Goal: Task Accomplishment & Management: Use online tool/utility

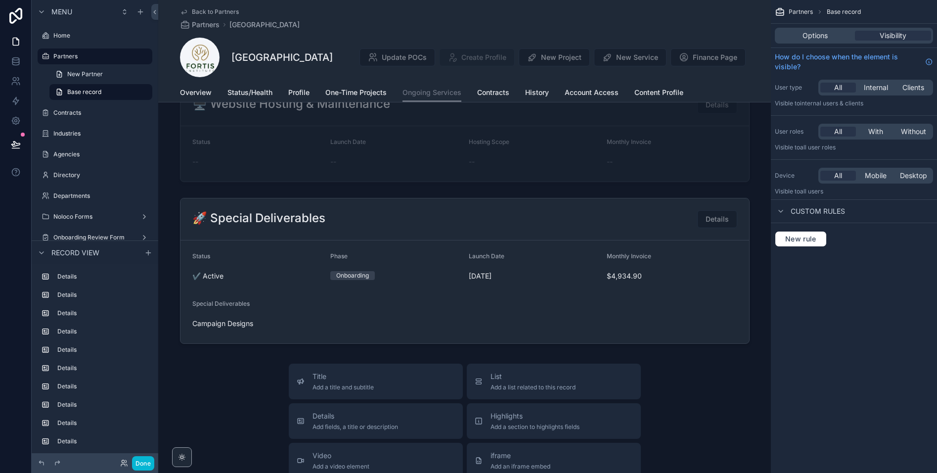
scroll to position [3529, 0]
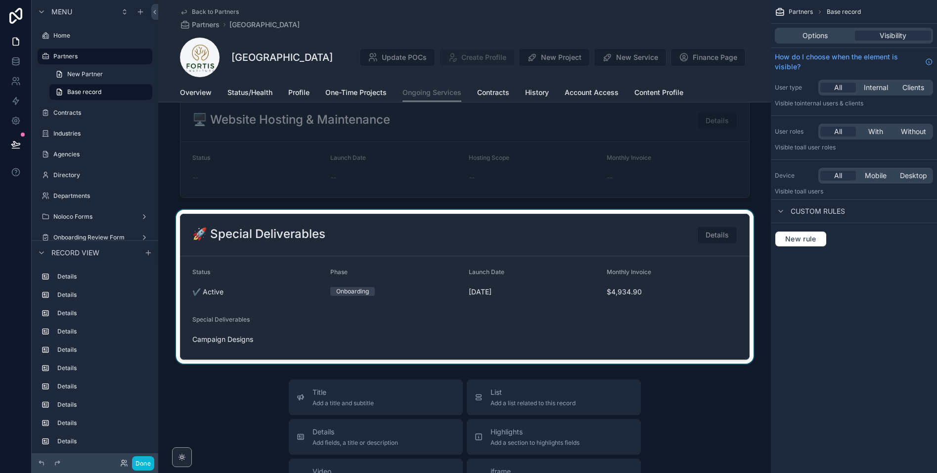
click at [482, 322] on div "scrollable content" at bounding box center [464, 287] width 612 height 154
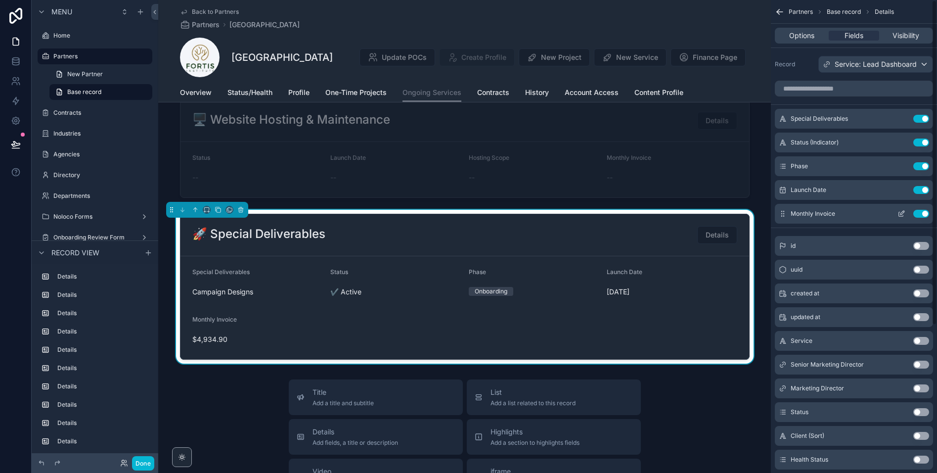
click at [899, 212] on icon "scrollable content" at bounding box center [901, 214] width 4 height 4
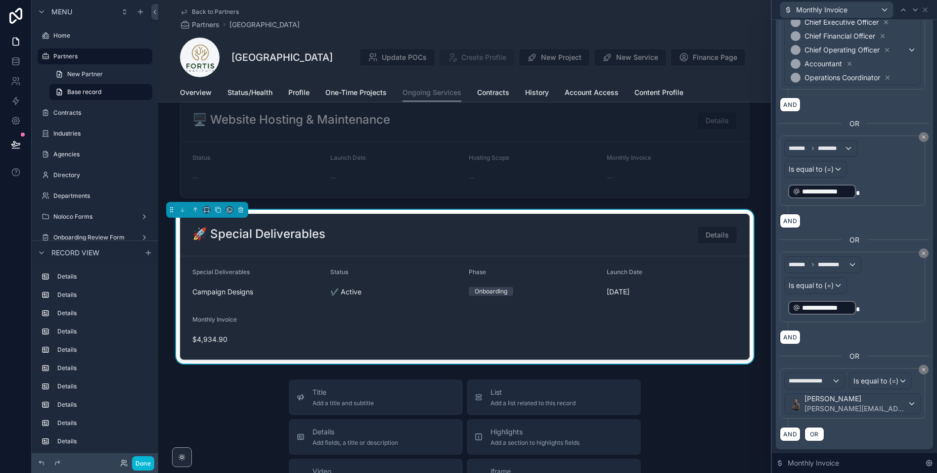
scroll to position [279, 0]
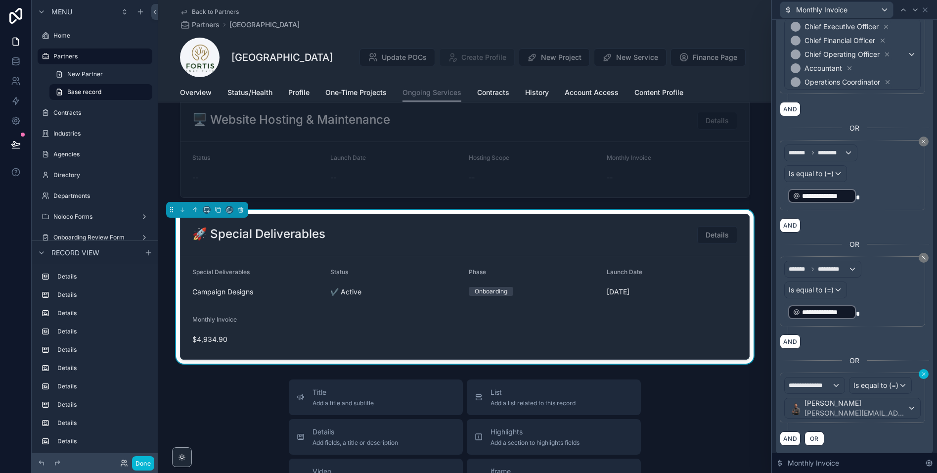
click at [922, 374] on icon at bounding box center [923, 373] width 3 height 3
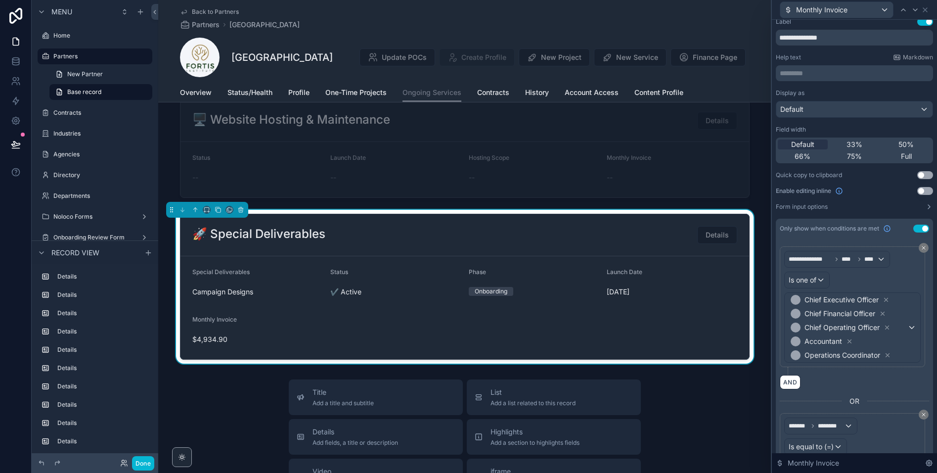
scroll to position [0, 0]
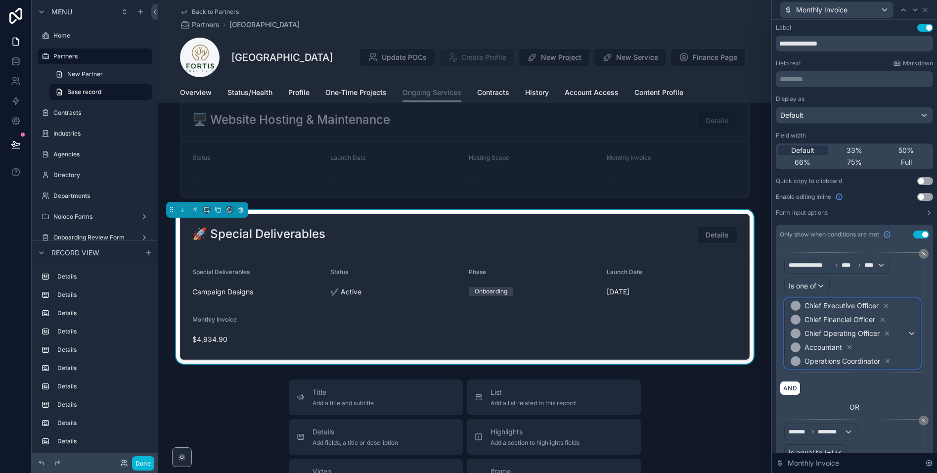
click at [874, 351] on span "Chief Executive Officer Chief Financial Officer Chief Operating Officer Account…" at bounding box center [847, 333] width 119 height 69
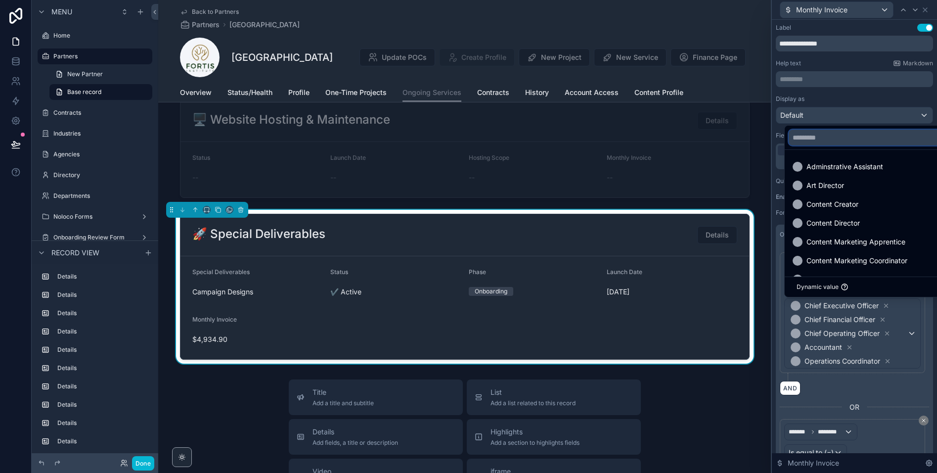
click at [826, 138] on input "text" at bounding box center [912, 138] width 248 height 16
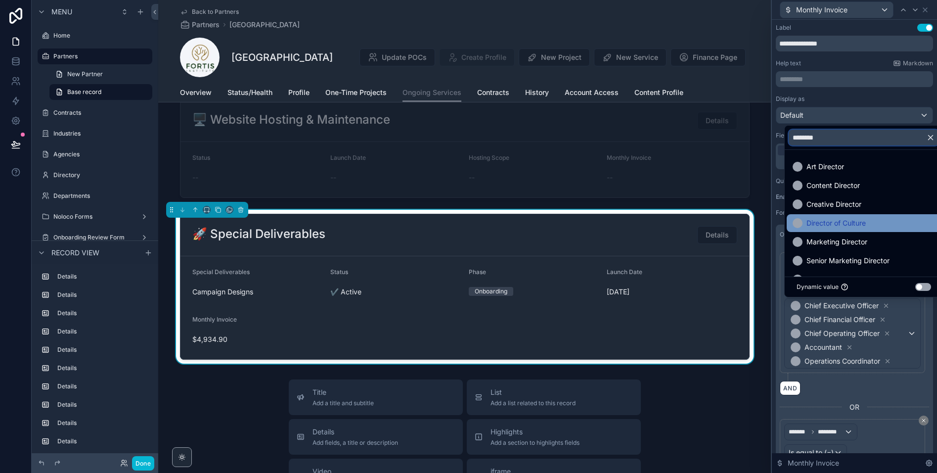
scroll to position [20, 0]
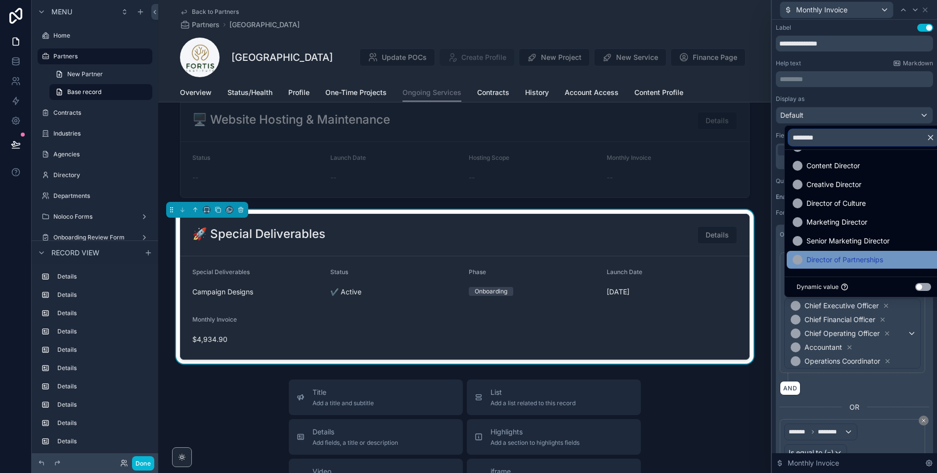
type input "********"
click at [828, 262] on span "Director of Partnerships" at bounding box center [844, 260] width 77 height 12
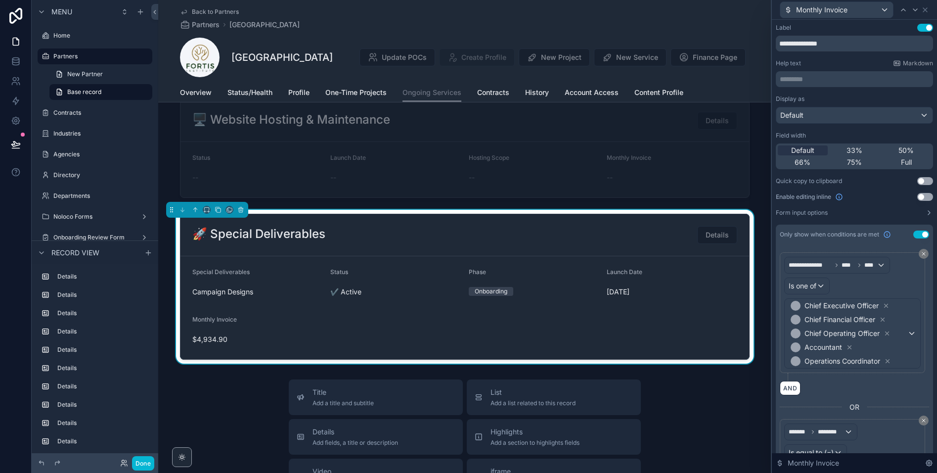
click at [865, 204] on div "Display as Default Field width Default 33% 50% 66% 75% Full Quick copy to clipb…" at bounding box center [854, 156] width 157 height 122
click at [925, 10] on icon at bounding box center [925, 10] width 4 height 4
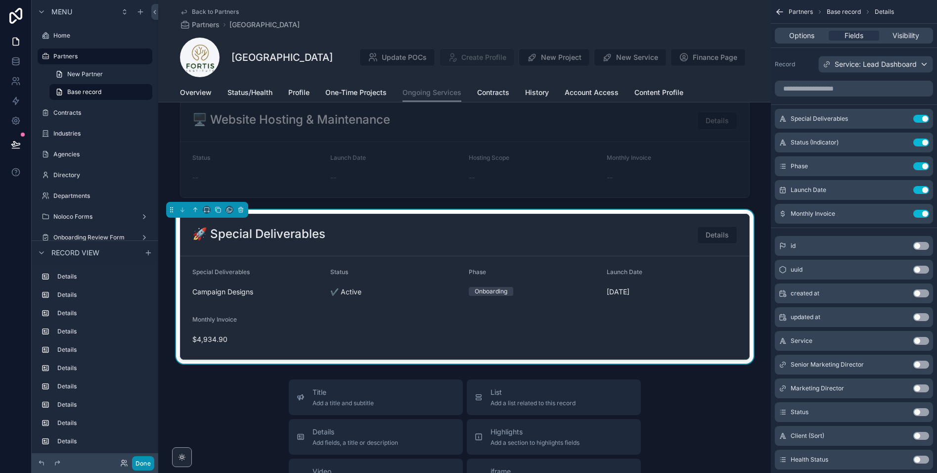
click at [143, 466] on button "Done" at bounding box center [143, 463] width 22 height 14
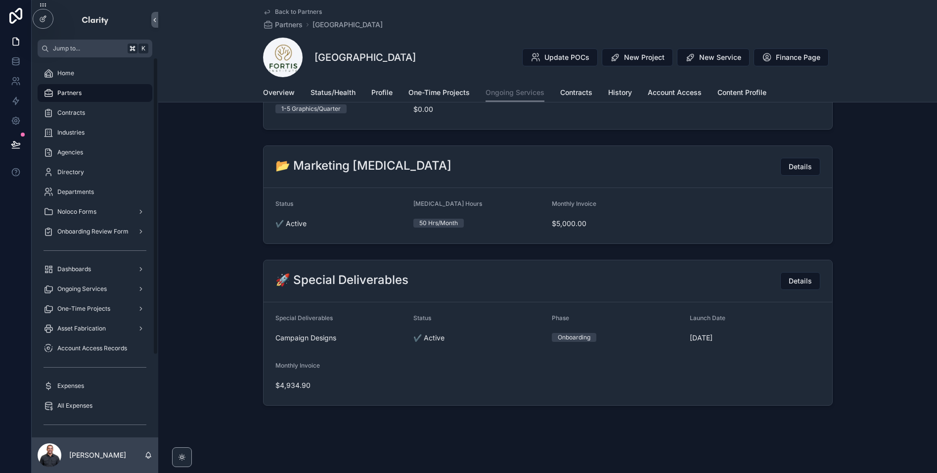
scroll to position [524, 0]
click at [792, 280] on span "Details" at bounding box center [799, 281] width 23 height 10
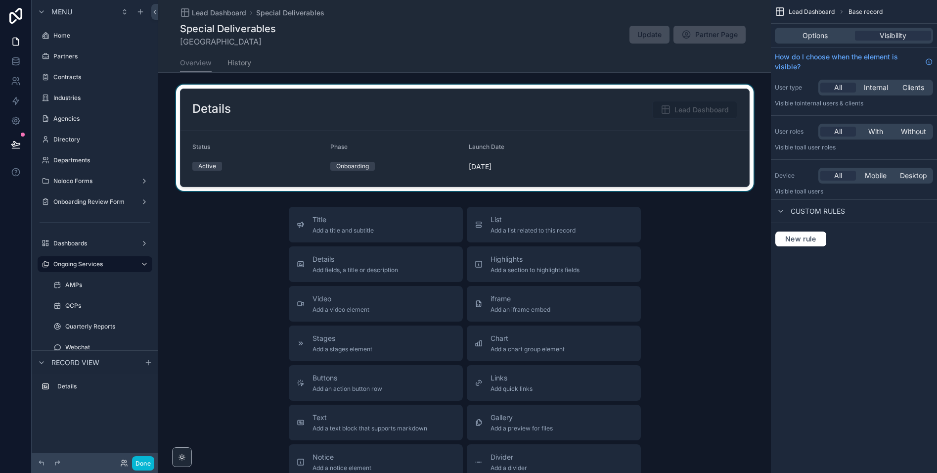
click at [647, 161] on div "scrollable content" at bounding box center [464, 138] width 612 height 106
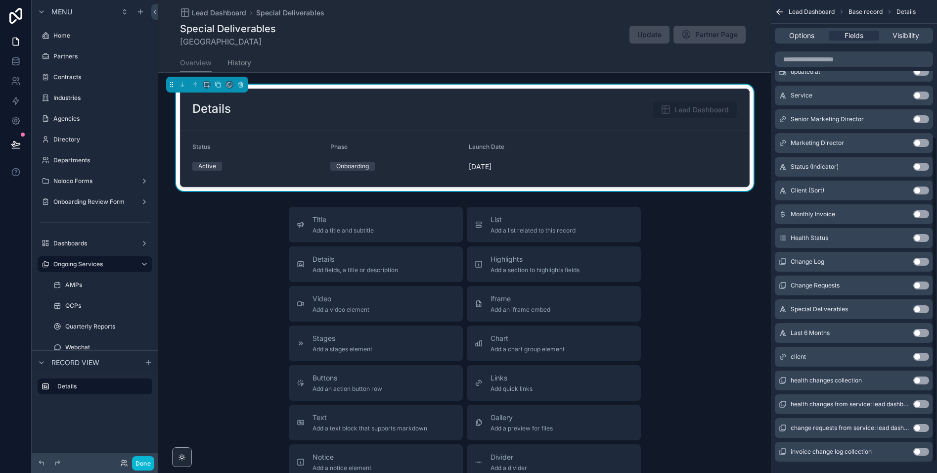
scroll to position [214, 0]
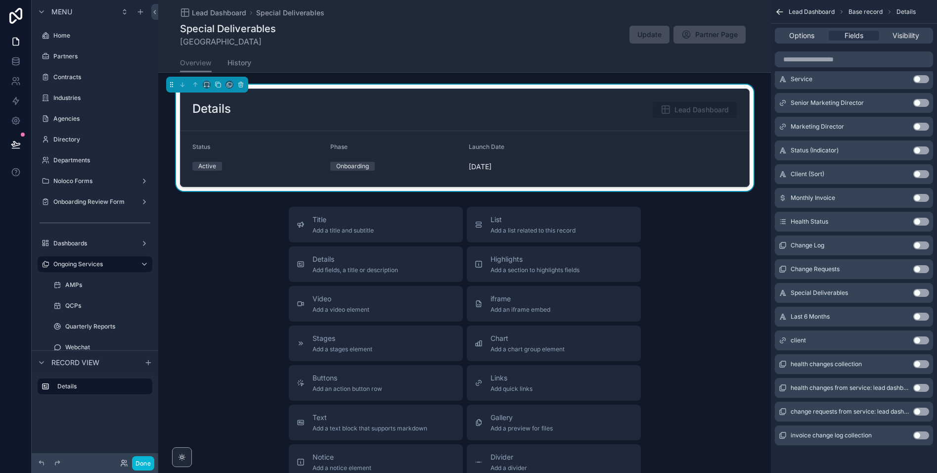
click at [917, 292] on button "Use setting" at bounding box center [921, 293] width 16 height 8
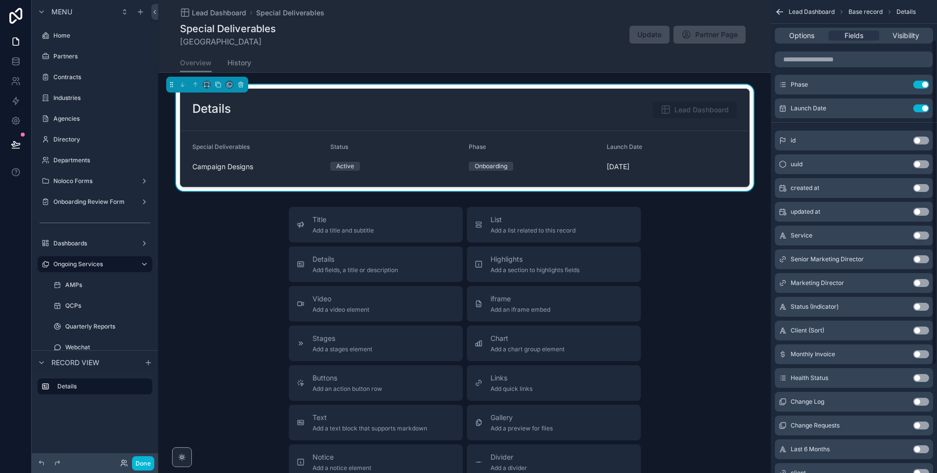
scroll to position [0, 0]
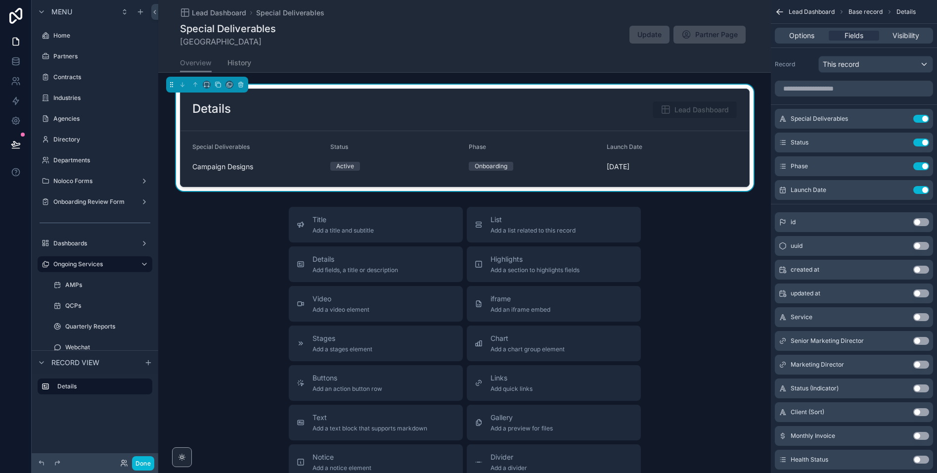
click at [564, 12] on div "Lead Dashboard Special Deliverables" at bounding box center [464, 13] width 569 height 10
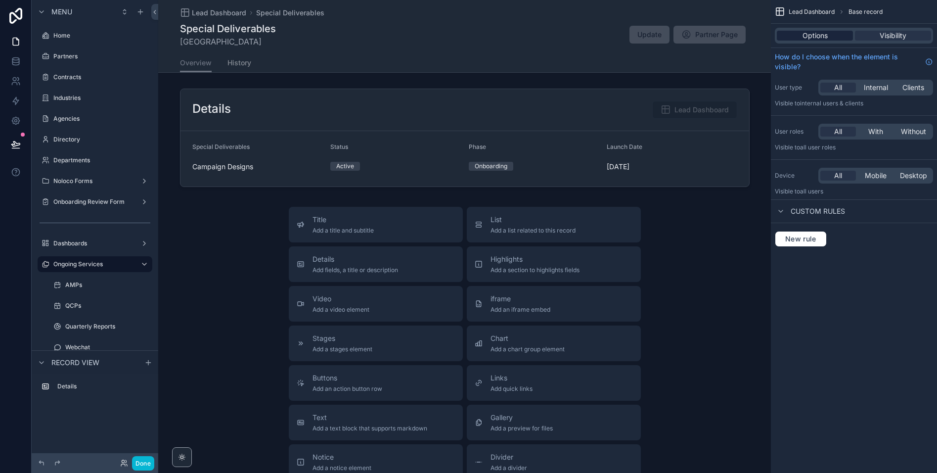
click at [822, 39] on span "Options" at bounding box center [814, 36] width 25 height 10
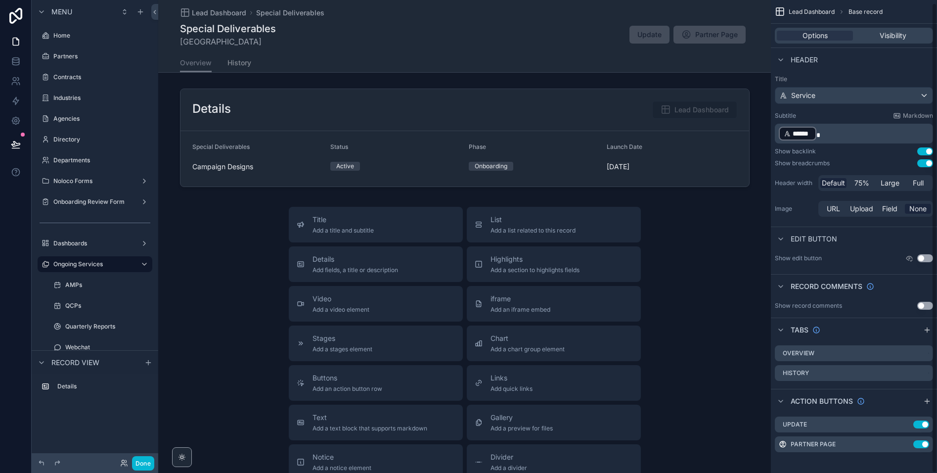
scroll to position [3, 0]
click at [904, 422] on icon "scrollable content" at bounding box center [906, 420] width 4 height 4
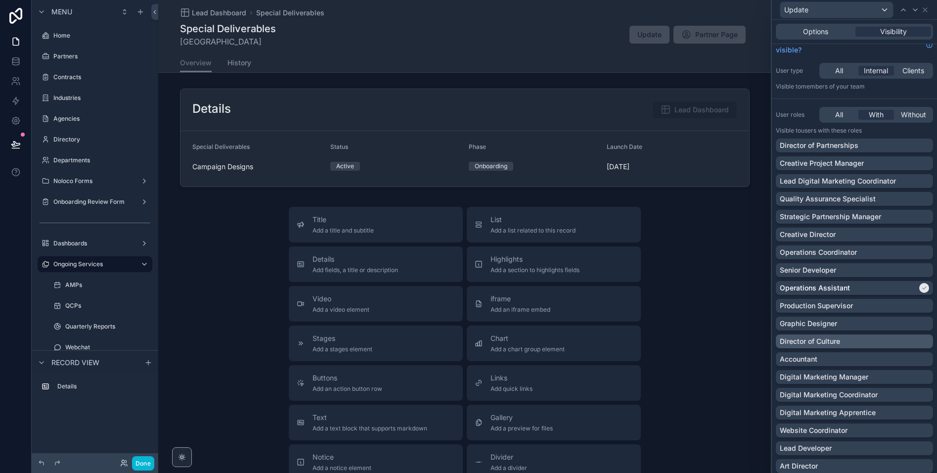
scroll to position [0, 0]
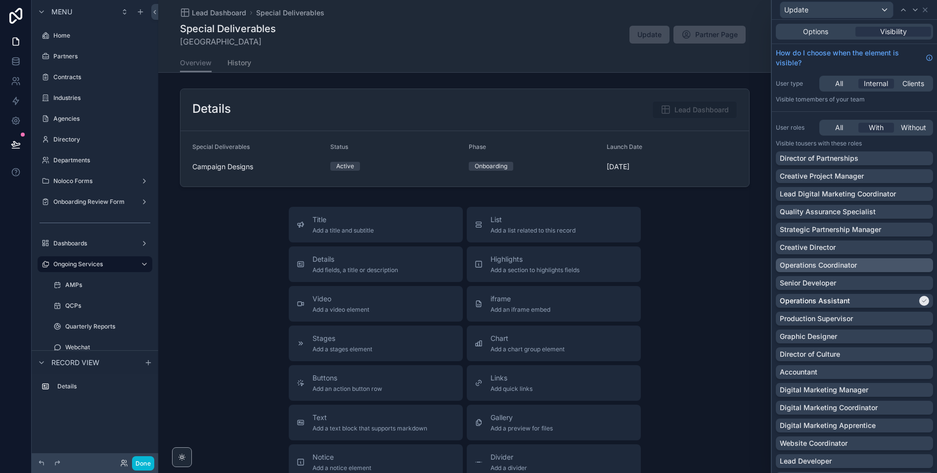
click at [846, 269] on p "Operations Coordinator" at bounding box center [818, 265] width 77 height 10
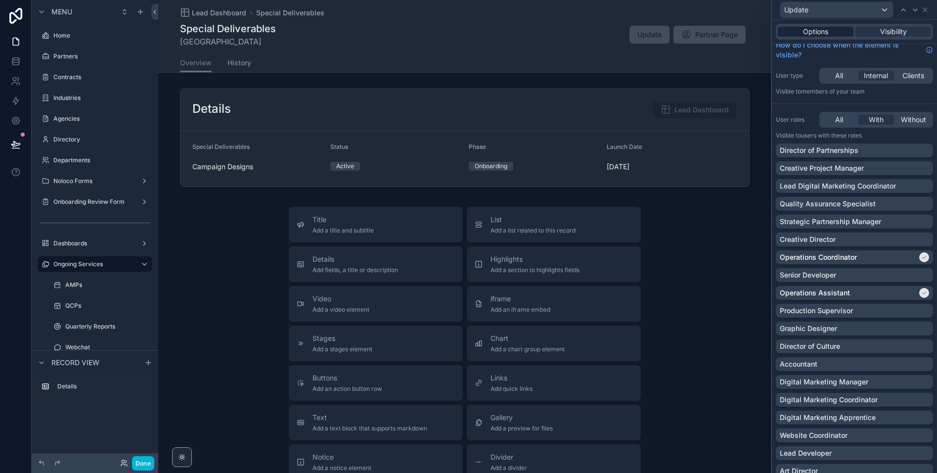
click at [817, 29] on span "Options" at bounding box center [815, 32] width 25 height 10
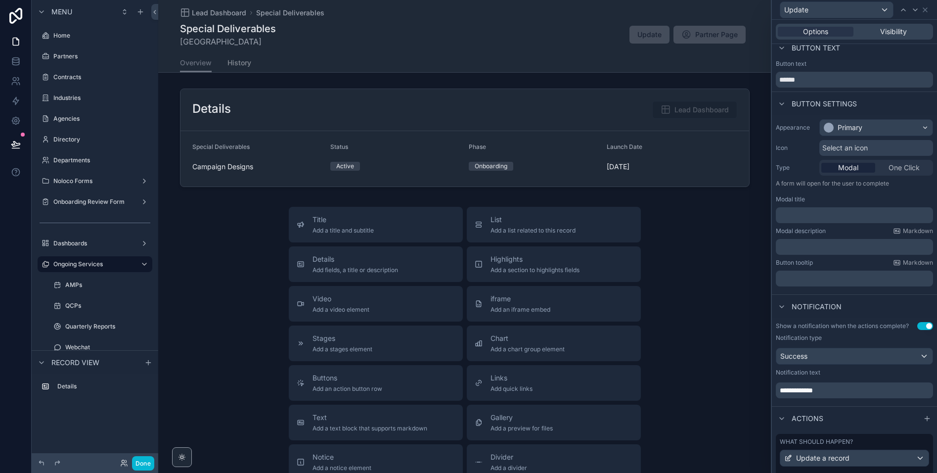
scroll to position [72, 0]
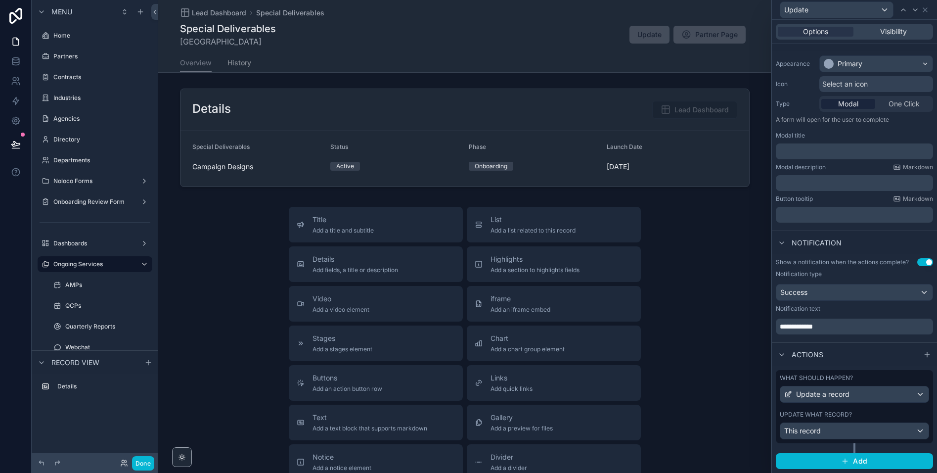
click at [867, 412] on div "Update what record?" at bounding box center [854, 414] width 149 height 8
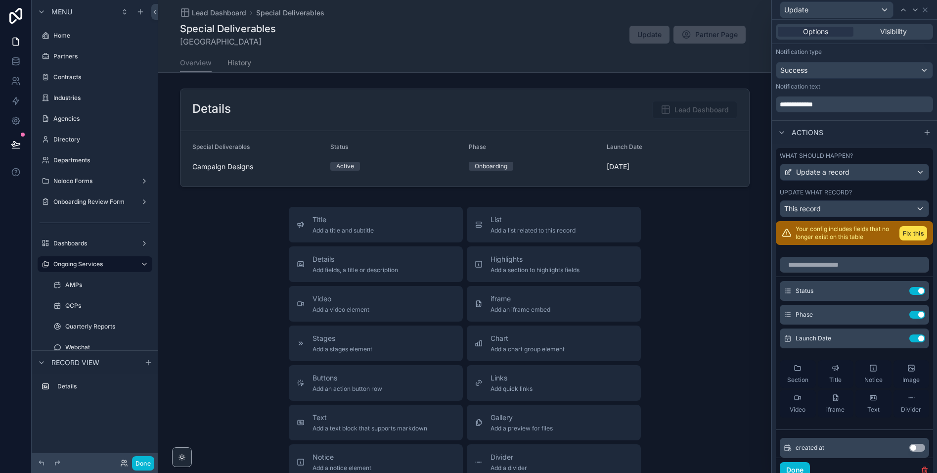
scroll to position [332, 0]
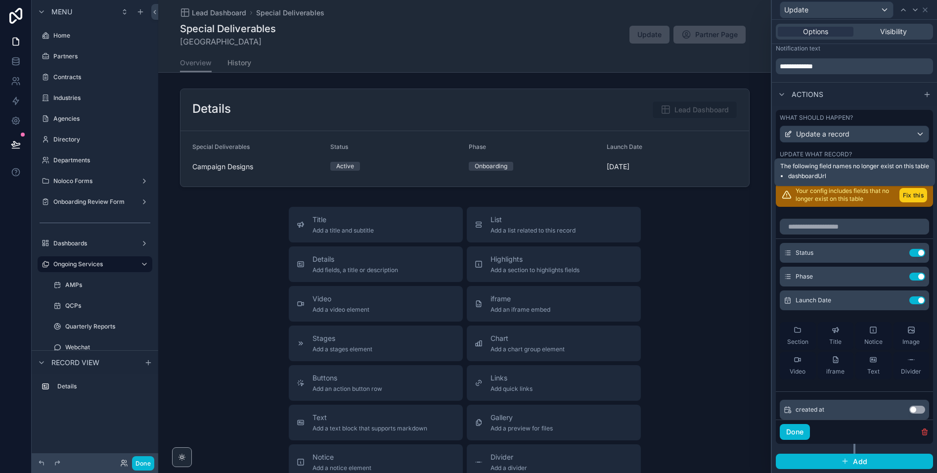
click at [916, 195] on button "Fix this" at bounding box center [913, 195] width 28 height 14
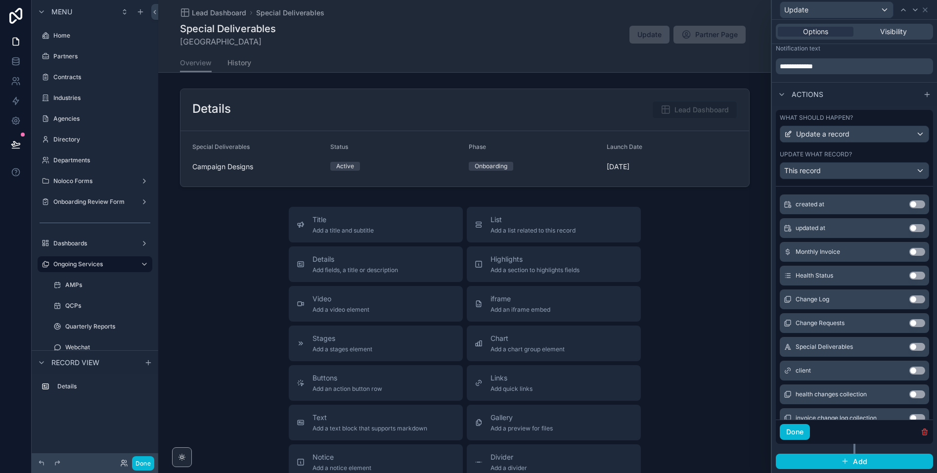
scroll to position [194, 0]
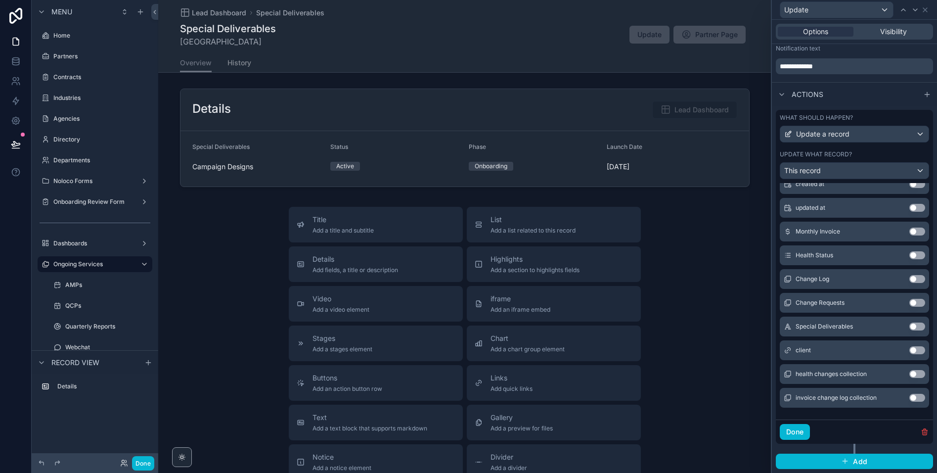
click at [914, 326] on button "Use setting" at bounding box center [917, 326] width 16 height 8
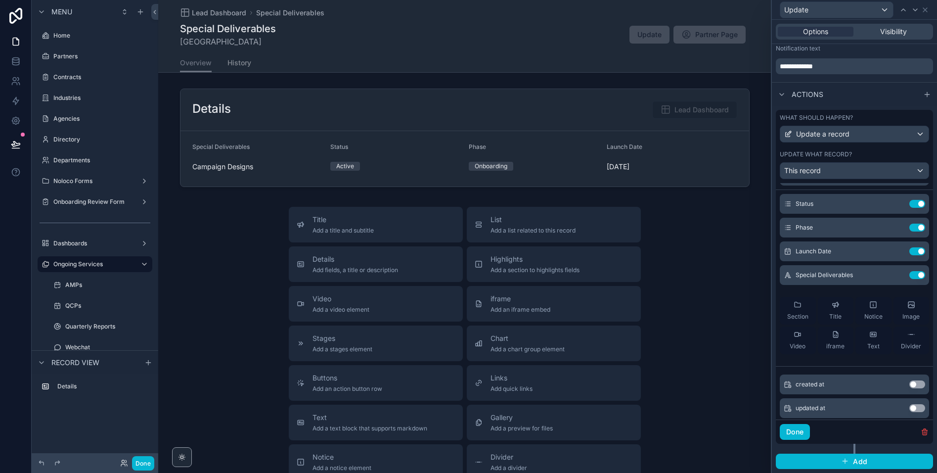
scroll to position [0, 0]
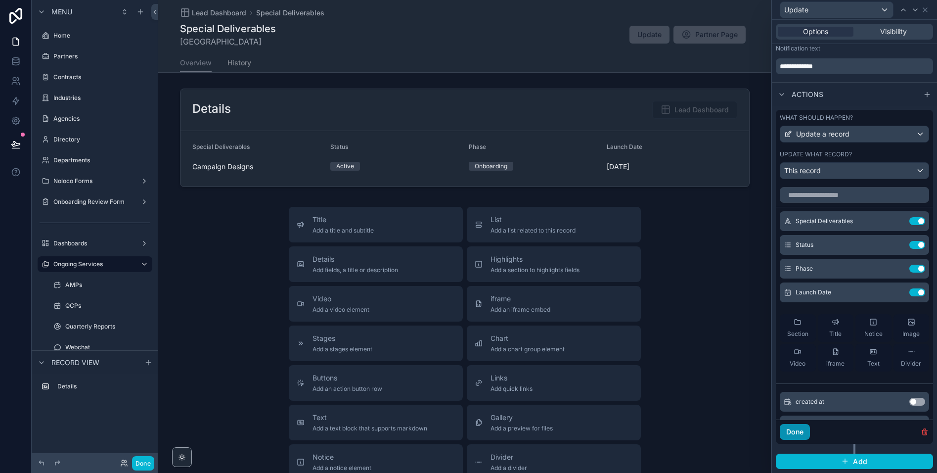
click at [801, 435] on button "Done" at bounding box center [795, 432] width 30 height 16
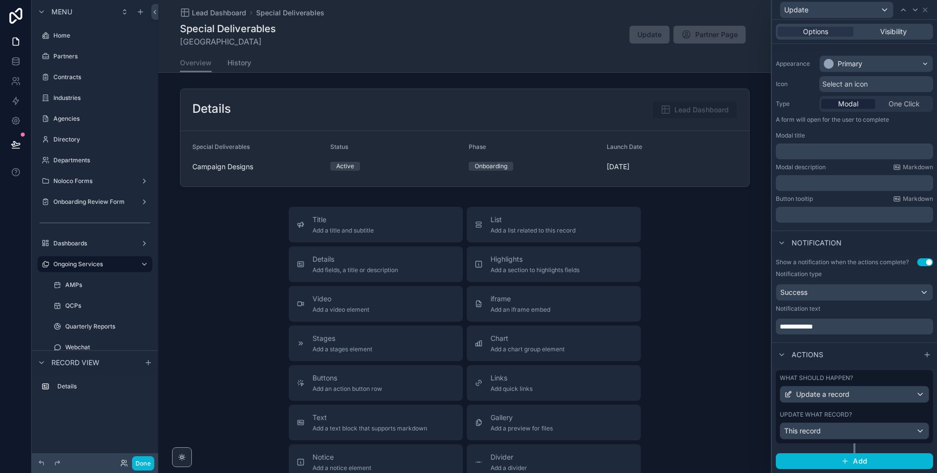
scroll to position [72, 0]
click at [141, 461] on button "Done" at bounding box center [143, 463] width 22 height 14
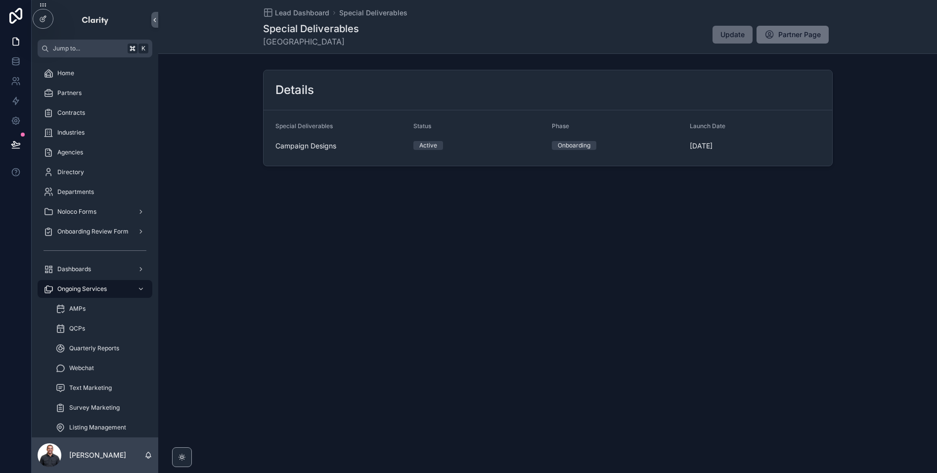
click at [736, 37] on span "Update" at bounding box center [732, 35] width 24 height 10
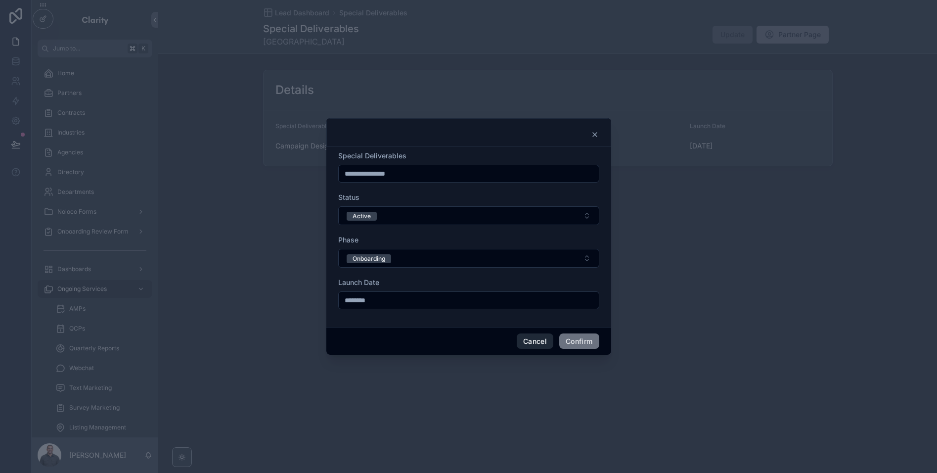
click at [532, 343] on button "Cancel" at bounding box center [535, 341] width 37 height 16
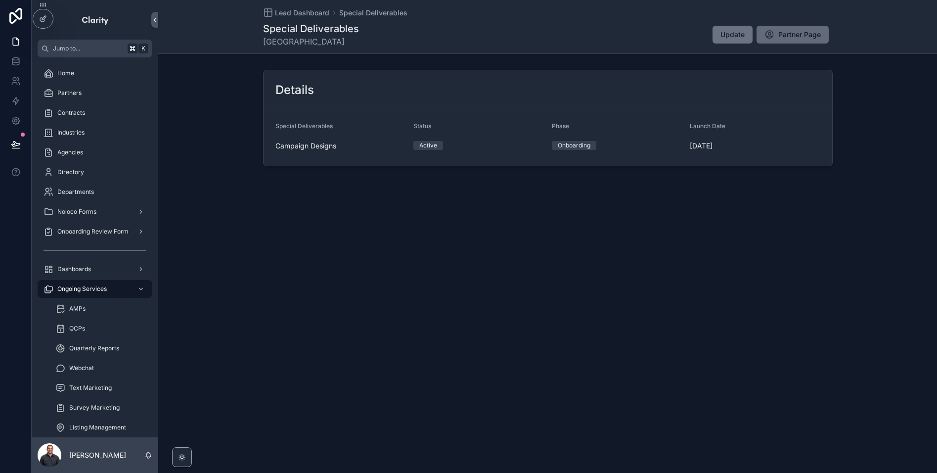
click at [792, 33] on span "Partner Page" at bounding box center [799, 35] width 43 height 10
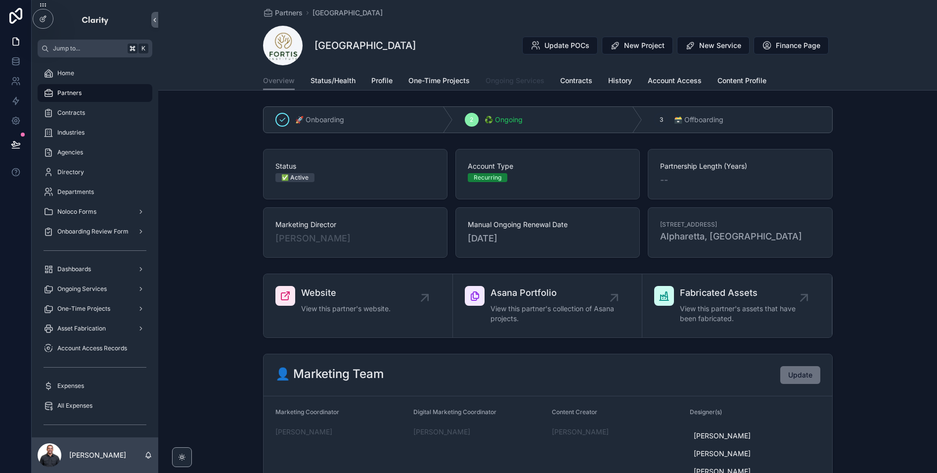
click at [505, 78] on span "Ongoing Services" at bounding box center [514, 81] width 59 height 10
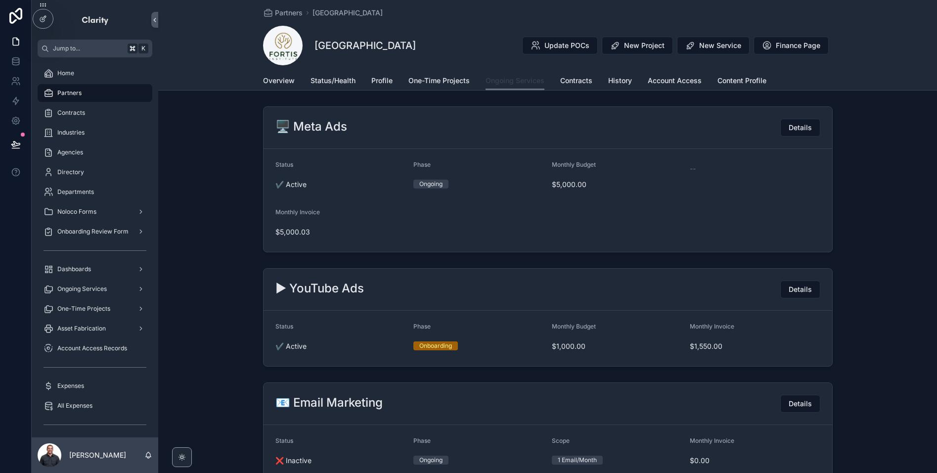
scroll to position [513, 0]
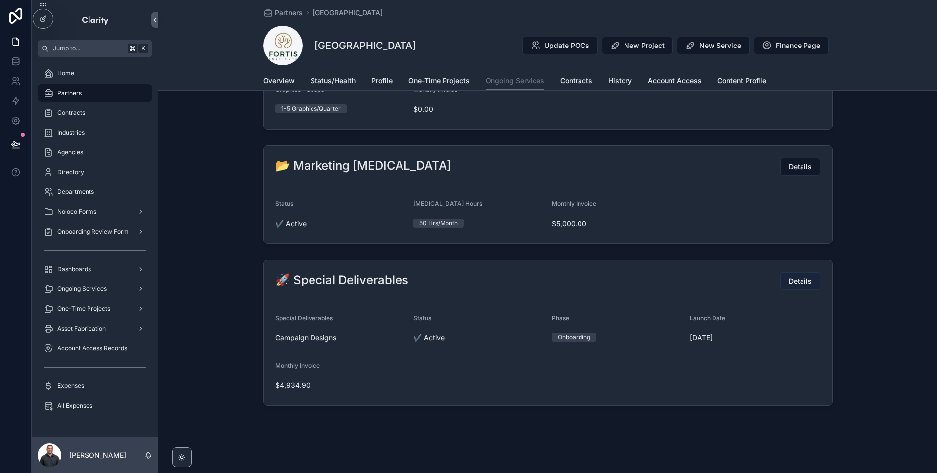
click at [793, 278] on span "Details" at bounding box center [799, 281] width 23 height 10
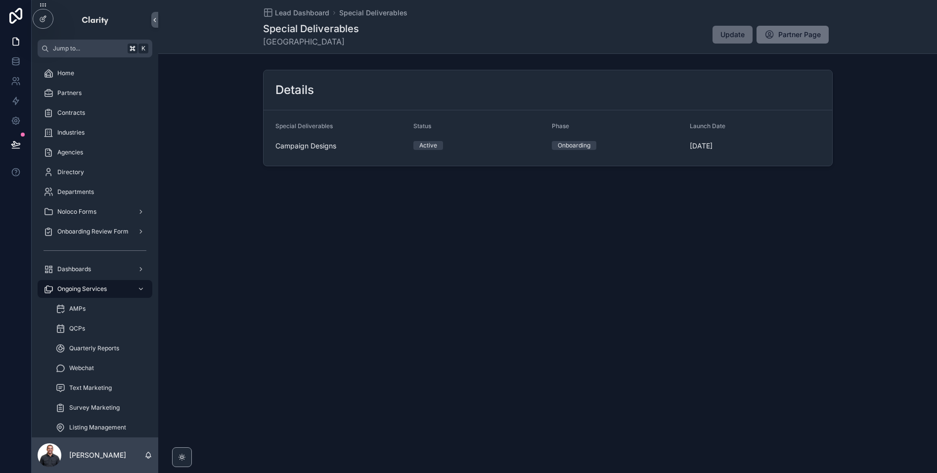
click at [732, 36] on span "Update" at bounding box center [732, 35] width 24 height 10
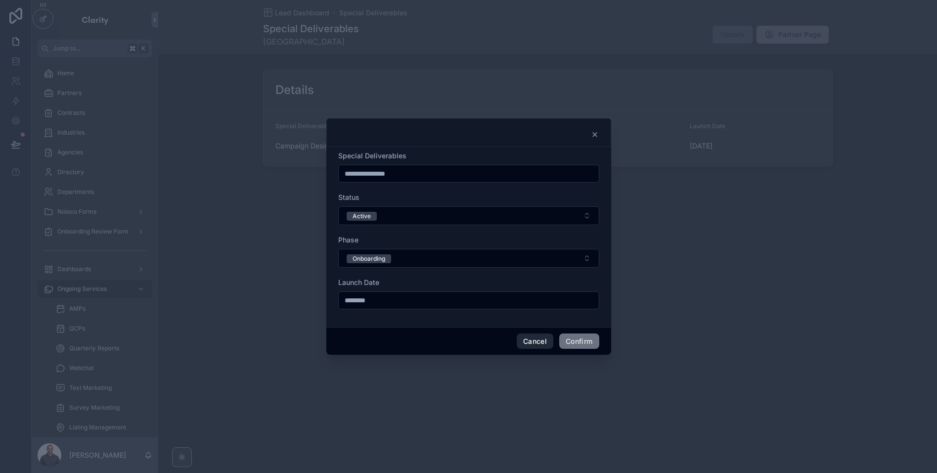
click at [531, 343] on button "Cancel" at bounding box center [535, 341] width 37 height 16
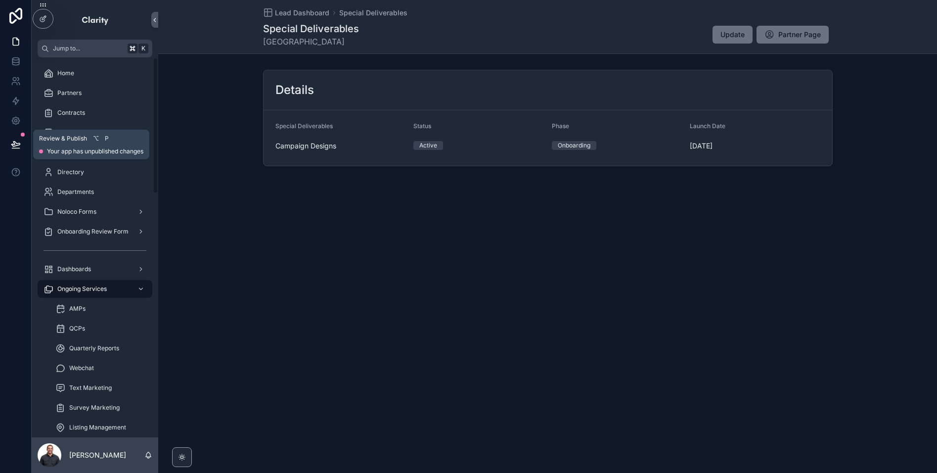
click at [20, 137] on button at bounding box center [16, 144] width 22 height 28
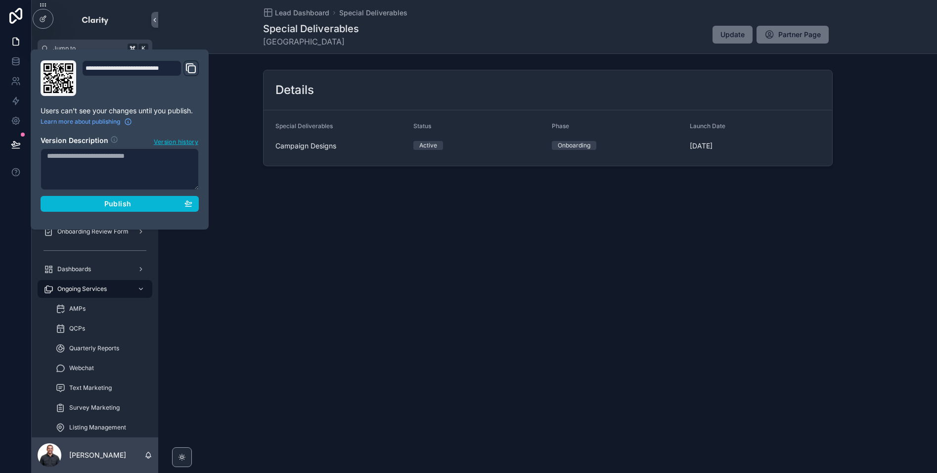
click at [103, 163] on textarea at bounding box center [120, 169] width 158 height 42
type textarea "**********"
click at [114, 206] on span "Publish" at bounding box center [117, 203] width 27 height 9
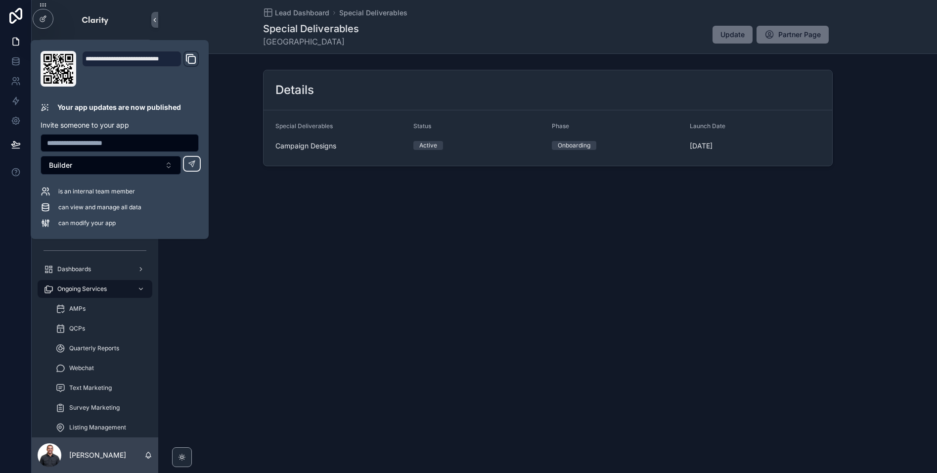
drag, startPoint x: 382, startPoint y: 301, endPoint x: 331, endPoint y: 253, distance: 69.6
click at [382, 301] on div "Lead Dashboard Special Deliverables Special Deliverables Fortis Institute Updat…" at bounding box center [547, 236] width 779 height 473
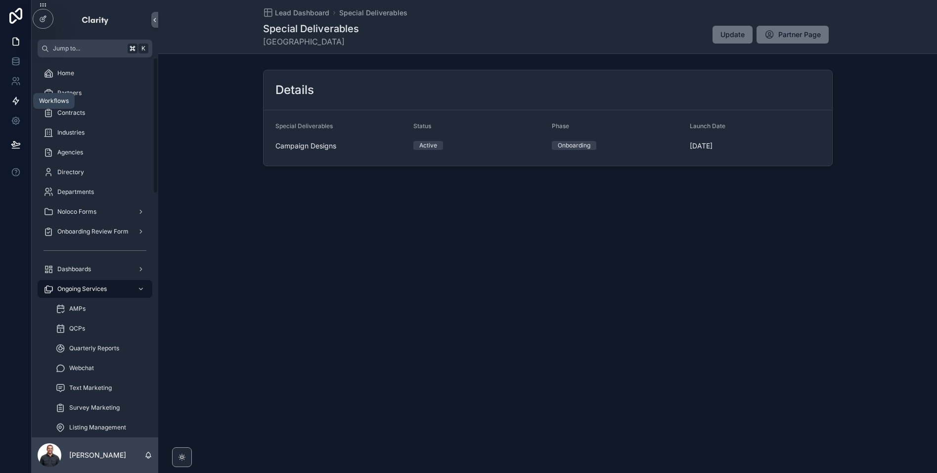
click at [15, 101] on icon at bounding box center [16, 100] width 6 height 7
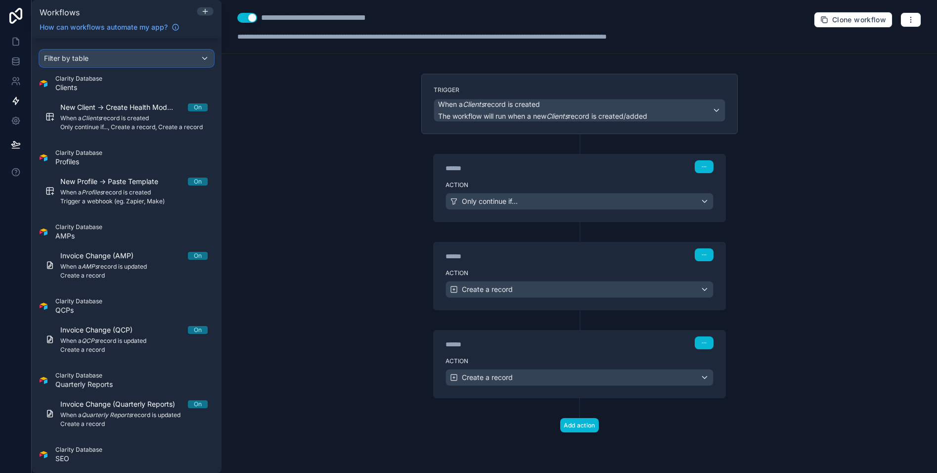
click at [125, 57] on div "Filter by table" at bounding box center [126, 58] width 173 height 16
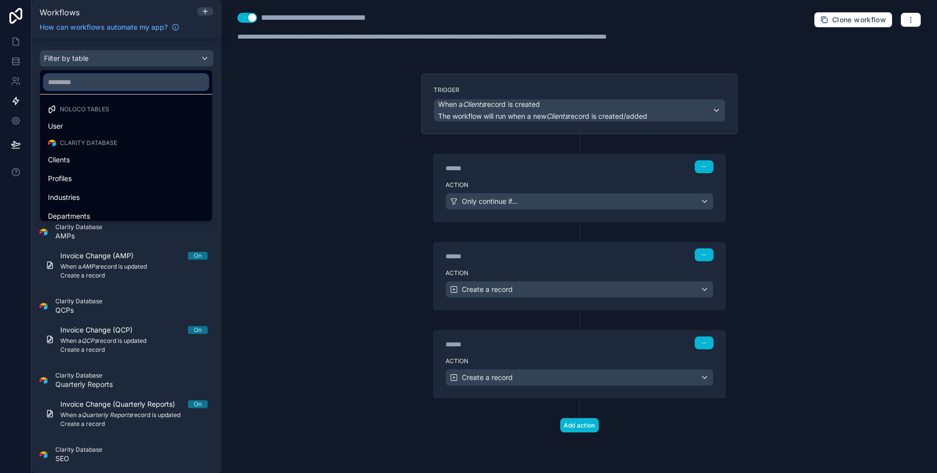
click at [132, 81] on input "text" at bounding box center [126, 82] width 164 height 16
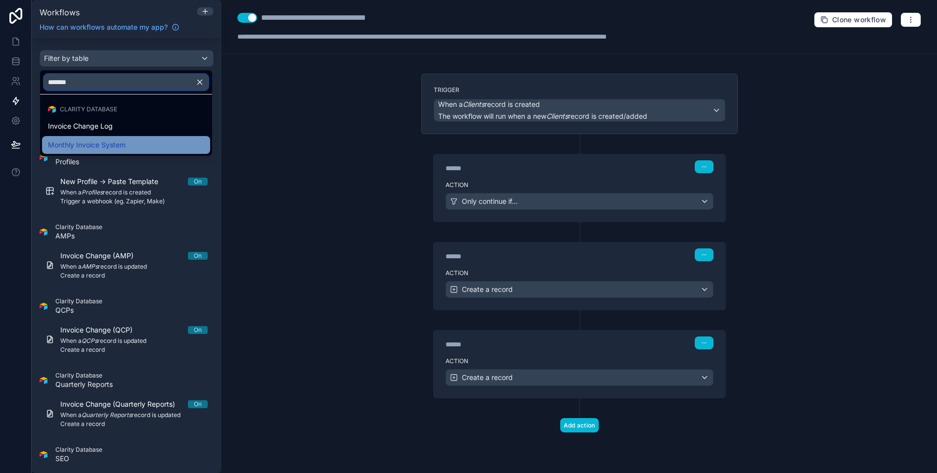
type input "*******"
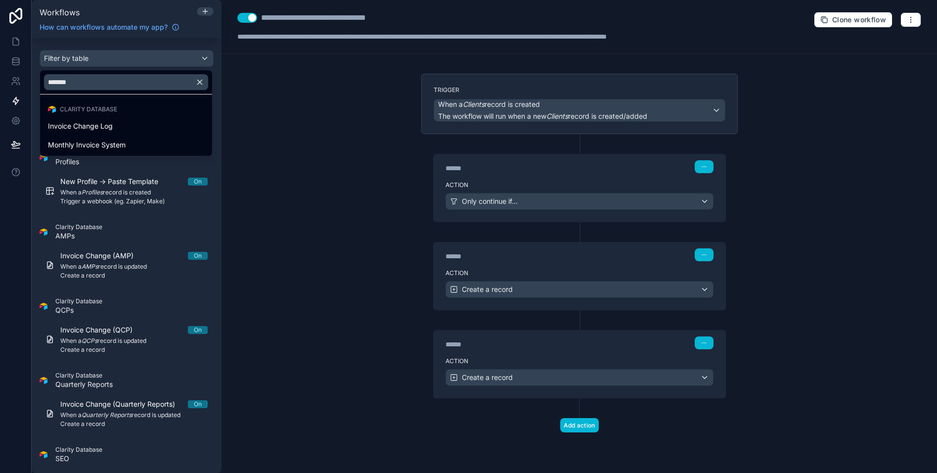
drag, startPoint x: 96, startPoint y: 140, endPoint x: 222, endPoint y: 161, distance: 127.7
click at [96, 140] on span "Monthly Invoice System" at bounding box center [87, 145] width 78 height 12
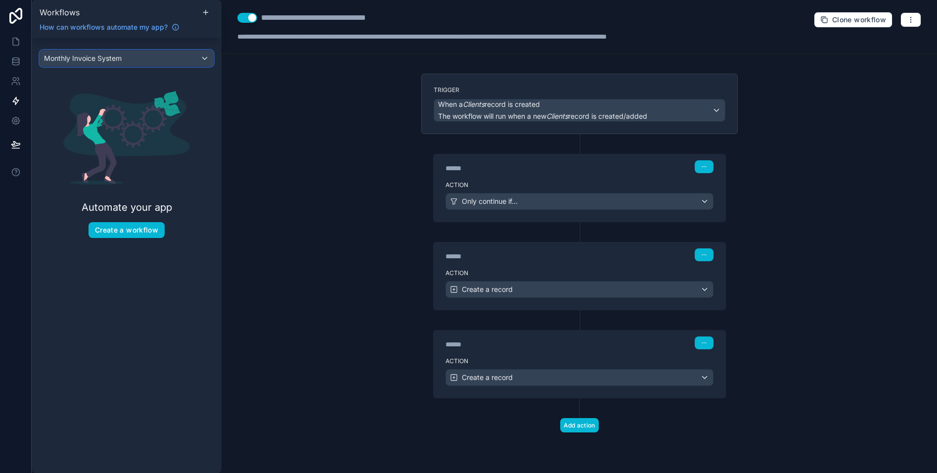
click at [134, 60] on div "Monthly Invoice System" at bounding box center [126, 58] width 173 height 16
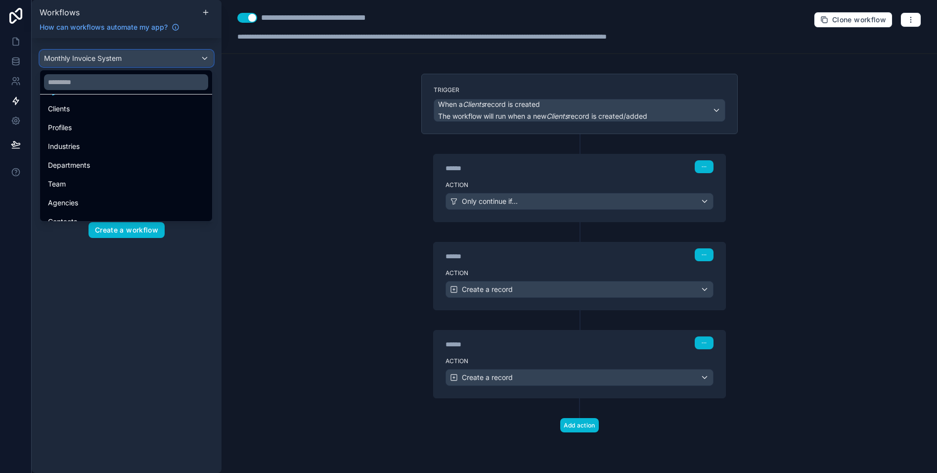
scroll to position [51, 0]
click at [104, 80] on input "text" at bounding box center [126, 82] width 164 height 16
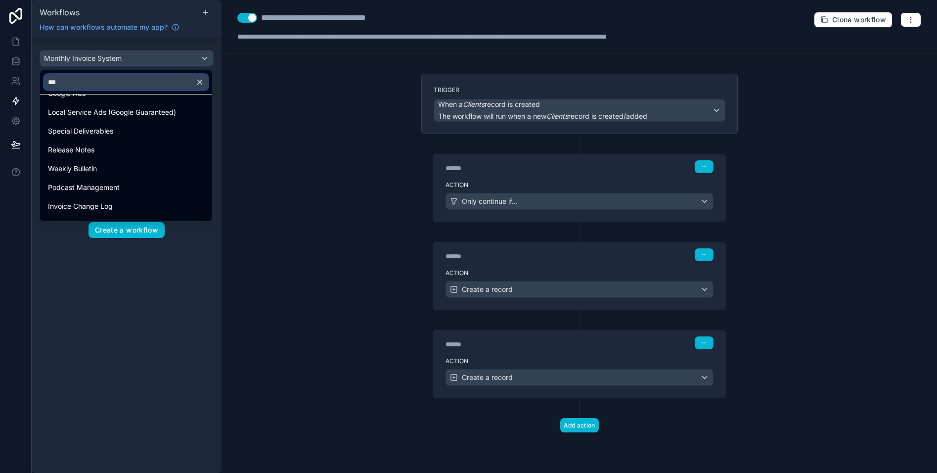
scroll to position [0, 0]
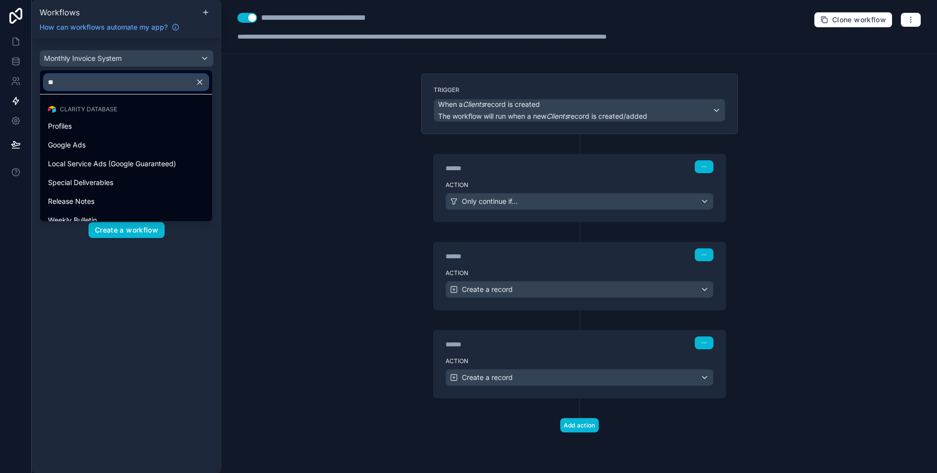
type input "*"
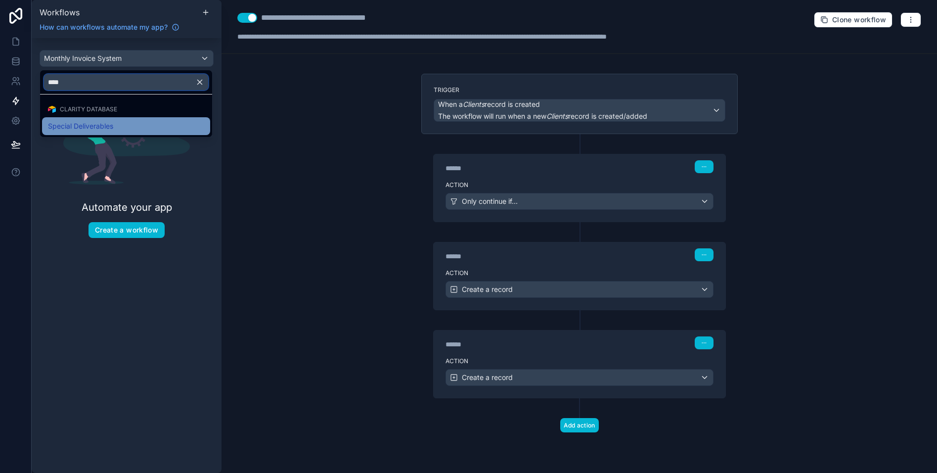
type input "****"
click at [100, 123] on span "Special Deliverables" at bounding box center [80, 126] width 65 height 12
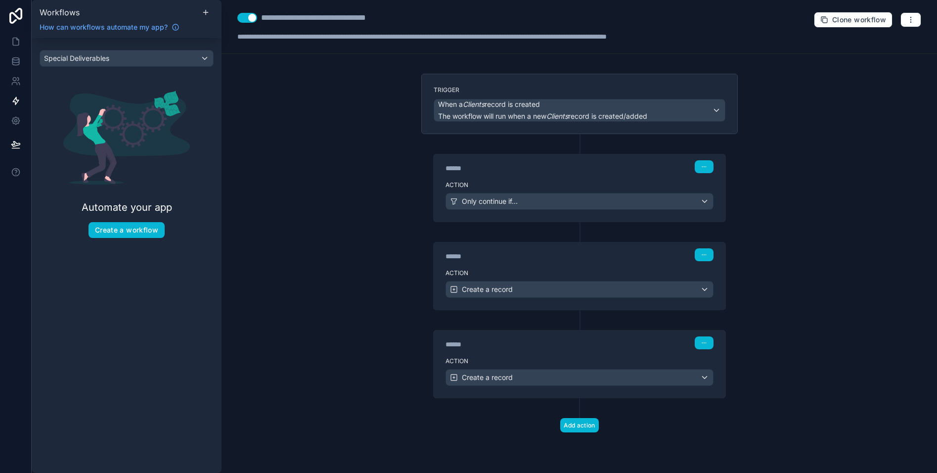
click at [352, 178] on div "**********" at bounding box center [578, 236] width 715 height 473
click at [20, 42] on icon at bounding box center [16, 42] width 10 height 10
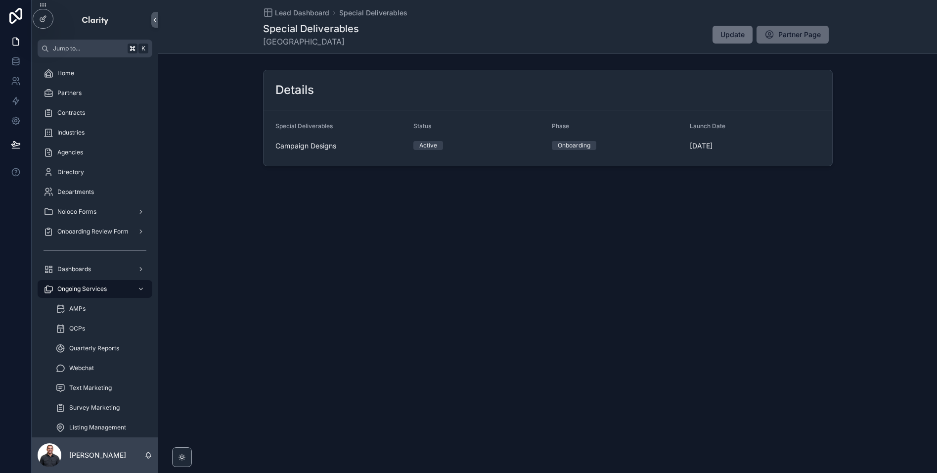
click at [799, 30] on span "Partner Page" at bounding box center [799, 35] width 43 height 10
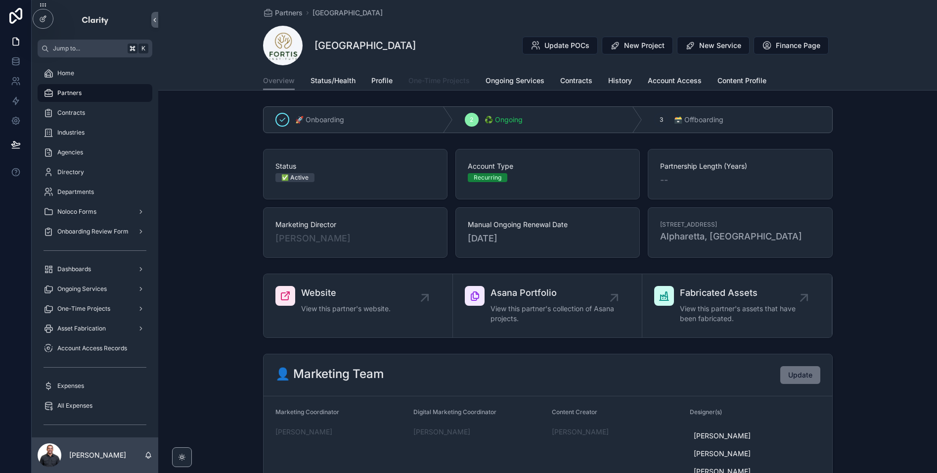
click at [457, 78] on span "One-Time Projects" at bounding box center [438, 81] width 61 height 10
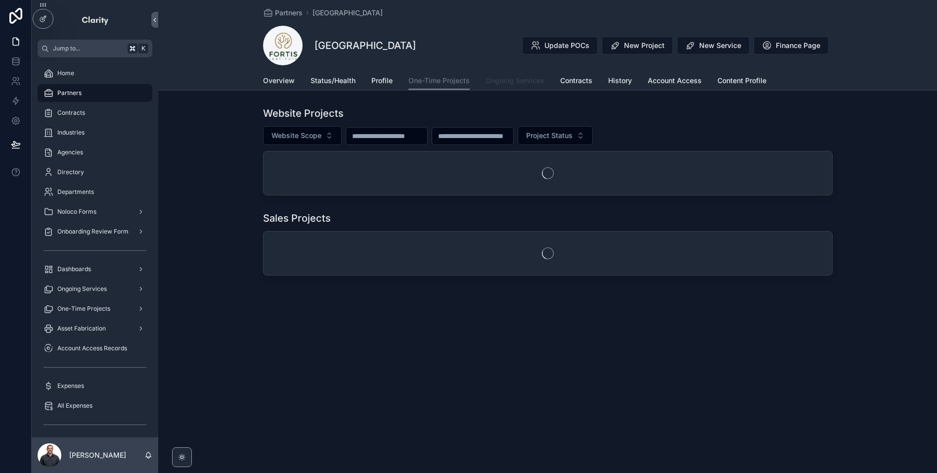
click at [485, 84] on span "Ongoing Services" at bounding box center [514, 81] width 59 height 10
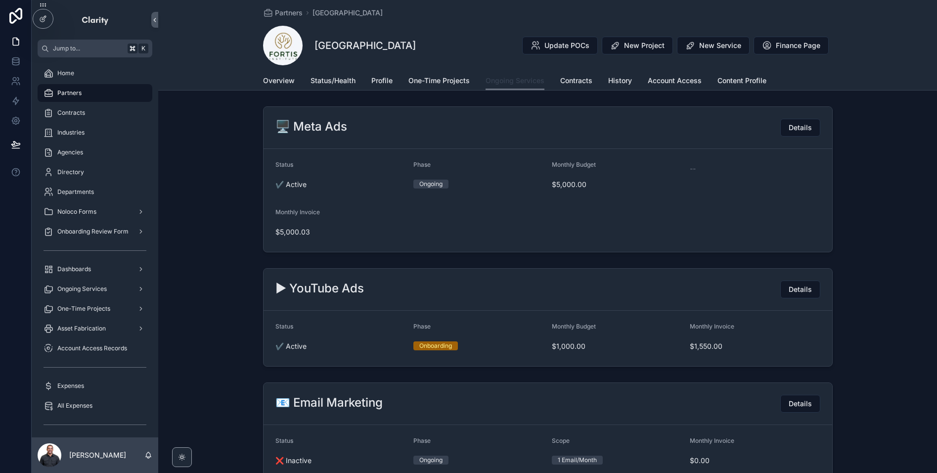
scroll to position [513, 0]
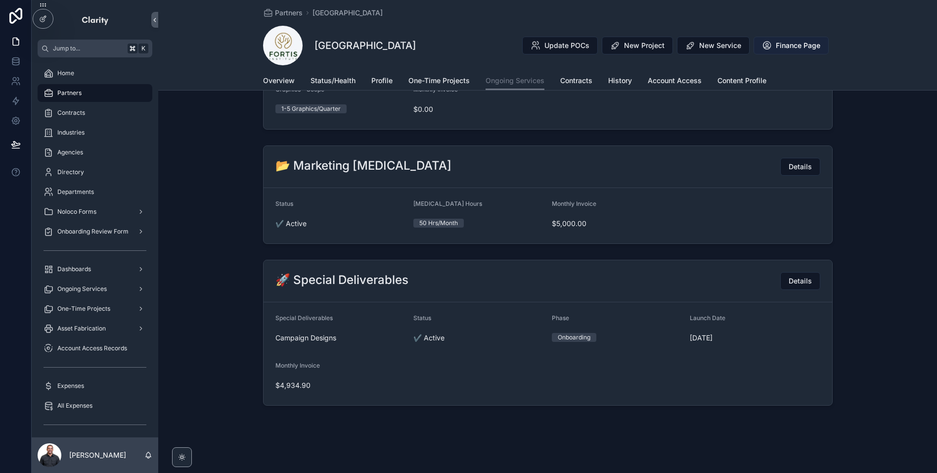
click at [825, 43] on button "Finance Page" at bounding box center [790, 46] width 75 height 18
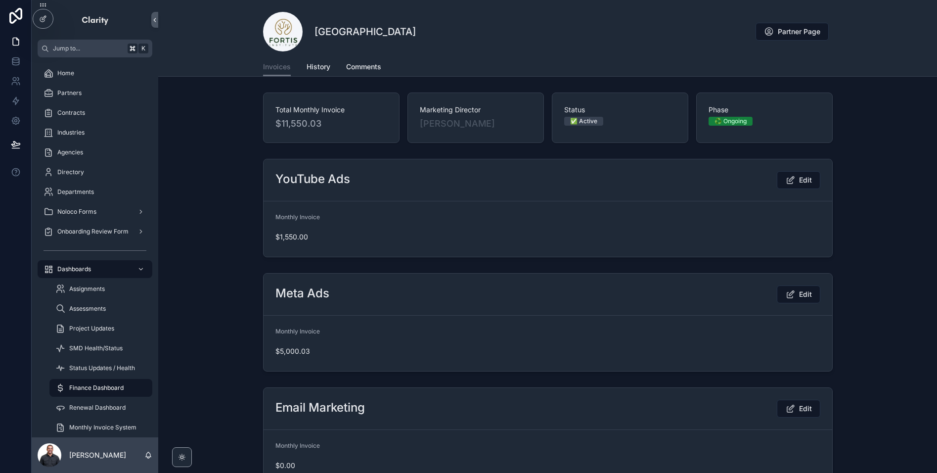
scroll to position [423, 0]
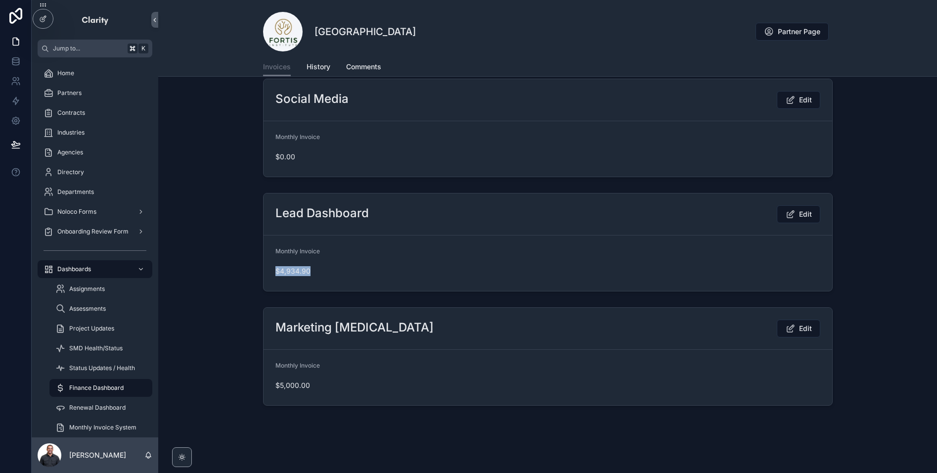
drag, startPoint x: 270, startPoint y: 269, endPoint x: 351, endPoint y: 276, distance: 80.9
click at [351, 276] on form "Monthly Invoice $4,934.90" at bounding box center [547, 262] width 568 height 55
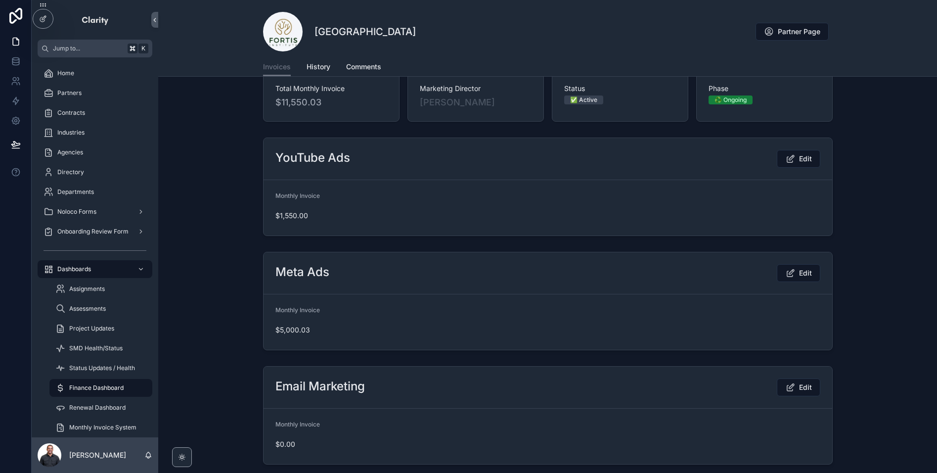
scroll to position [0, 0]
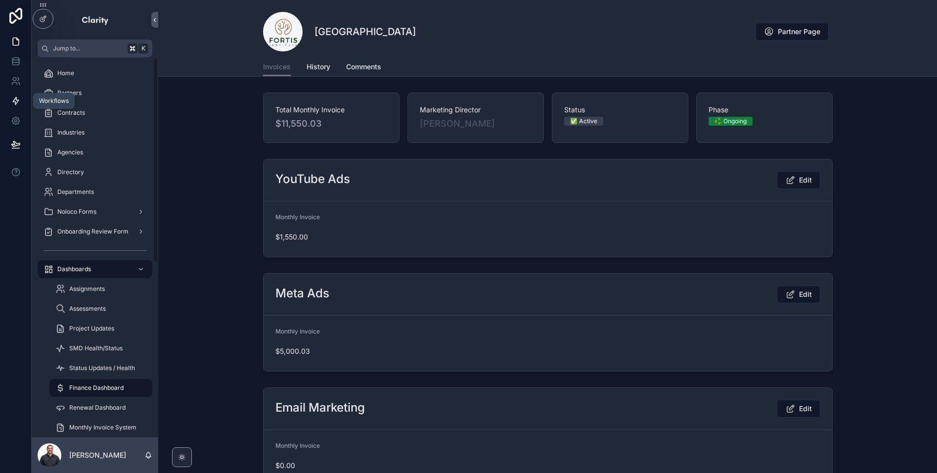
click at [19, 96] on icon at bounding box center [16, 101] width 10 height 10
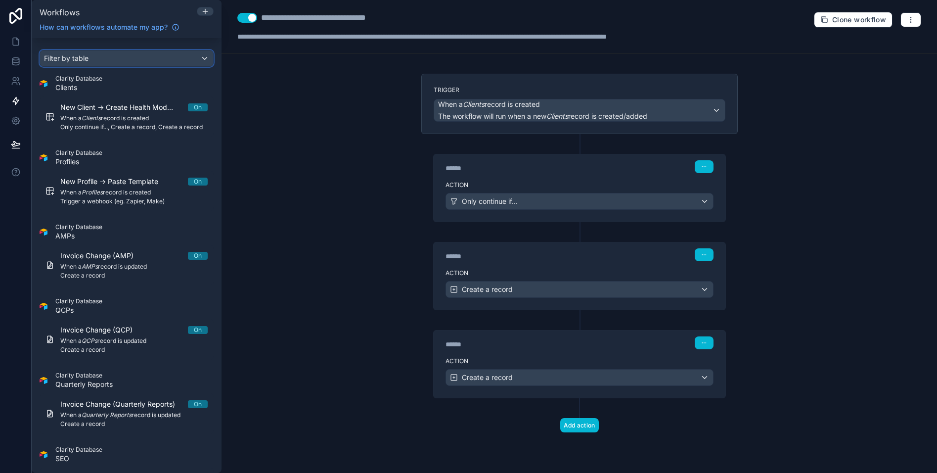
click at [124, 59] on div "Filter by table" at bounding box center [126, 58] width 173 height 16
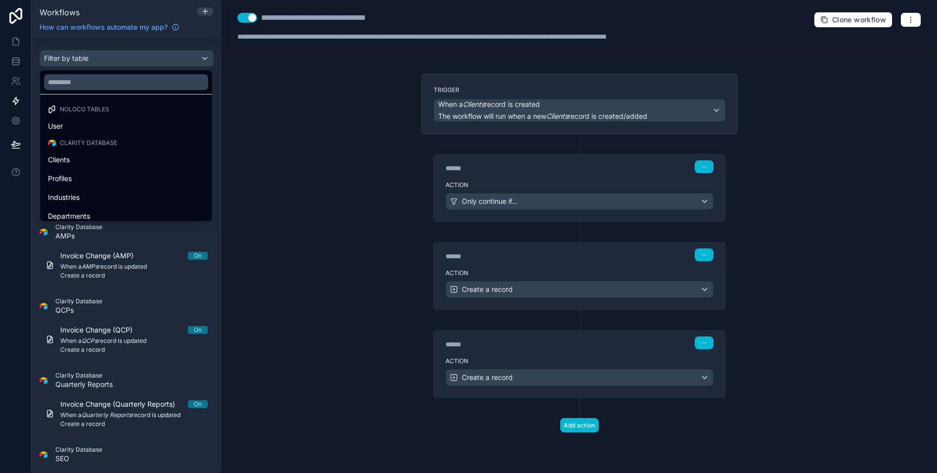
click at [87, 90] on div at bounding box center [126, 82] width 172 height 24
click at [95, 85] on input "text" at bounding box center [126, 82] width 164 height 16
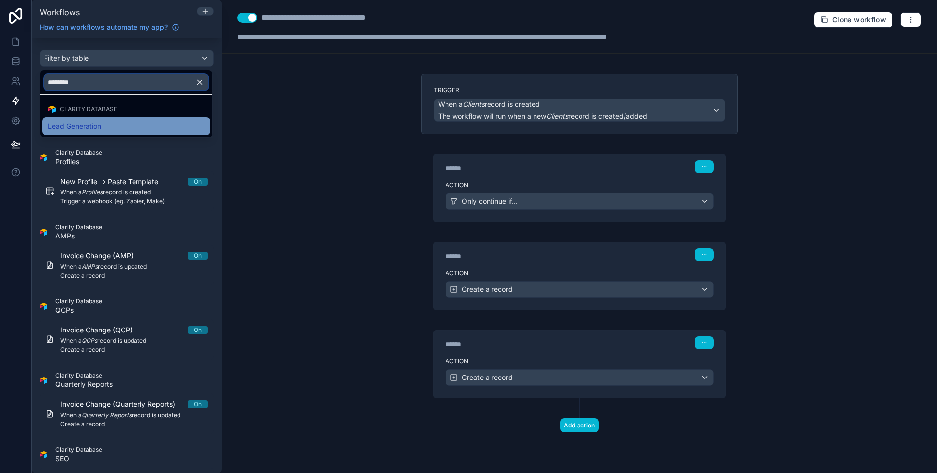
type input "********"
click at [78, 121] on span "Lead Generation" at bounding box center [74, 126] width 53 height 12
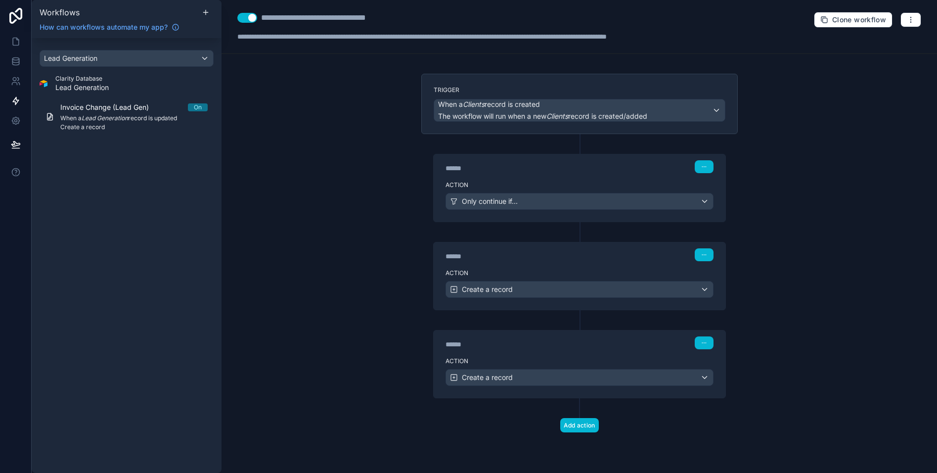
click at [116, 130] on span "Create a record" at bounding box center [133, 127] width 147 height 8
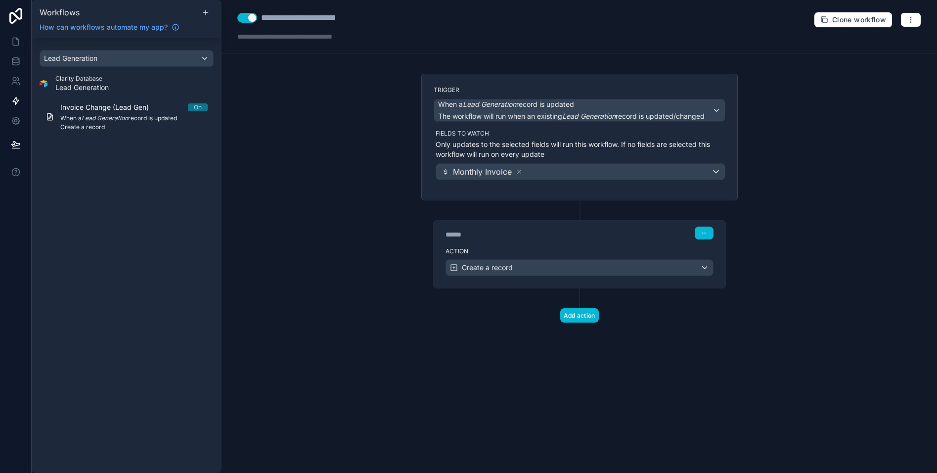
click at [525, 248] on label "Action" at bounding box center [579, 251] width 268 height 8
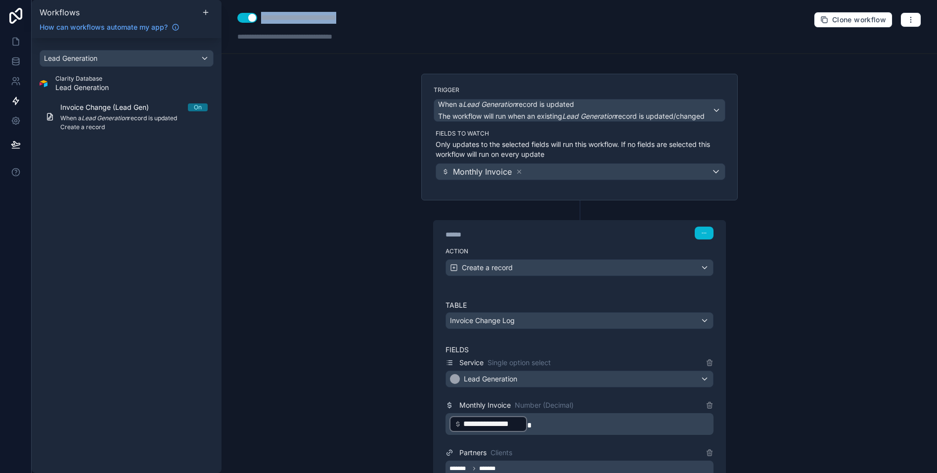
drag, startPoint x: 367, startPoint y: 15, endPoint x: 259, endPoint y: 15, distance: 108.3
click at [259, 15] on div "**********" at bounding box center [306, 18] width 138 height 12
type div "**********"
copy div "**********"
click at [305, 131] on div "**********" at bounding box center [578, 236] width 715 height 473
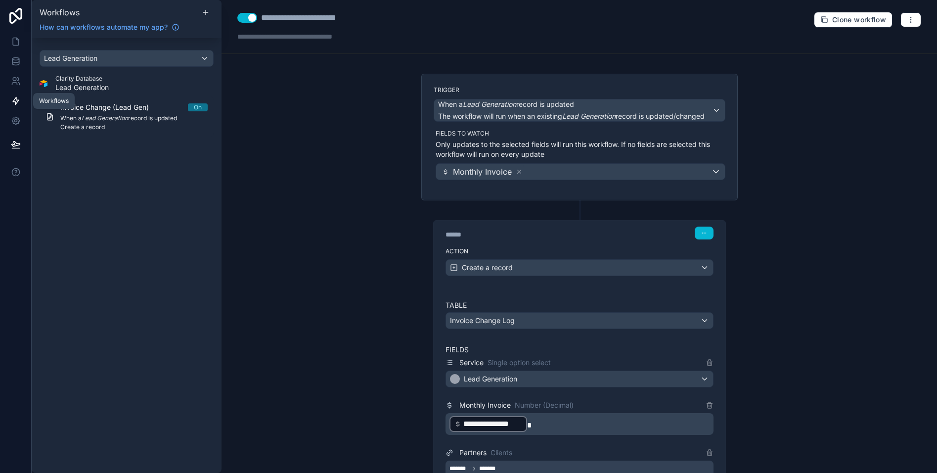
click at [15, 104] on icon at bounding box center [16, 100] width 6 height 7
click at [18, 41] on icon at bounding box center [16, 41] width 6 height 7
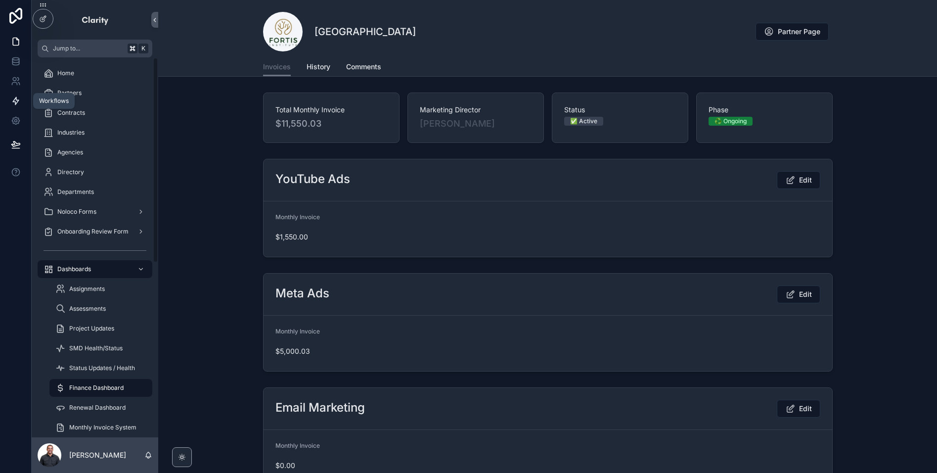
click at [16, 104] on icon at bounding box center [16, 101] width 10 height 10
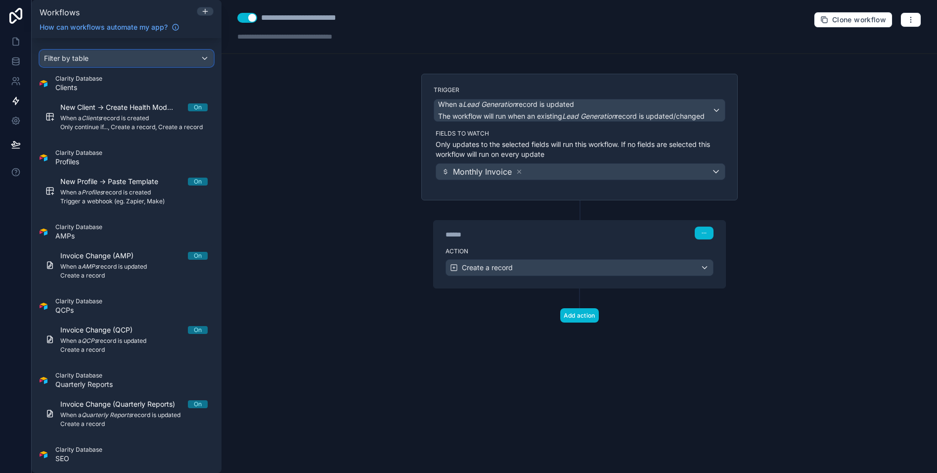
click at [146, 57] on div "Filter by table" at bounding box center [126, 58] width 173 height 16
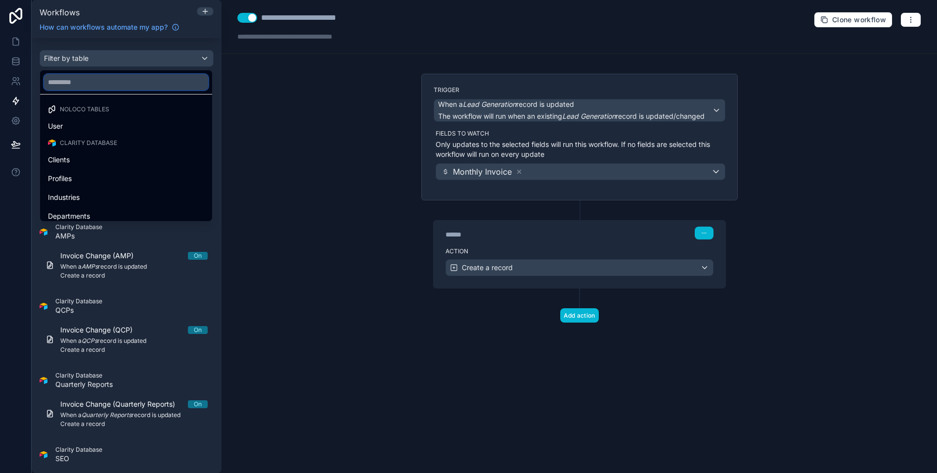
click at [133, 76] on input "text" at bounding box center [126, 82] width 164 height 16
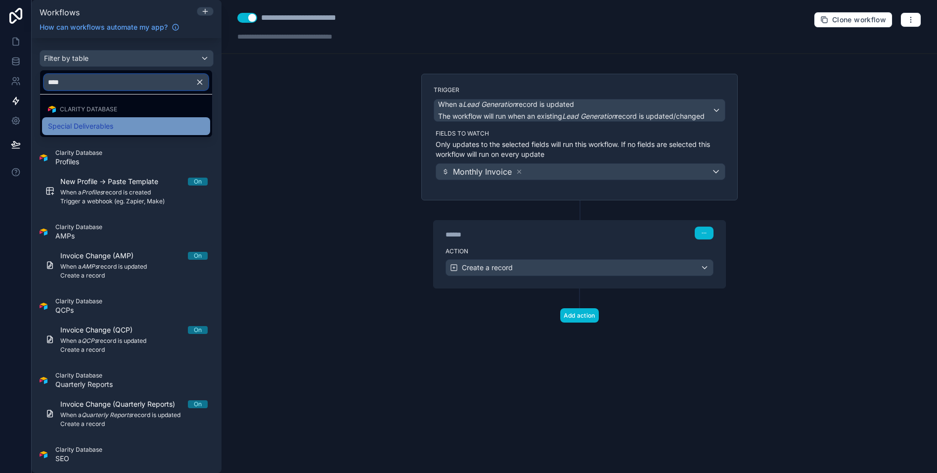
type input "****"
click at [128, 134] on div "Special Deliverables" at bounding box center [126, 126] width 168 height 18
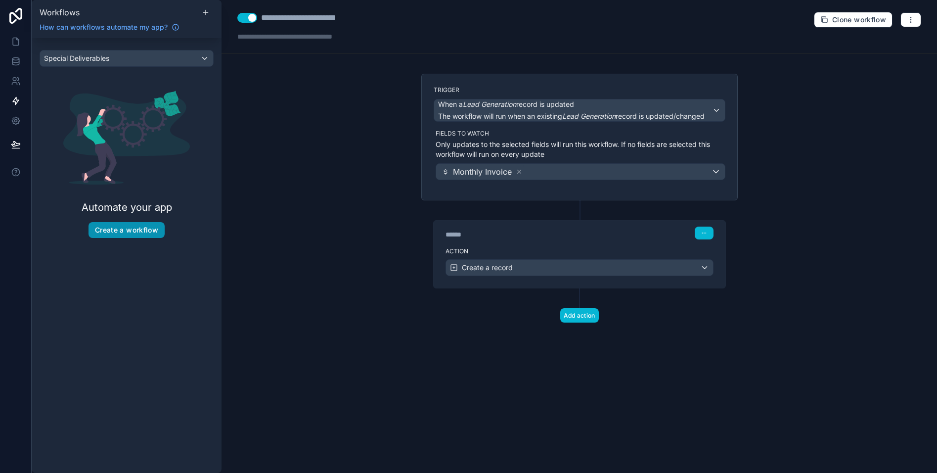
click at [124, 234] on button "Create a workflow" at bounding box center [126, 230] width 76 height 16
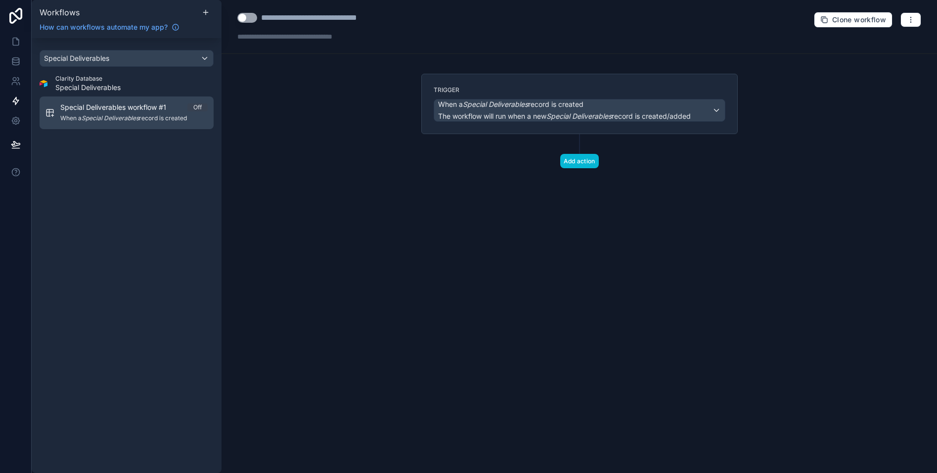
click at [95, 116] on em "Special Deliverables" at bounding box center [110, 117] width 57 height 7
click at [390, 14] on div "**********" at bounding box center [326, 18] width 130 height 12
click at [387, 15] on div "**********" at bounding box center [326, 18] width 130 height 12
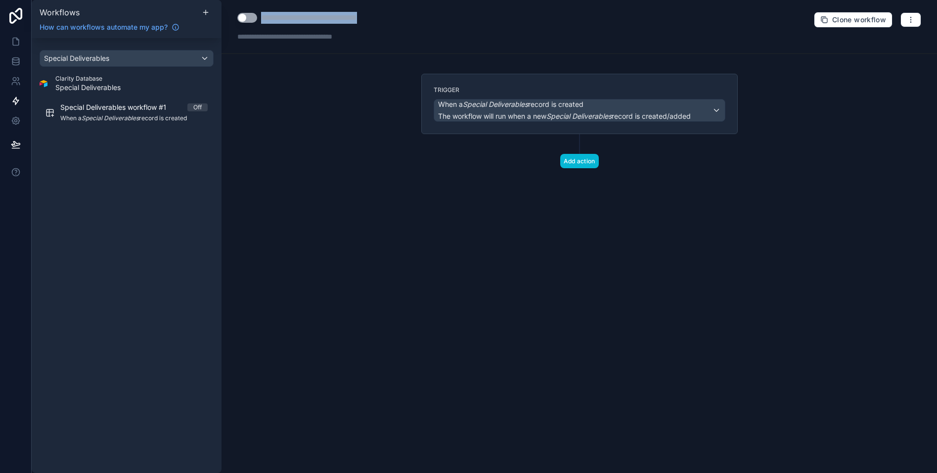
click at [387, 15] on div "**********" at bounding box center [326, 18] width 130 height 12
click at [394, 23] on div "**********" at bounding box center [578, 27] width 715 height 54
drag, startPoint x: 386, startPoint y: 18, endPoint x: 261, endPoint y: 18, distance: 124.6
click at [261, 18] on div "**********" at bounding box center [326, 18] width 130 height 12
drag, startPoint x: 389, startPoint y: 17, endPoint x: 328, endPoint y: 19, distance: 60.8
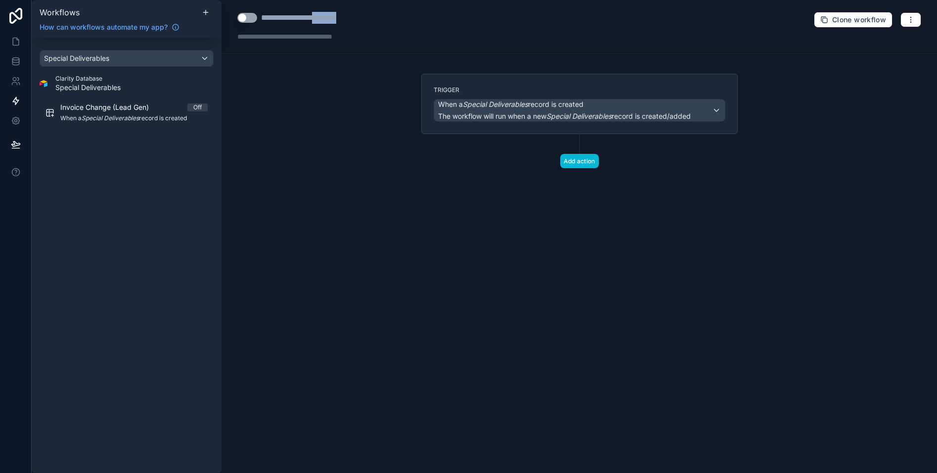
click at [328, 19] on div "**********" at bounding box center [578, 27] width 715 height 54
type div "**********"
click at [565, 109] on div "When a Special Deliverables record is created The workflow will run when a new …" at bounding box center [564, 110] width 253 height 22
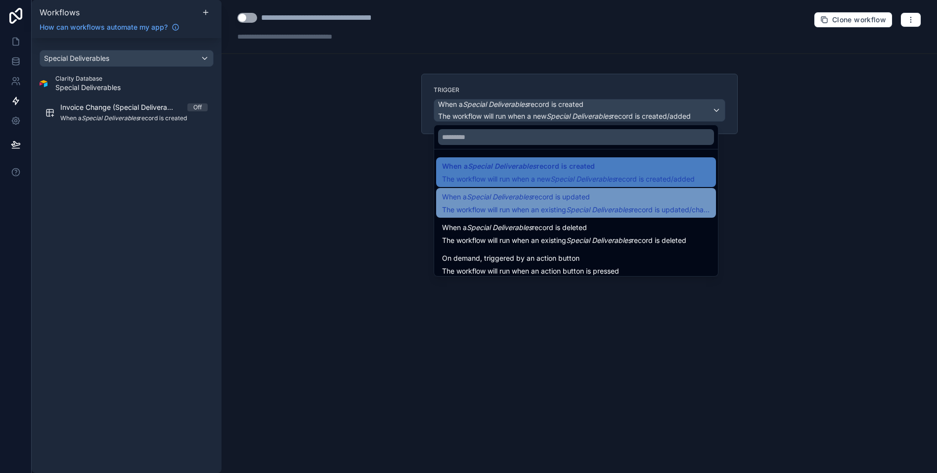
click at [502, 201] on span "When a Special Deliverables record is updated" at bounding box center [516, 197] width 148 height 12
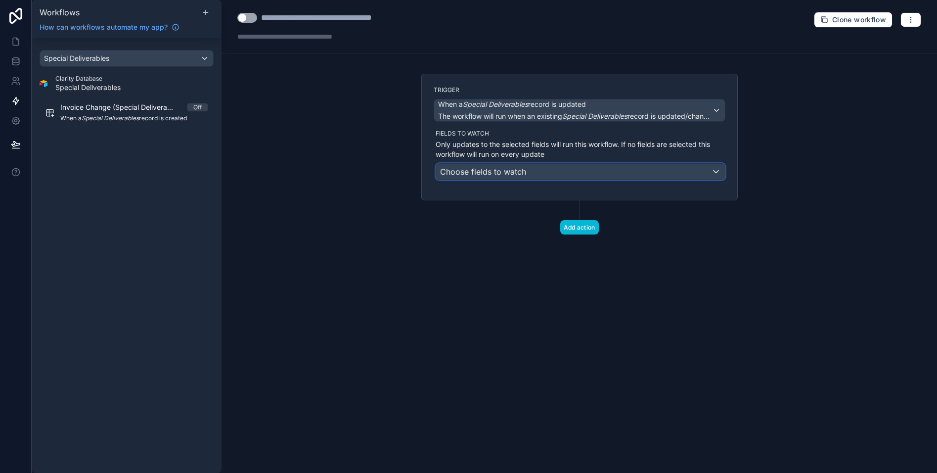
click at [497, 167] on span "Choose fields to watch" at bounding box center [483, 172] width 86 height 10
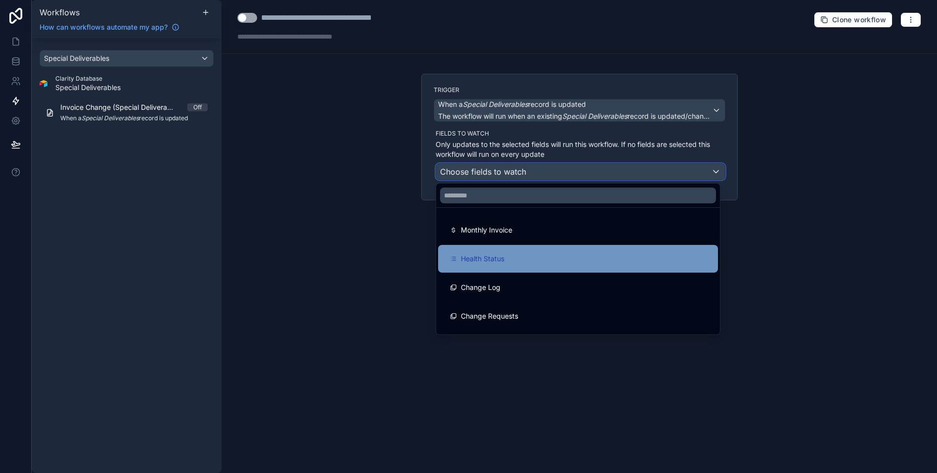
scroll to position [50, 0]
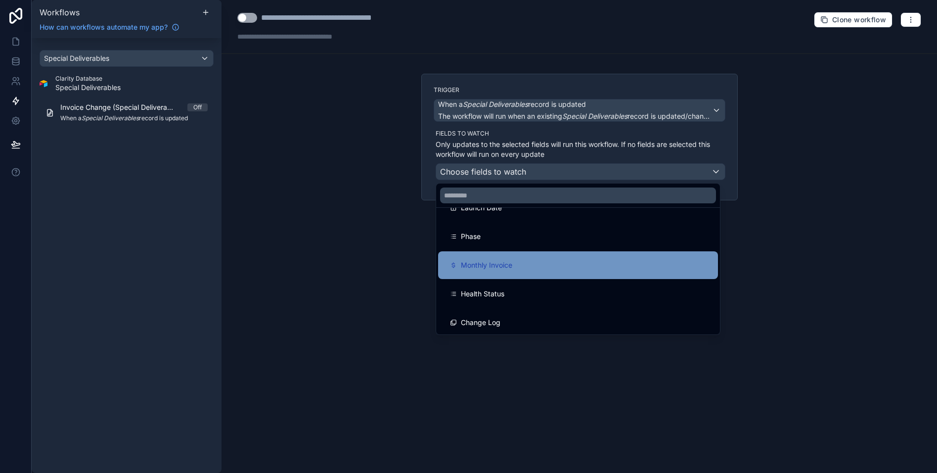
click at [491, 268] on span "Monthly Invoice" at bounding box center [486, 265] width 51 height 12
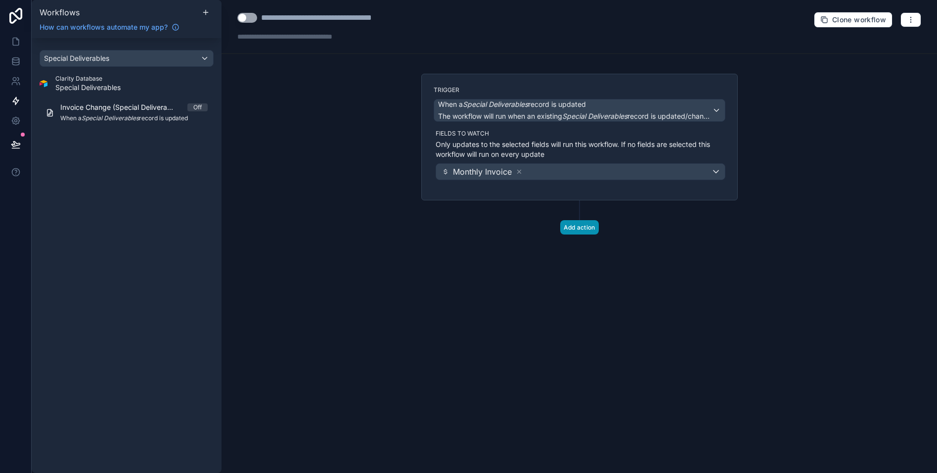
click at [585, 232] on button "Add action" at bounding box center [579, 227] width 39 height 14
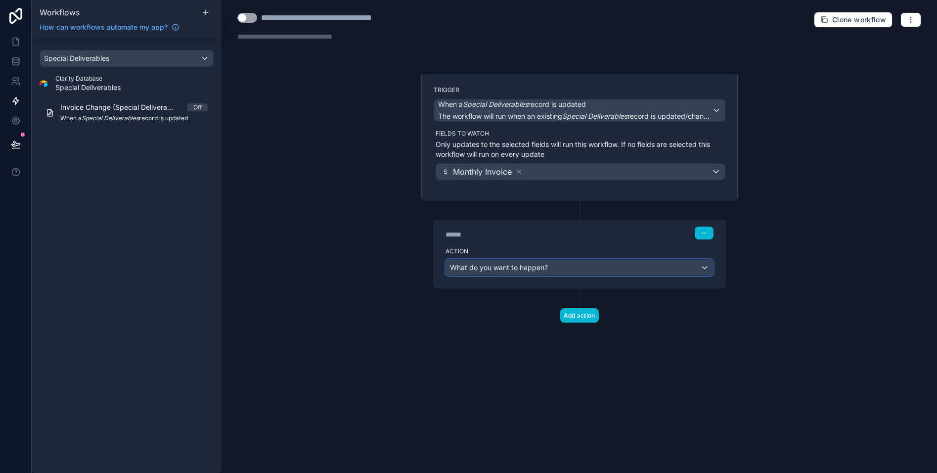
click at [525, 273] on div "What do you want to happen?" at bounding box center [579, 268] width 267 height 16
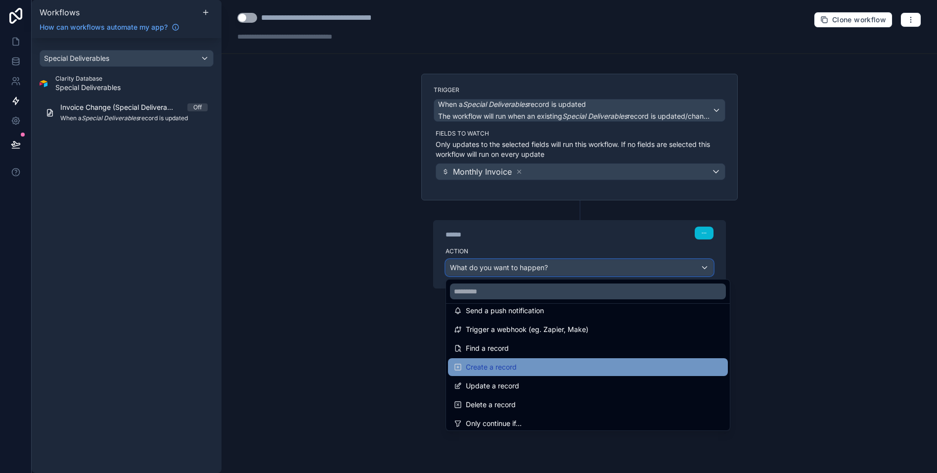
scroll to position [30, 0]
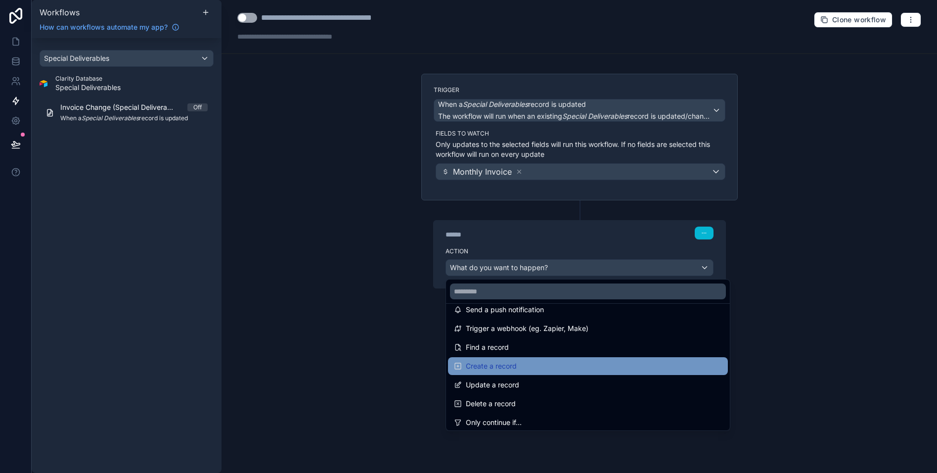
click at [495, 368] on span "Create a record" at bounding box center [491, 366] width 51 height 12
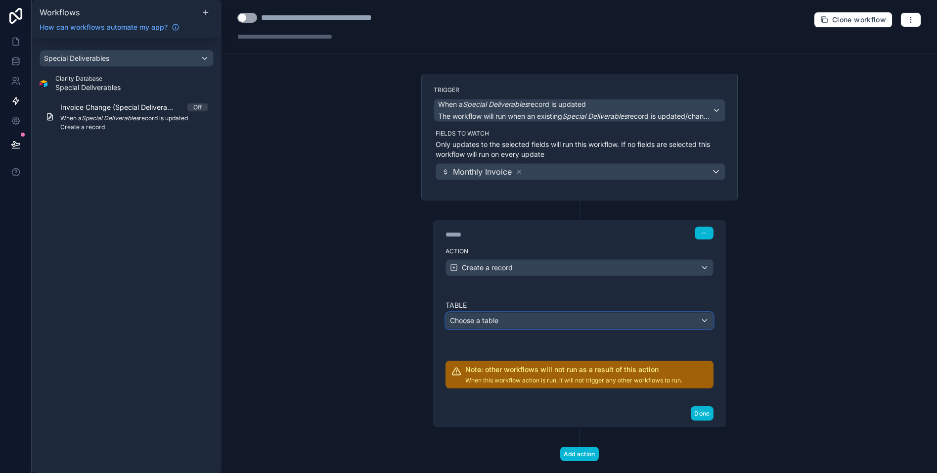
click at [537, 316] on div "Choose a table" at bounding box center [579, 320] width 267 height 16
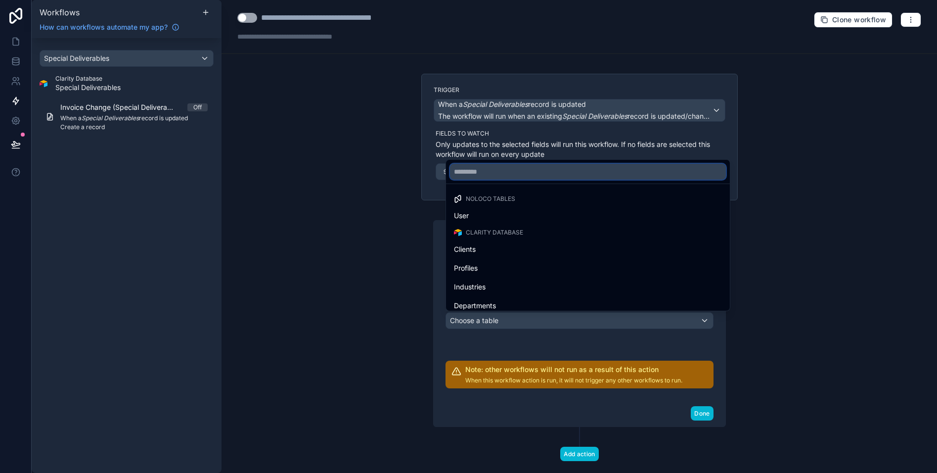
click at [501, 171] on input "text" at bounding box center [588, 172] width 276 height 16
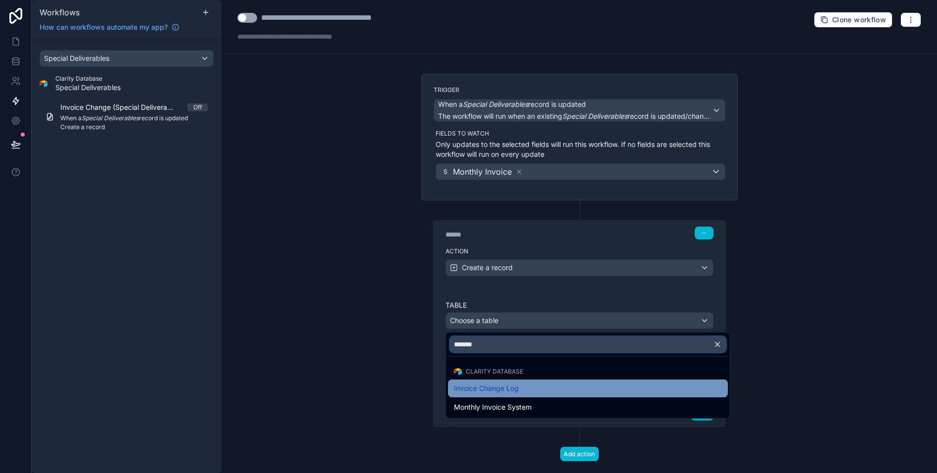
type input "*******"
click at [494, 391] on span "Invoice Change Log" at bounding box center [486, 388] width 65 height 12
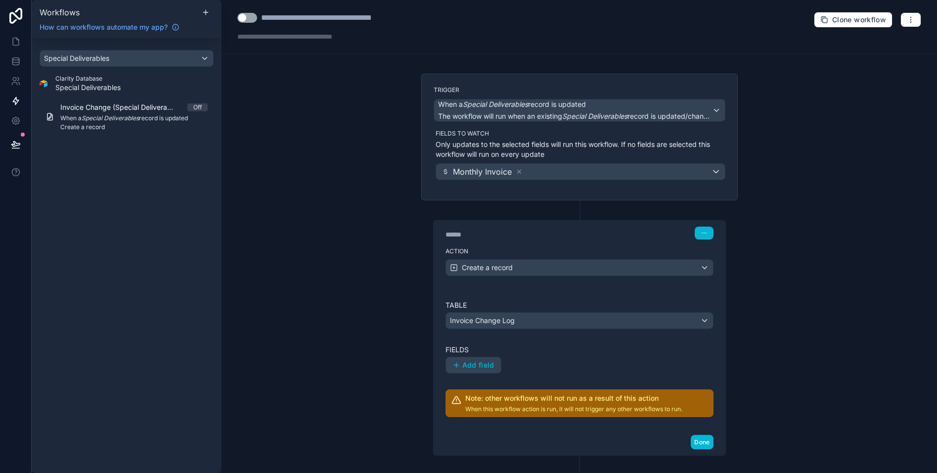
scroll to position [48, 0]
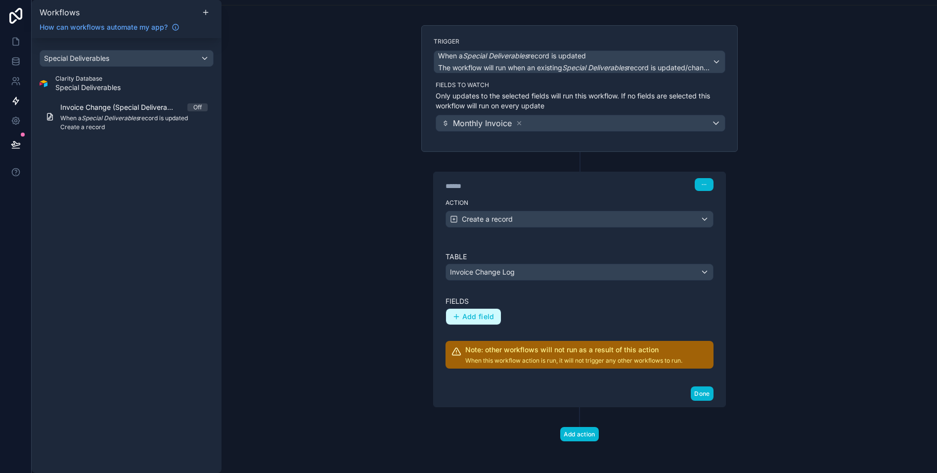
click at [466, 315] on span "Add field" at bounding box center [478, 316] width 32 height 9
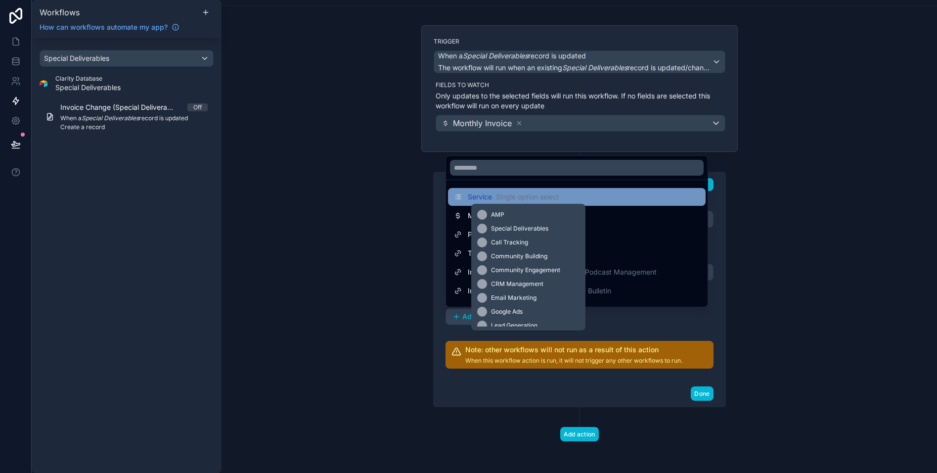
click at [501, 197] on span "Single option select" at bounding box center [527, 197] width 63 height 10
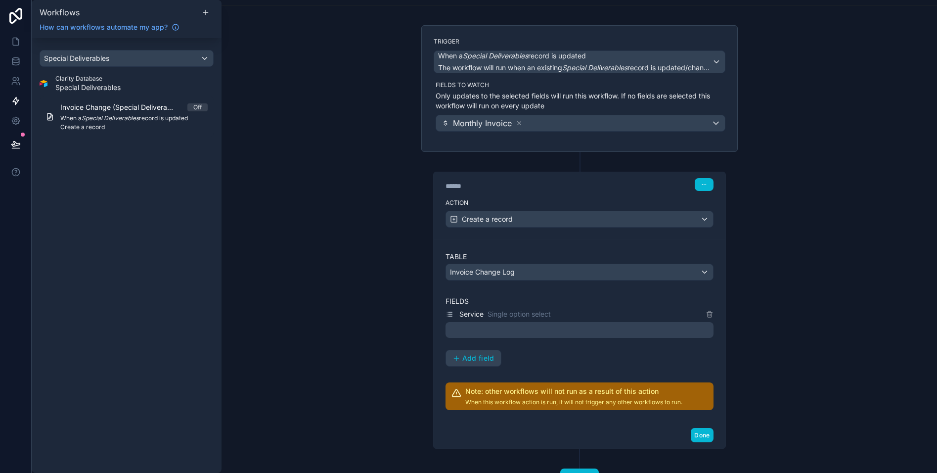
click at [512, 332] on div at bounding box center [579, 330] width 268 height 16
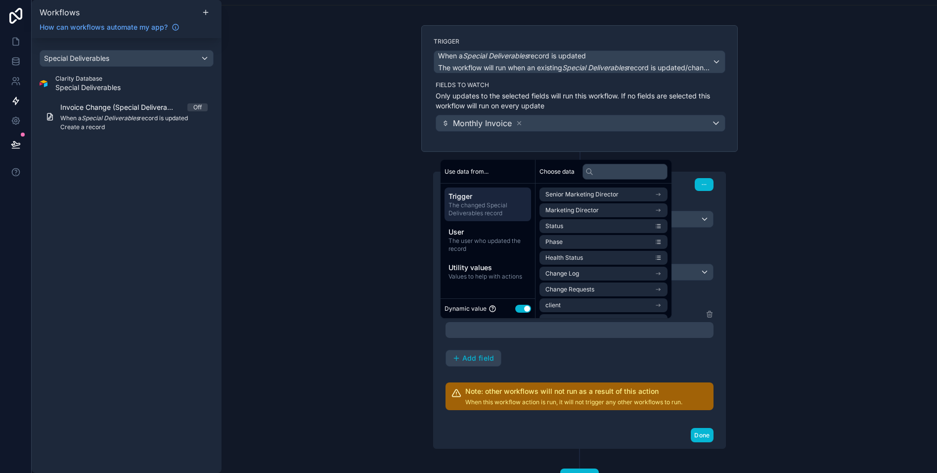
click at [530, 311] on div "Dynamic value Use setting" at bounding box center [487, 308] width 87 height 11
click at [522, 310] on button "Use setting" at bounding box center [523, 308] width 16 height 8
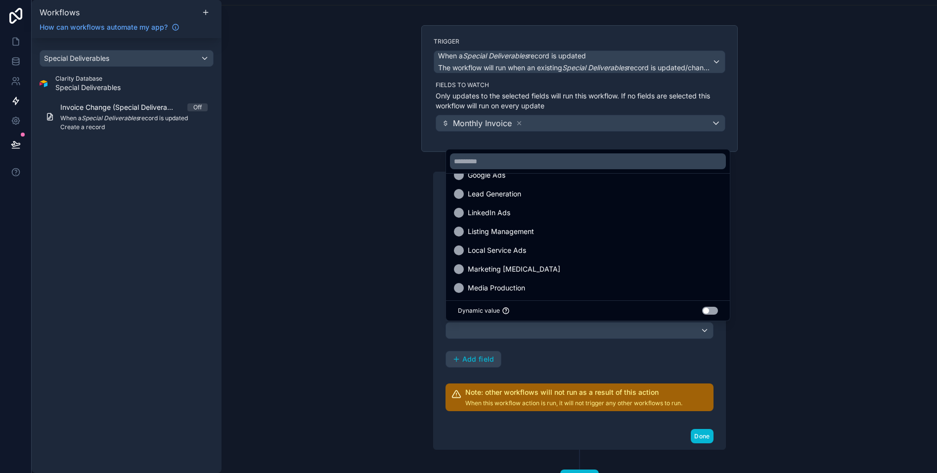
scroll to position [0, 0]
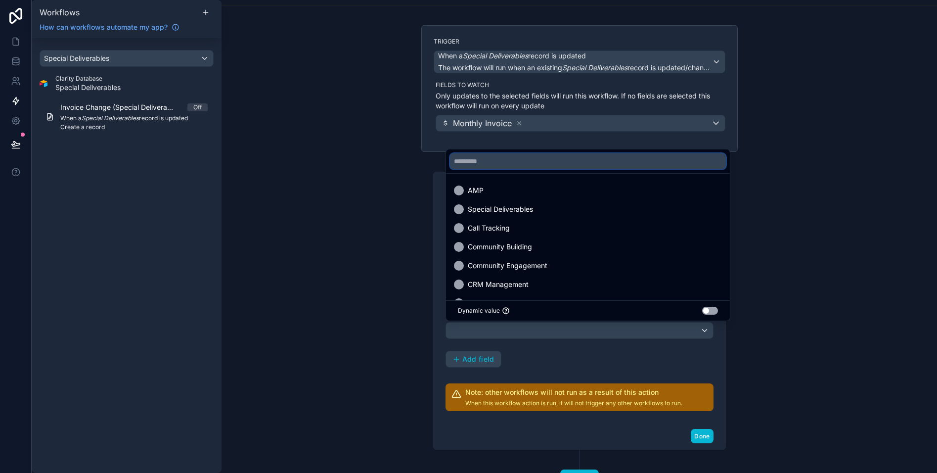
click at [490, 163] on input "text" at bounding box center [588, 161] width 276 height 16
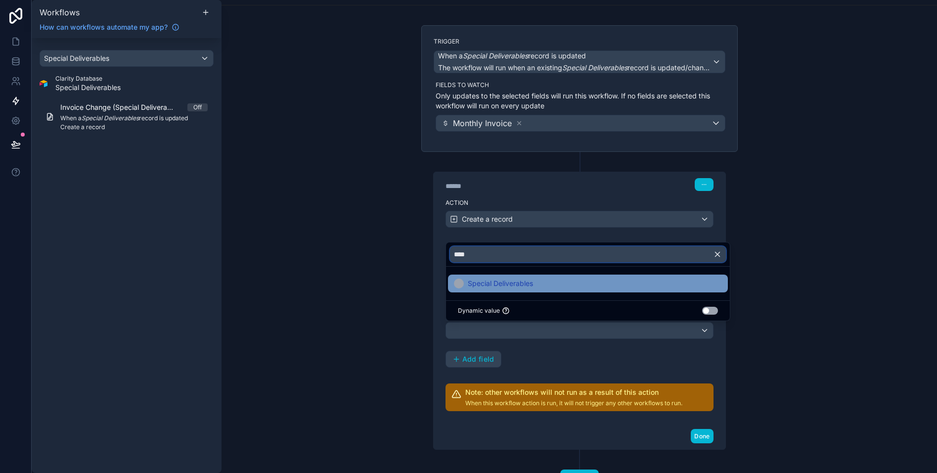
type input "****"
click at [503, 280] on span "Special Deliverables" at bounding box center [500, 283] width 65 height 12
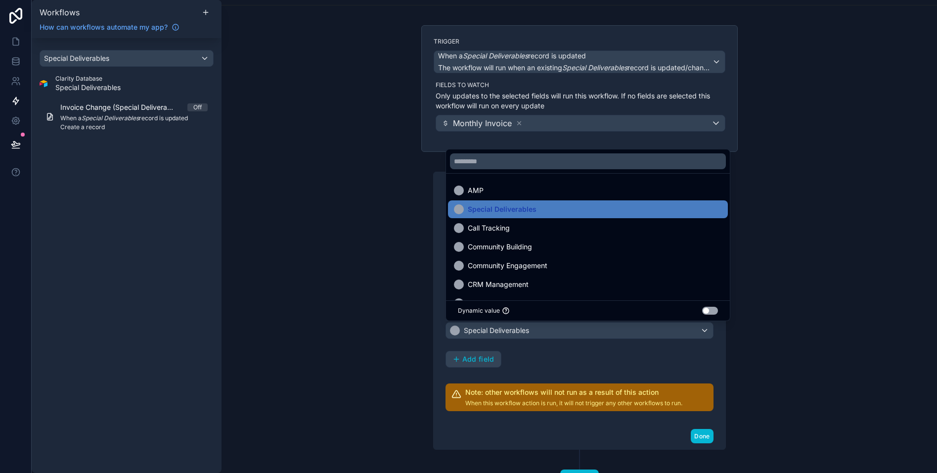
click at [544, 354] on div "Service Single option select Special Deliverables Add field" at bounding box center [579, 337] width 268 height 59
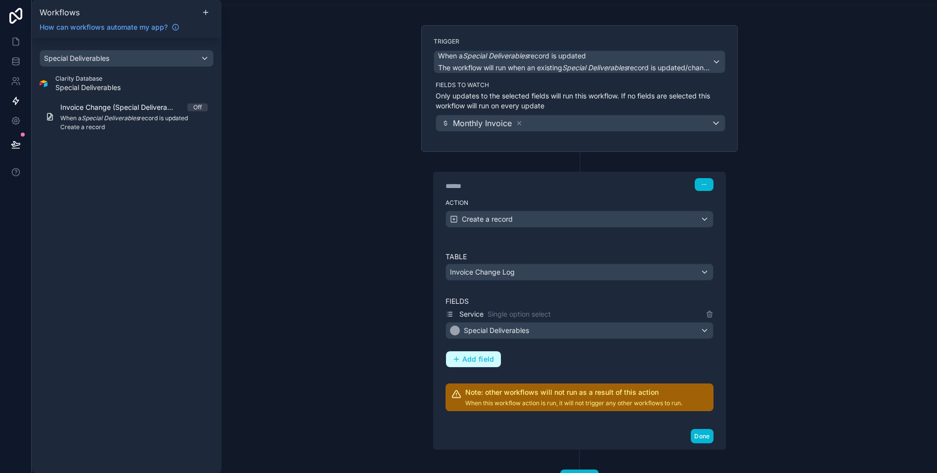
click at [477, 358] on span "Add field" at bounding box center [478, 358] width 32 height 9
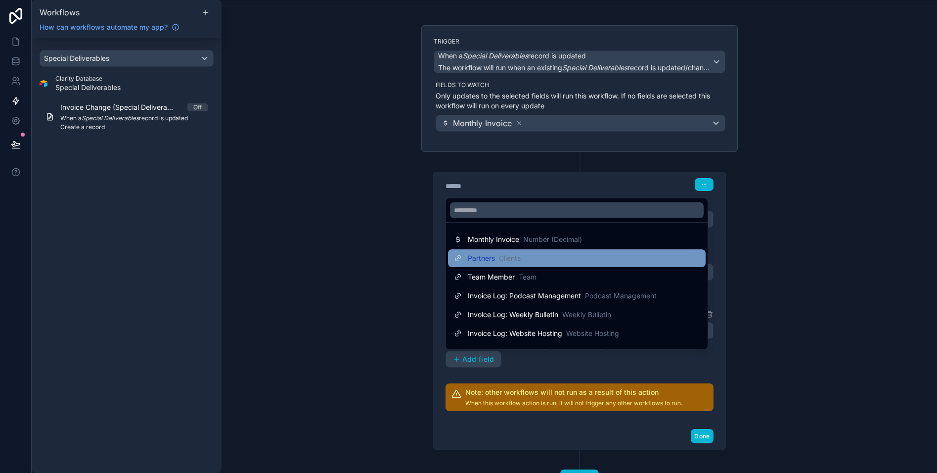
click at [486, 256] on span "Partners" at bounding box center [481, 258] width 27 height 10
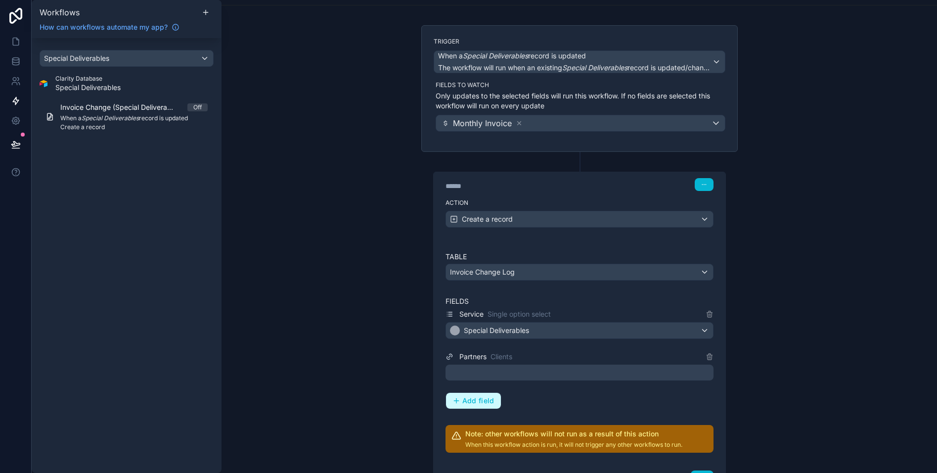
click at [481, 401] on span "Add field" at bounding box center [478, 400] width 32 height 9
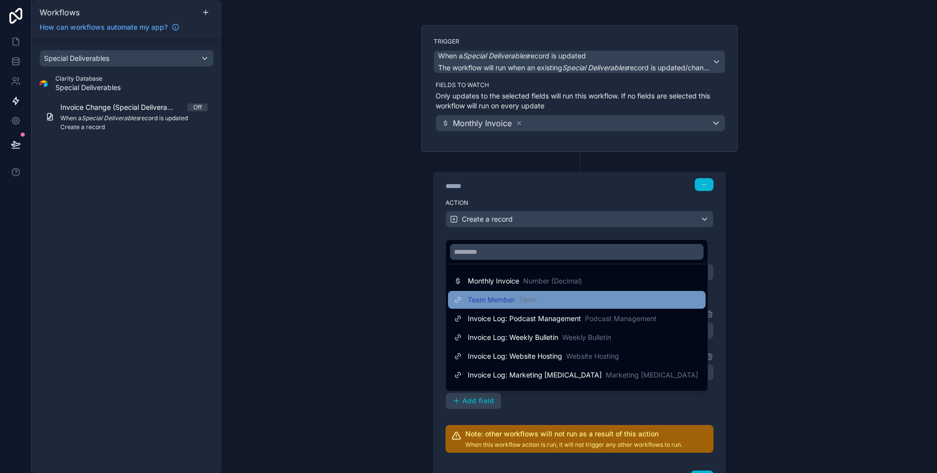
click at [499, 301] on span "Team Member" at bounding box center [491, 300] width 47 height 10
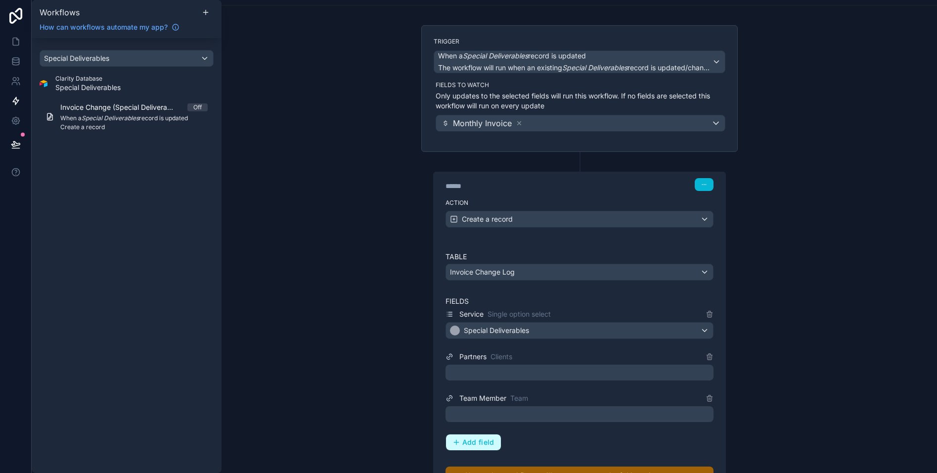
click at [481, 437] on span "Add field" at bounding box center [478, 441] width 32 height 9
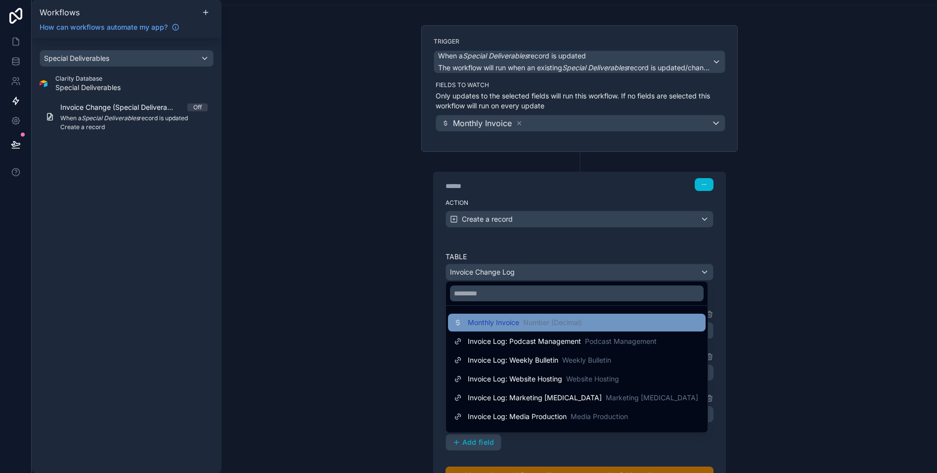
click at [497, 321] on span "Monthly Invoice" at bounding box center [493, 322] width 51 height 10
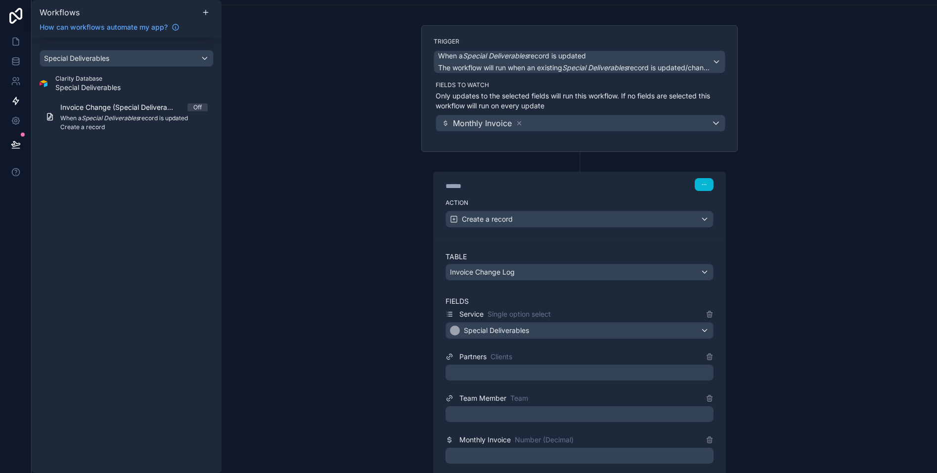
click at [597, 391] on div "Service Single option select Special Deliverables Partners Clients Team Member …" at bounding box center [579, 400] width 268 height 184
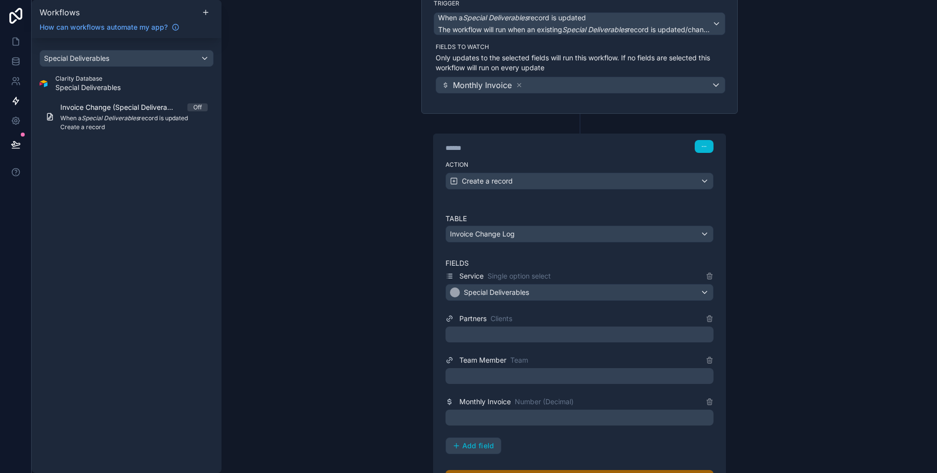
click at [553, 371] on div at bounding box center [579, 376] width 268 height 16
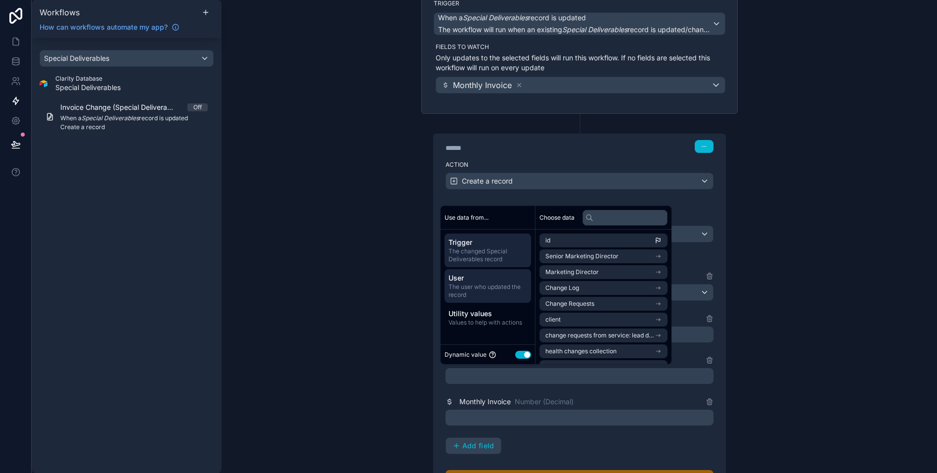
click at [478, 283] on span "The user who updated the record" at bounding box center [487, 291] width 79 height 16
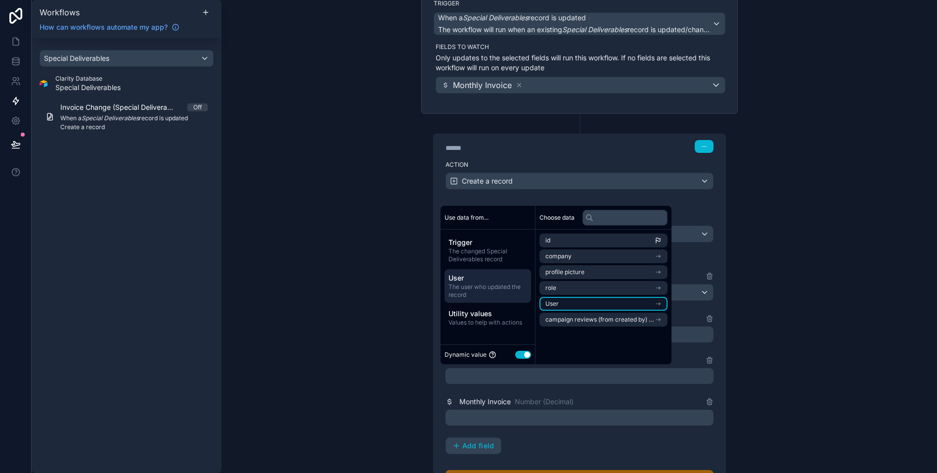
click at [577, 303] on li "User" at bounding box center [603, 304] width 128 height 14
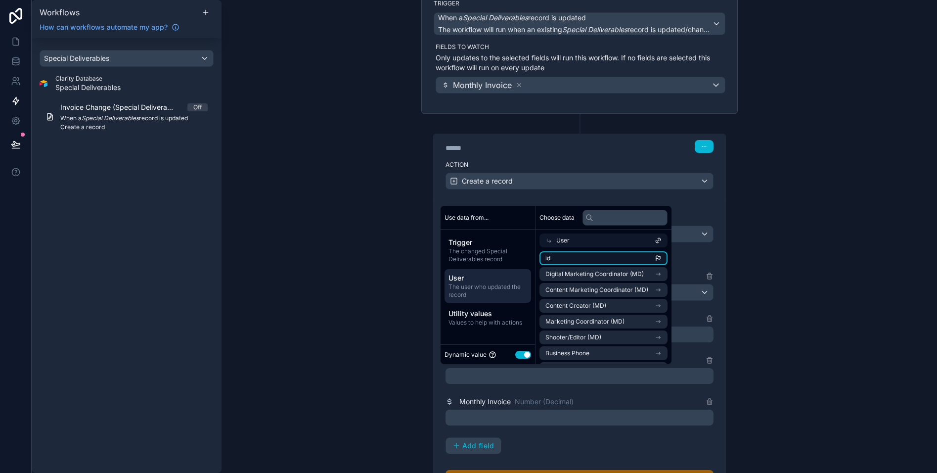
click at [568, 257] on li "id" at bounding box center [603, 258] width 128 height 14
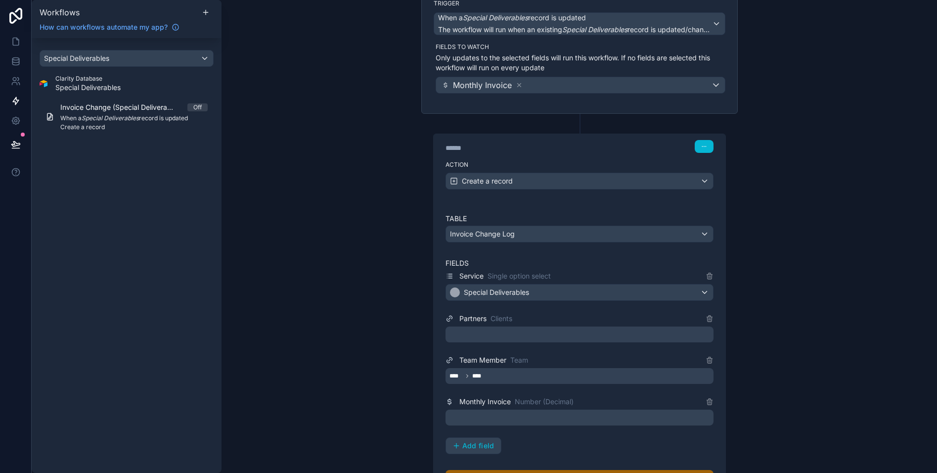
click at [601, 390] on div "Service Single option select Special Deliverables Partners Clients Team Member …" at bounding box center [579, 362] width 268 height 184
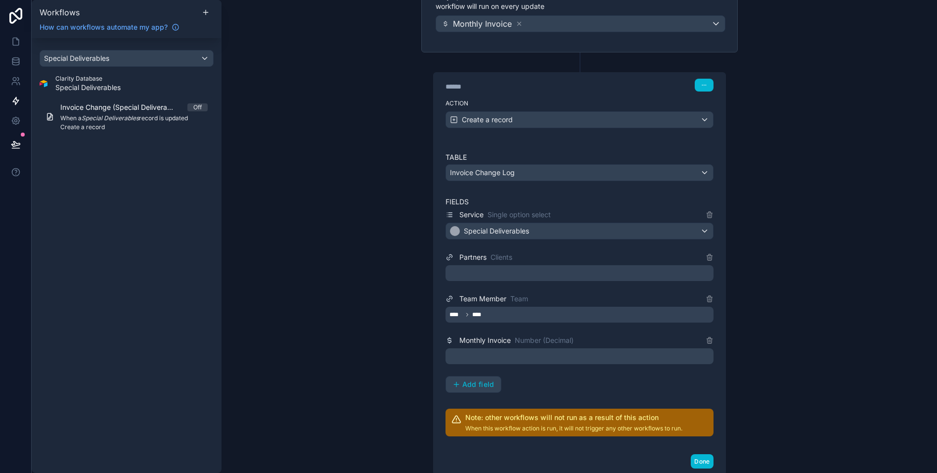
scroll to position [149, 0]
click at [494, 271] on div at bounding box center [579, 272] width 268 height 16
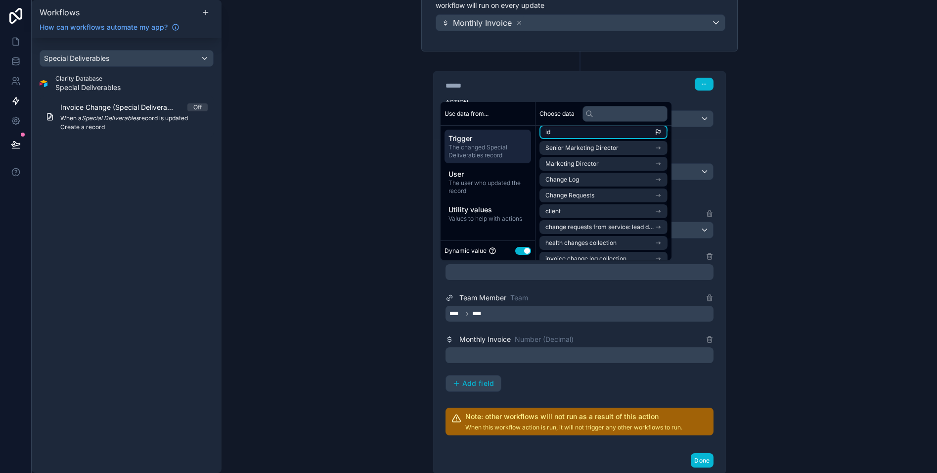
scroll to position [5, 0]
click at [560, 136] on li "id" at bounding box center [603, 132] width 128 height 14
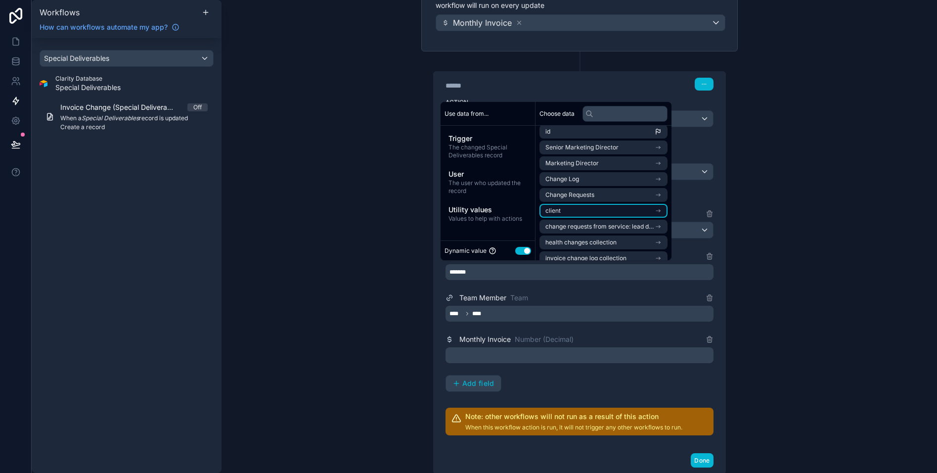
click at [574, 206] on li "client" at bounding box center [603, 211] width 128 height 14
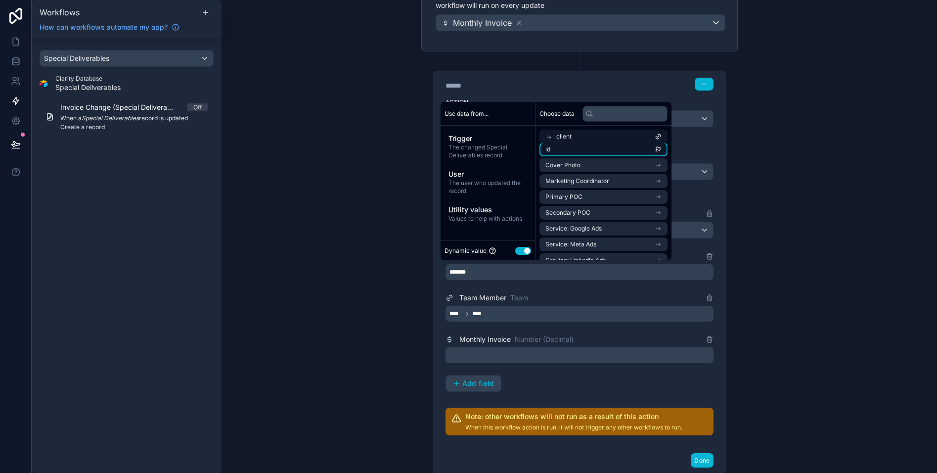
scroll to position [0, 0]
click at [574, 151] on li "id" at bounding box center [603, 154] width 128 height 14
click at [570, 287] on div "Service Single option select Special Deliverables Partners Clients ******* ****…" at bounding box center [579, 300] width 268 height 184
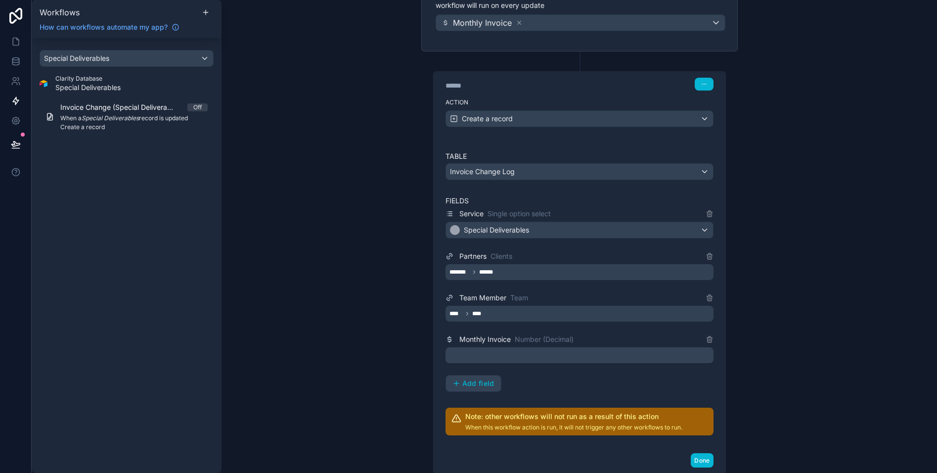
click at [523, 355] on p "﻿" at bounding box center [580, 355] width 262 height 12
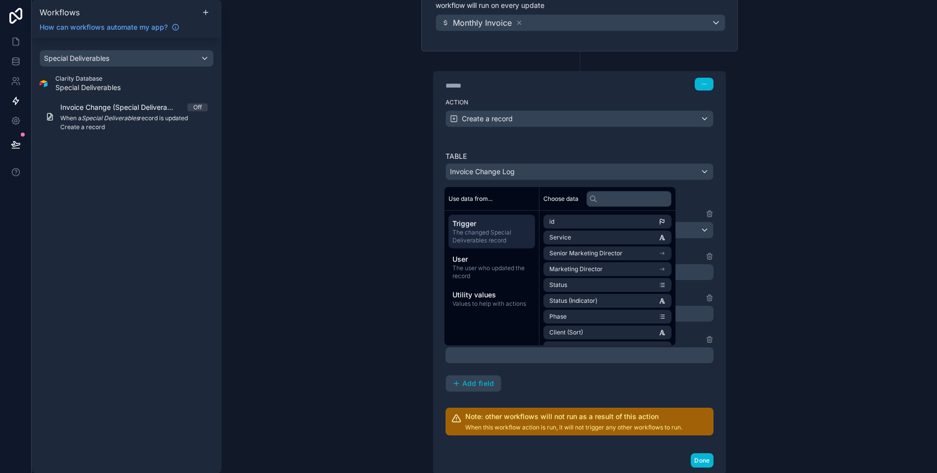
click at [480, 226] on span "Trigger" at bounding box center [491, 223] width 79 height 10
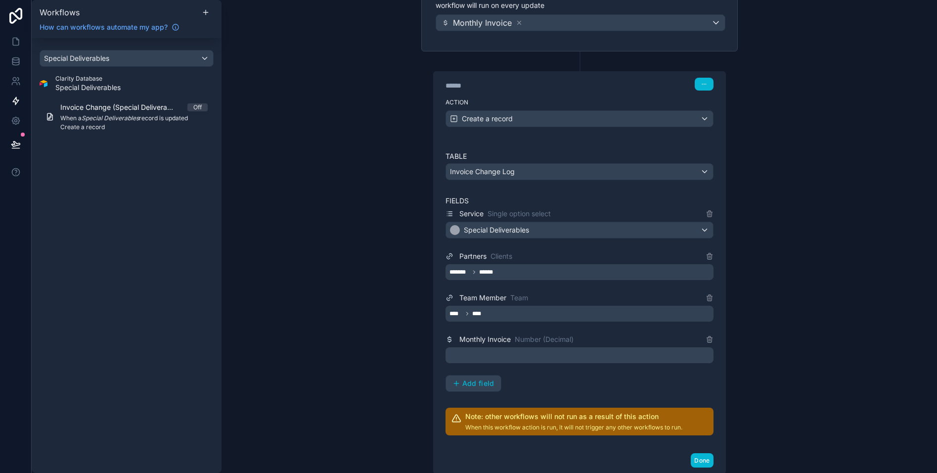
click at [583, 145] on div "Table Invoice Change Log Fields Service Single option select Special Deliverabl…" at bounding box center [580, 293] width 292 height 308
click at [529, 354] on p "﻿" at bounding box center [580, 355] width 262 height 12
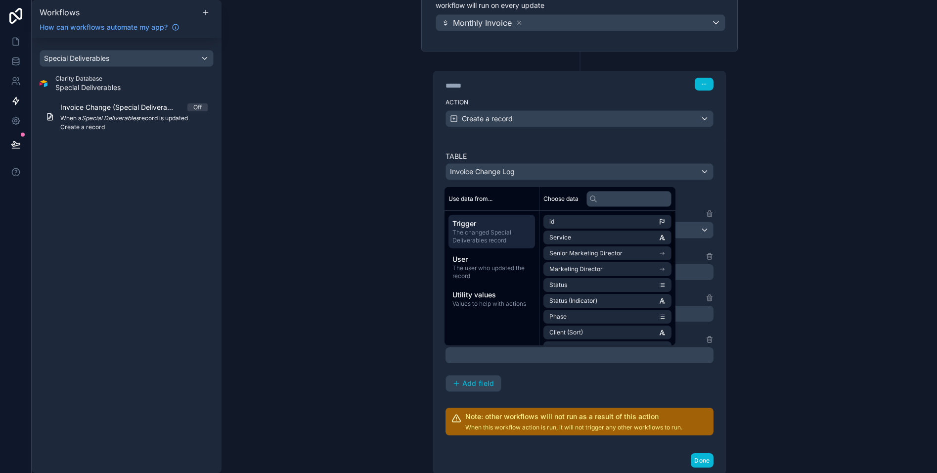
click at [494, 236] on span "The changed Special Deliverables record" at bounding box center [491, 236] width 79 height 16
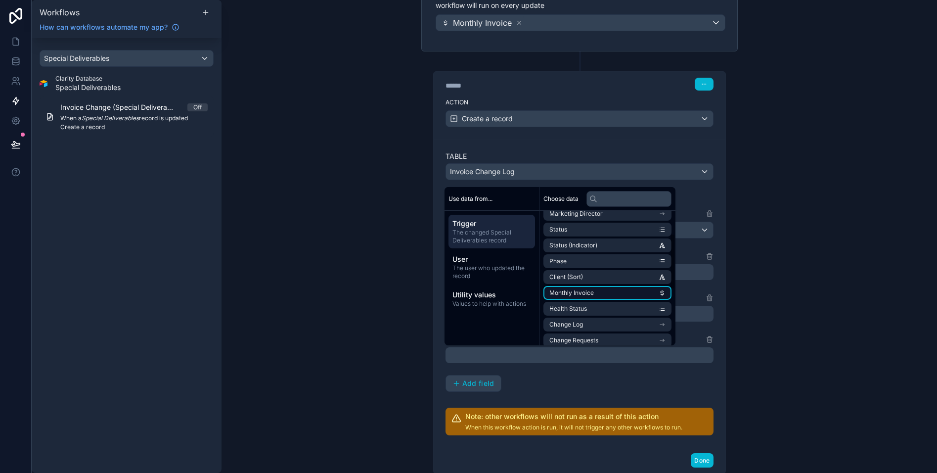
click at [603, 295] on li "Monthly Invoice" at bounding box center [607, 293] width 128 height 14
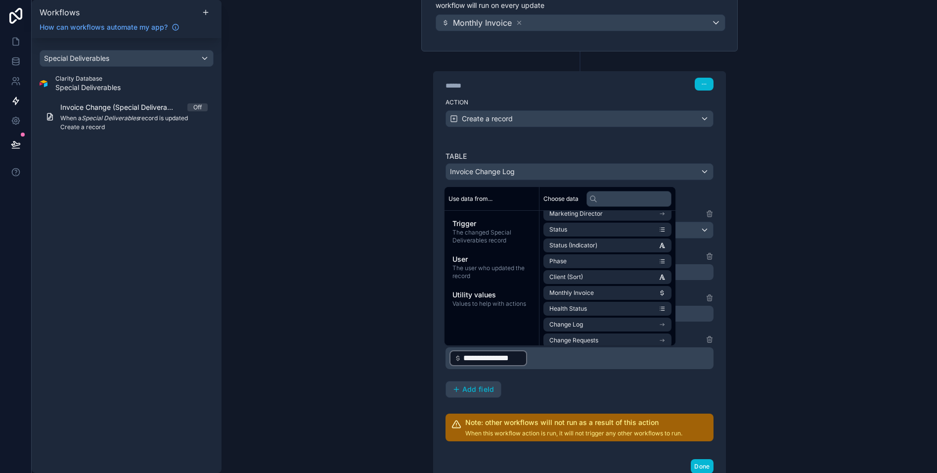
click at [569, 390] on div "**********" at bounding box center [579, 303] width 268 height 190
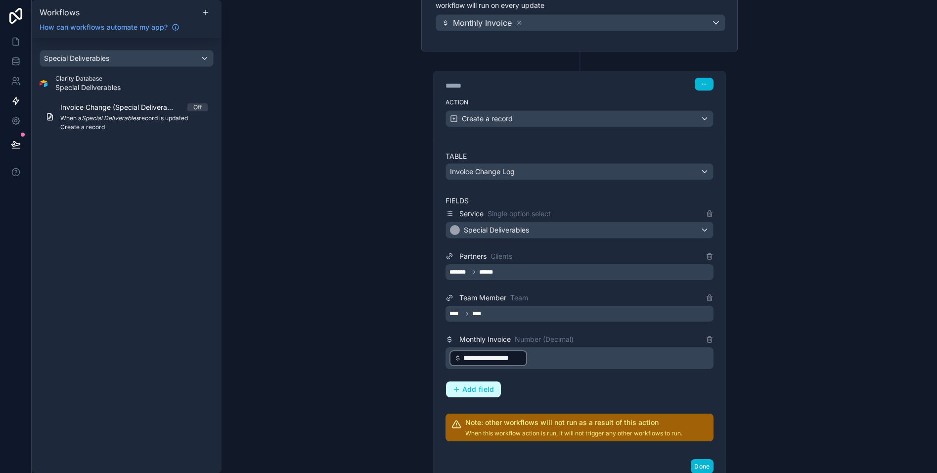
click at [475, 389] on span "Add field" at bounding box center [478, 389] width 32 height 9
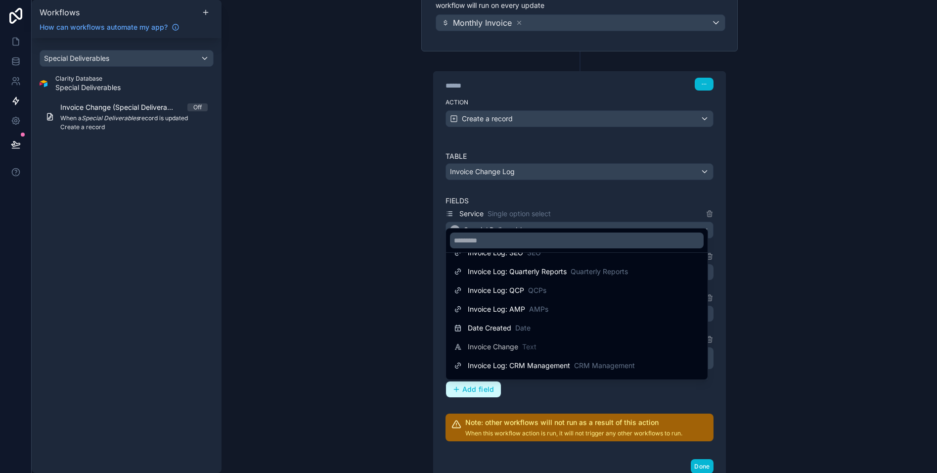
scroll to position [357, 0]
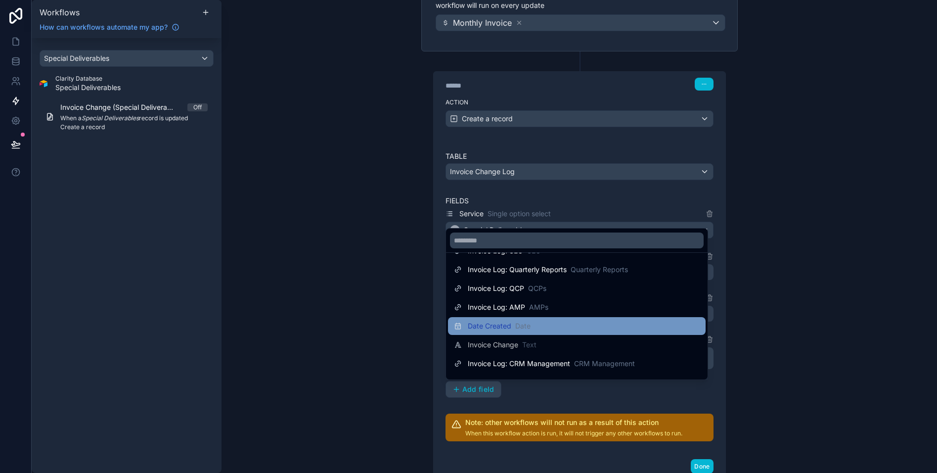
click at [523, 326] on span "Date" at bounding box center [522, 326] width 15 height 10
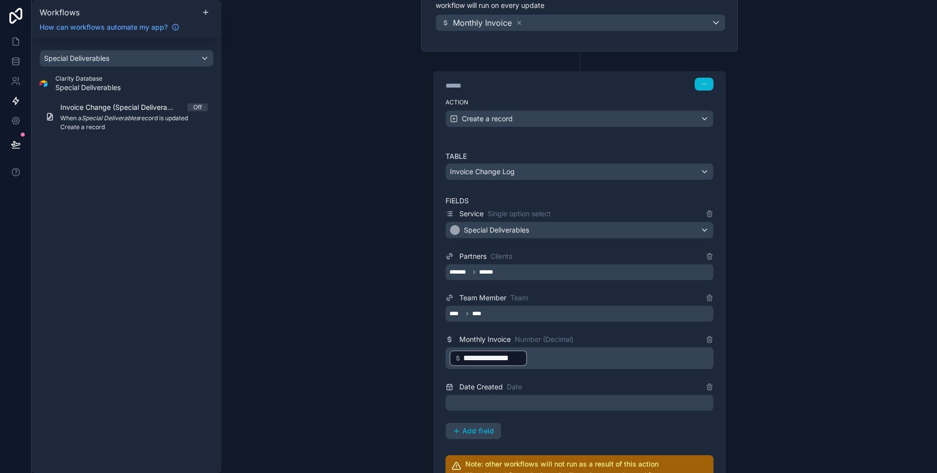
click at [519, 403] on div at bounding box center [579, 402] width 268 height 16
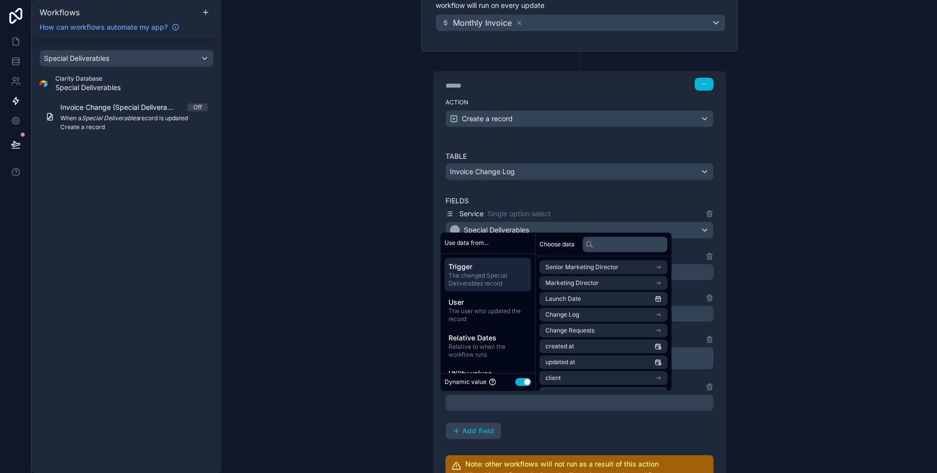
click at [520, 382] on button "Use setting" at bounding box center [523, 382] width 16 height 8
select select "****"
select select "*"
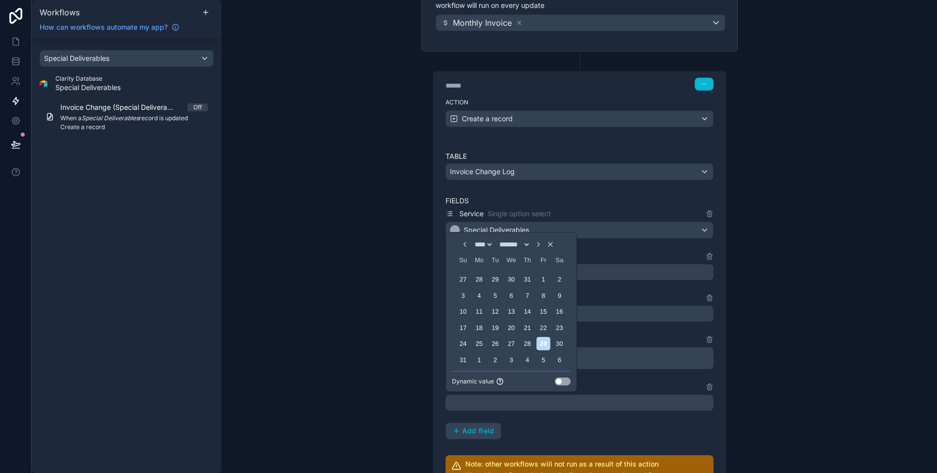
click at [561, 379] on button "Use setting" at bounding box center [563, 381] width 16 height 8
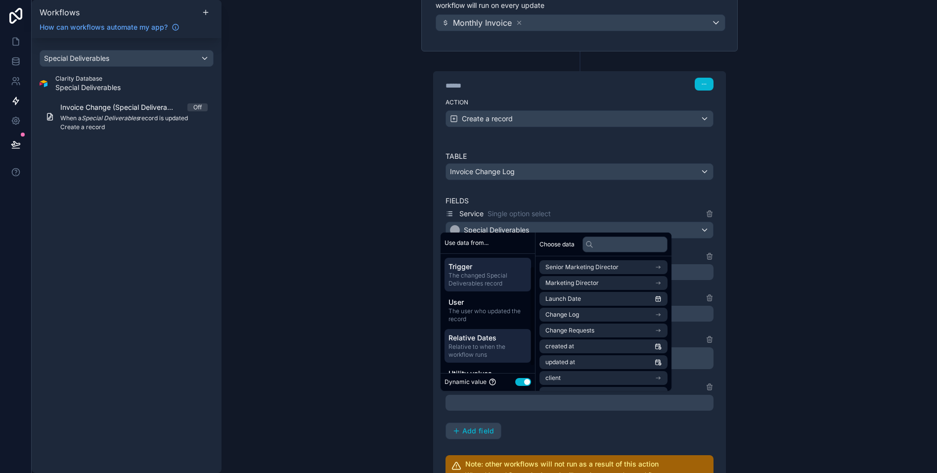
scroll to position [21, 0]
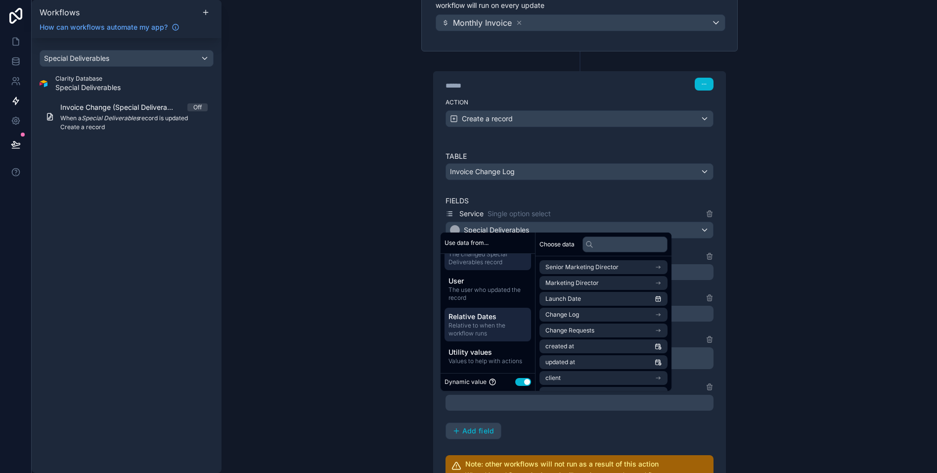
click at [486, 326] on span "Relative to when the workflow runs" at bounding box center [487, 329] width 79 height 16
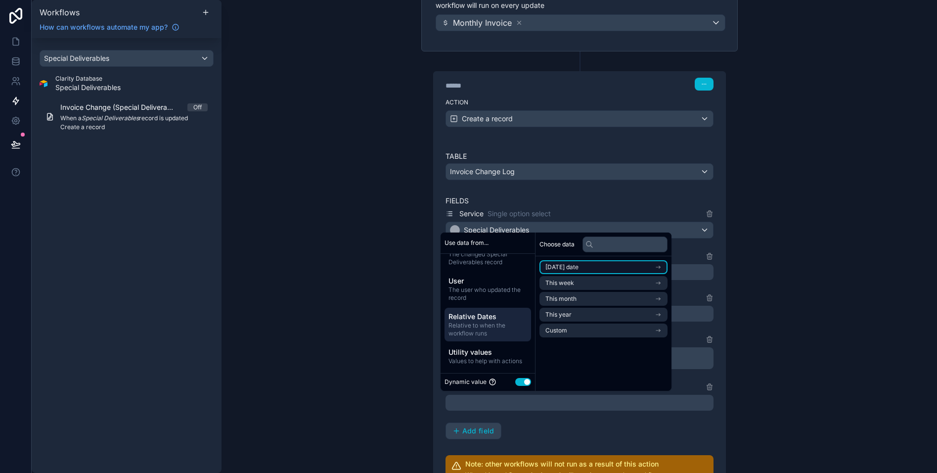
click at [584, 264] on li "[DATE] date" at bounding box center [603, 267] width 128 height 14
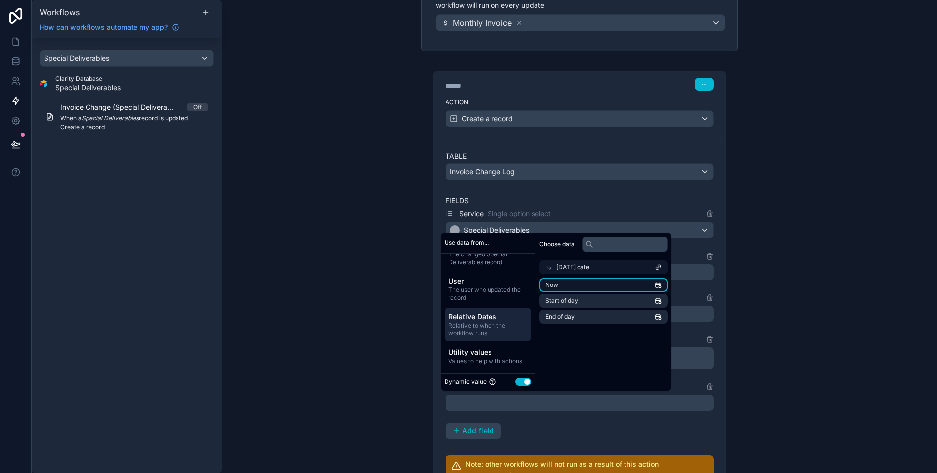
click at [579, 284] on li "Now" at bounding box center [603, 285] width 128 height 14
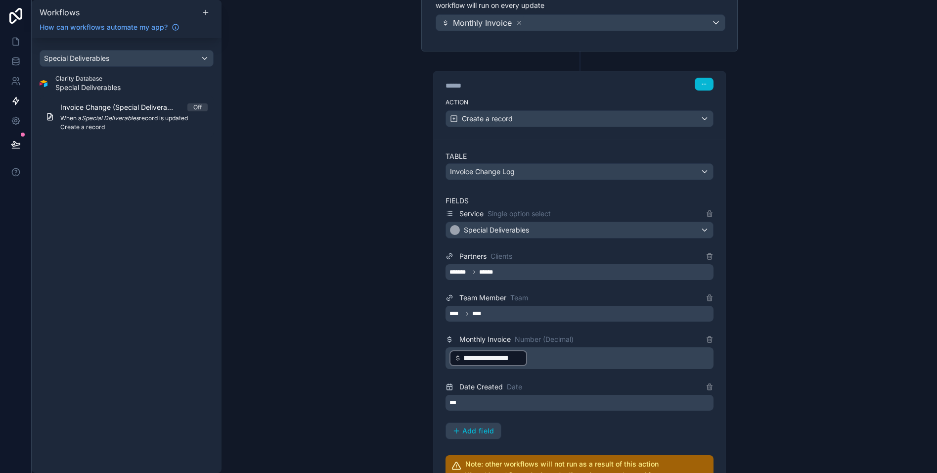
click at [542, 429] on div "**********" at bounding box center [579, 323] width 268 height 231
click at [446, 436] on button "Add field" at bounding box center [473, 431] width 55 height 16
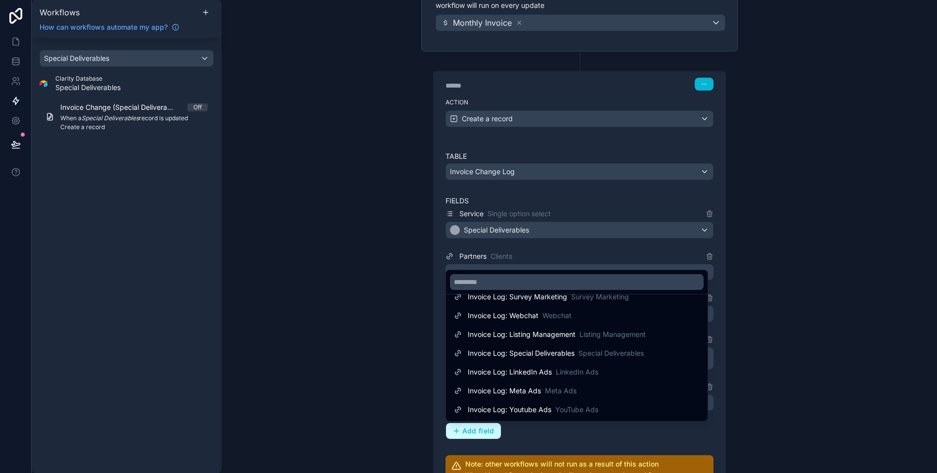
scroll to position [183, 0]
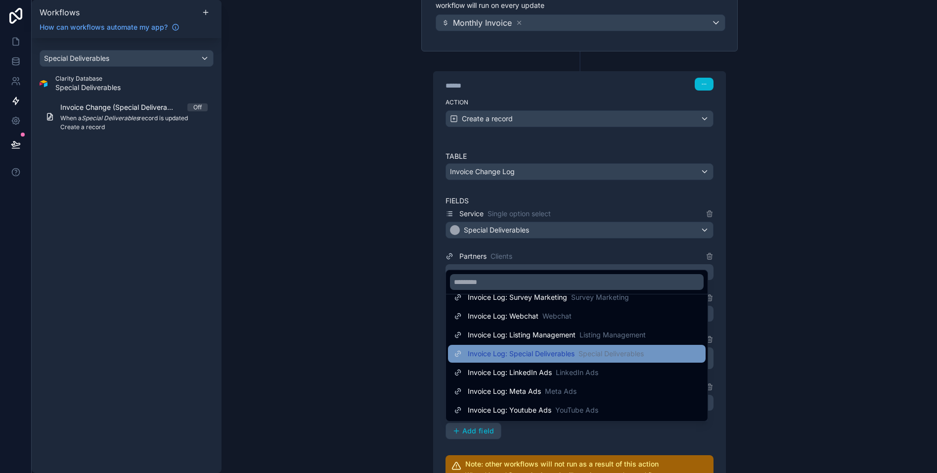
click at [534, 353] on span "Invoice Log: Special Deliverables" at bounding box center [521, 353] width 107 height 10
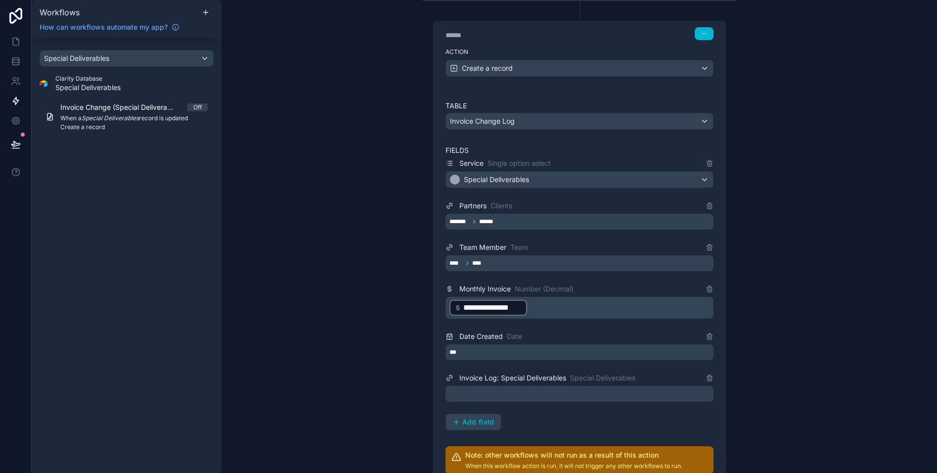
scroll to position [199, 0]
click at [496, 392] on div at bounding box center [579, 394] width 268 height 16
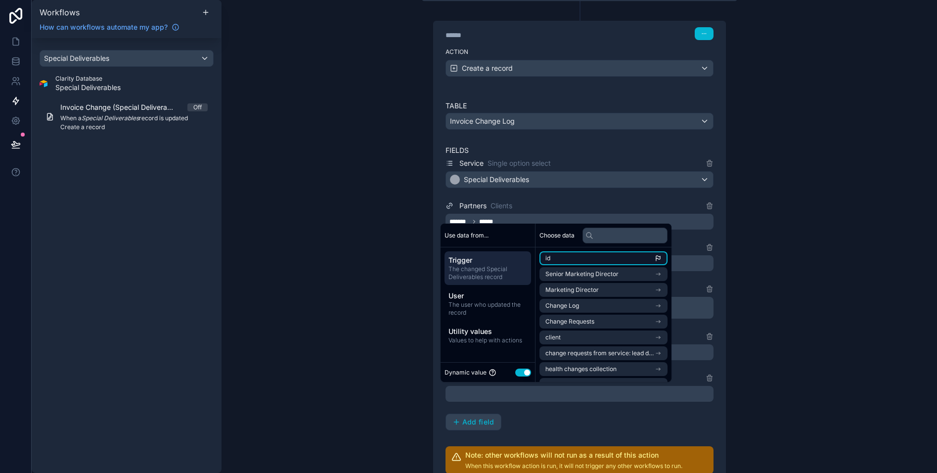
click at [583, 256] on li "id" at bounding box center [603, 258] width 128 height 14
click at [582, 417] on div "**********" at bounding box center [579, 293] width 268 height 273
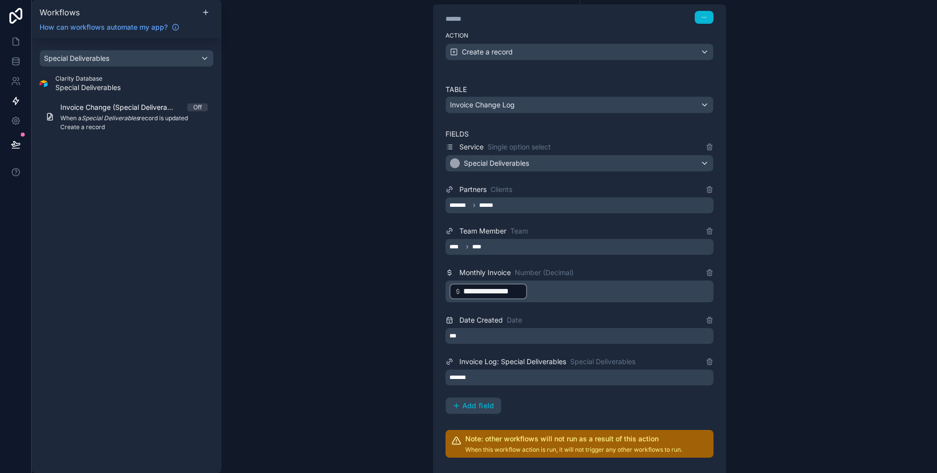
scroll to position [304, 0]
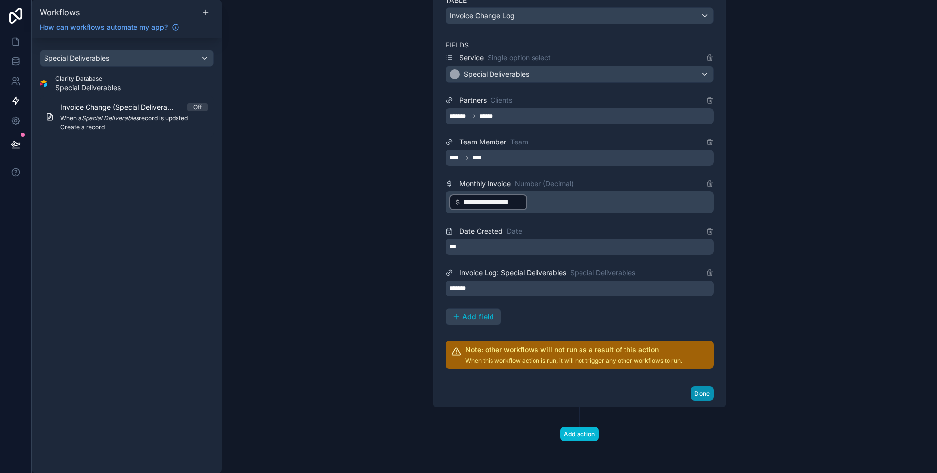
click at [698, 392] on button "Done" at bounding box center [702, 393] width 22 height 14
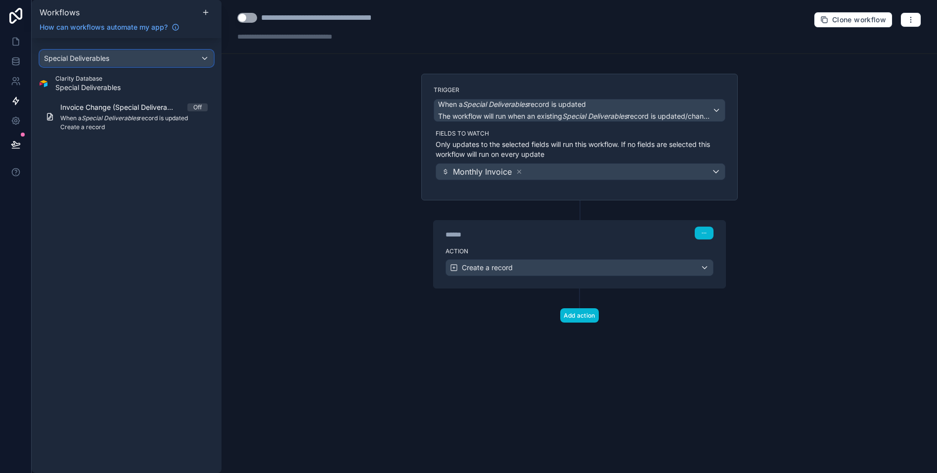
click at [83, 62] on span "Special Deliverables" at bounding box center [76, 58] width 65 height 10
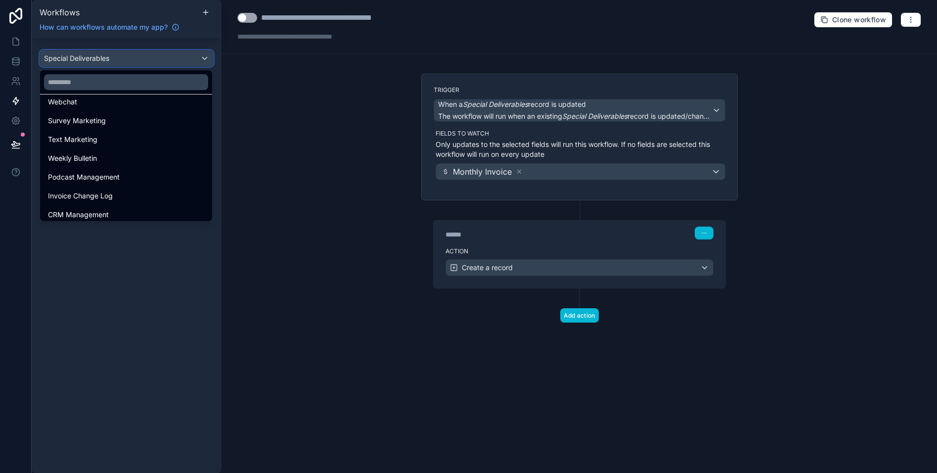
scroll to position [771, 0]
click at [110, 85] on input "text" at bounding box center [126, 82] width 164 height 16
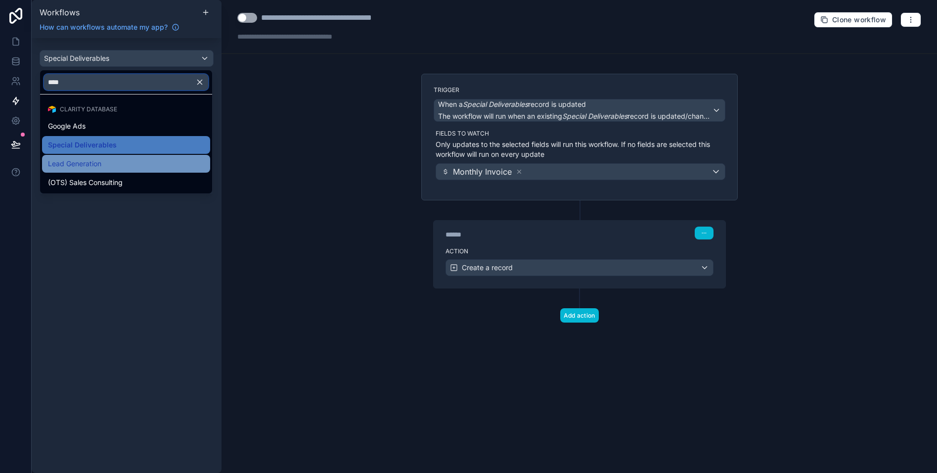
type input "****"
click at [99, 160] on span "Lead Generation" at bounding box center [74, 164] width 53 height 12
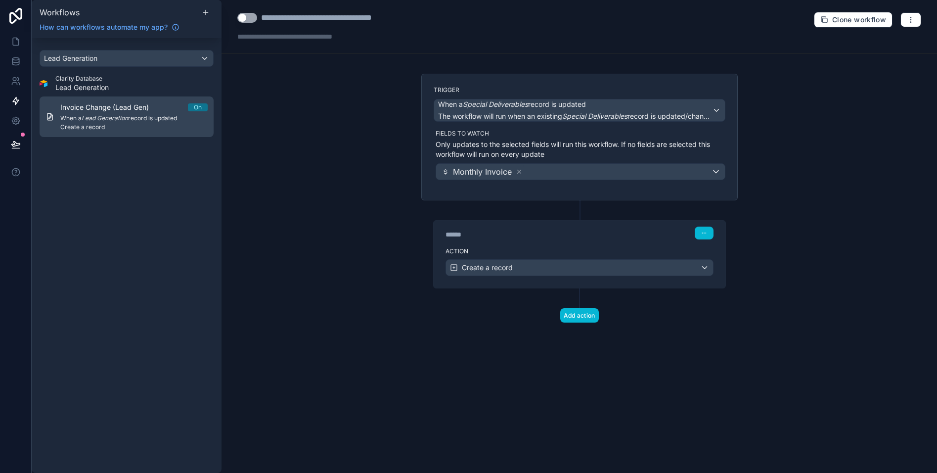
click at [98, 119] on em "Lead Generation" at bounding box center [105, 117] width 46 height 7
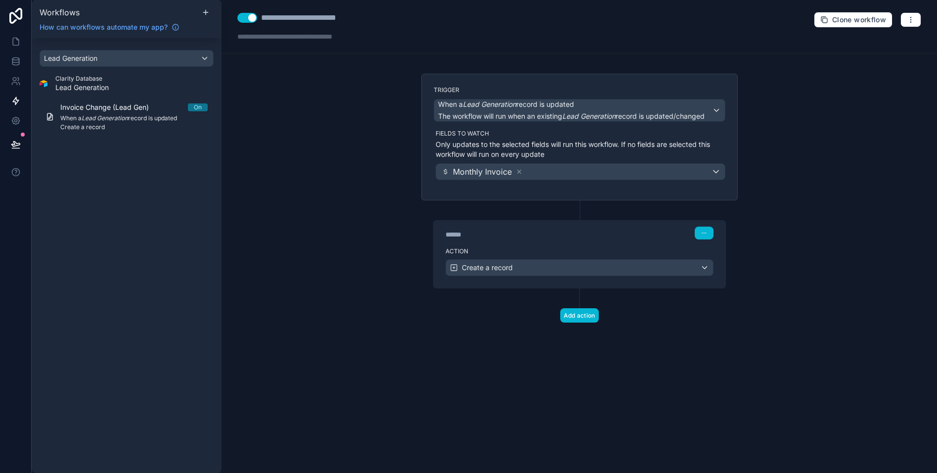
click at [542, 247] on label "Action" at bounding box center [579, 251] width 268 height 8
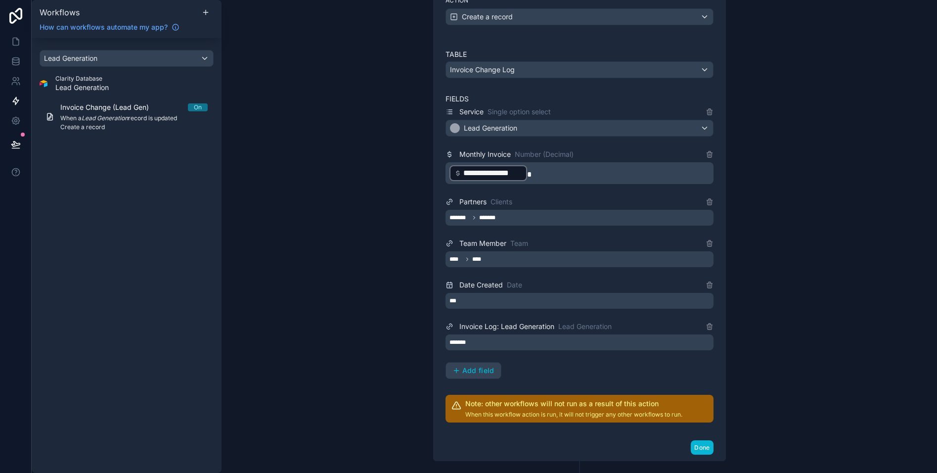
scroll to position [244, 0]
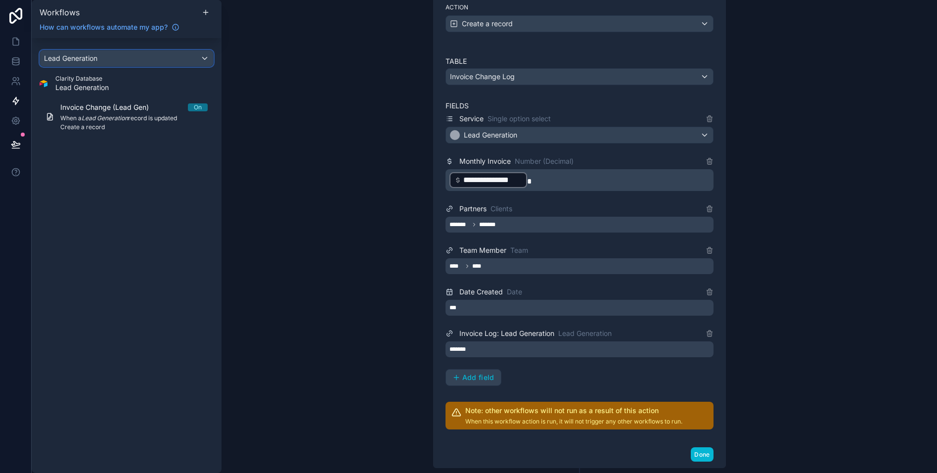
click at [123, 61] on div "Lead Generation" at bounding box center [126, 58] width 173 height 16
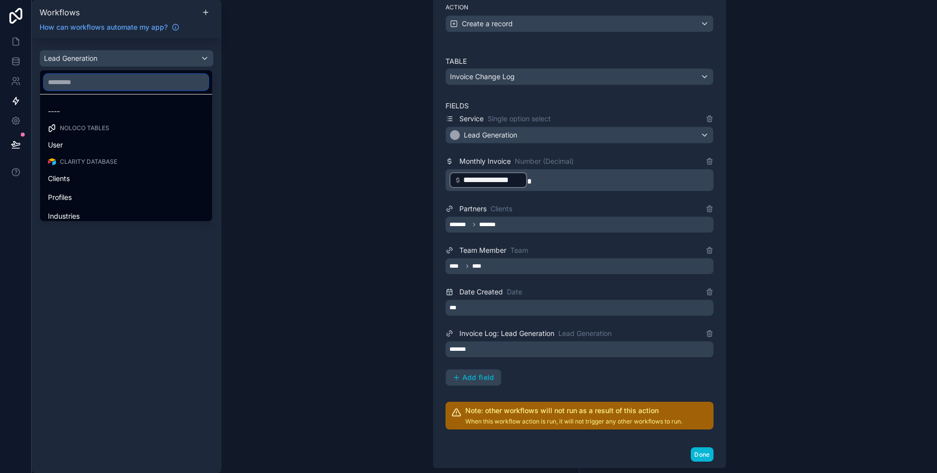
click at [112, 85] on input "text" at bounding box center [126, 82] width 164 height 16
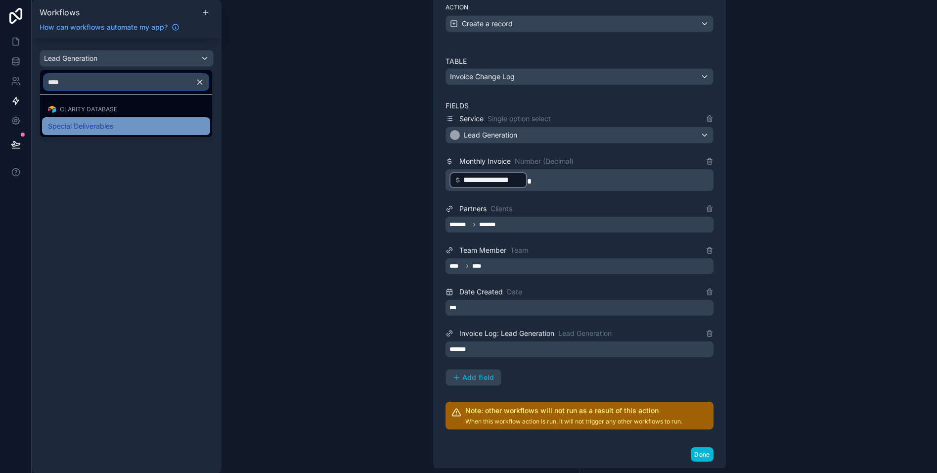
type input "****"
click at [89, 126] on span "Special Deliverables" at bounding box center [80, 126] width 65 height 12
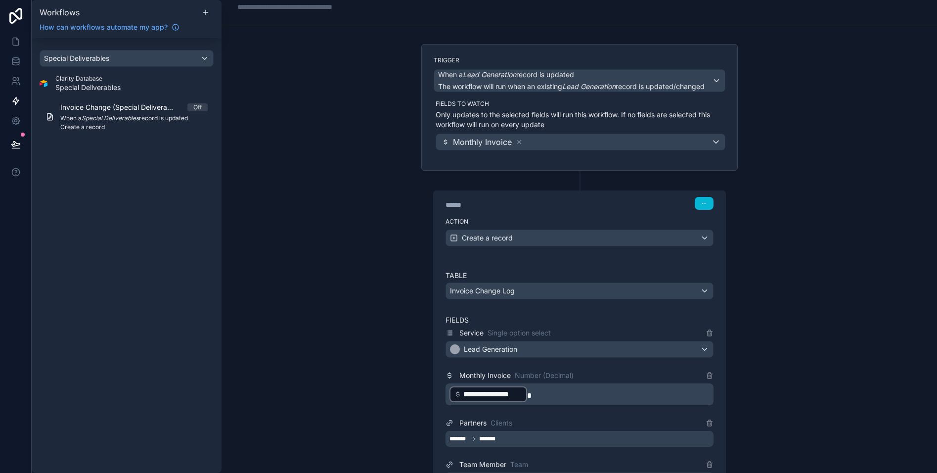
scroll to position [0, 0]
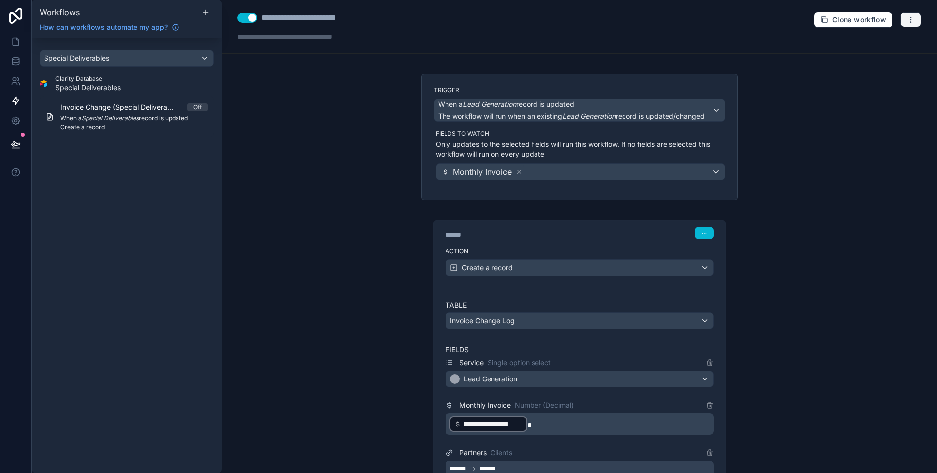
click at [908, 17] on icon "button" at bounding box center [911, 20] width 8 height 8
click at [883, 41] on span "Test workflow" at bounding box center [884, 43] width 47 height 8
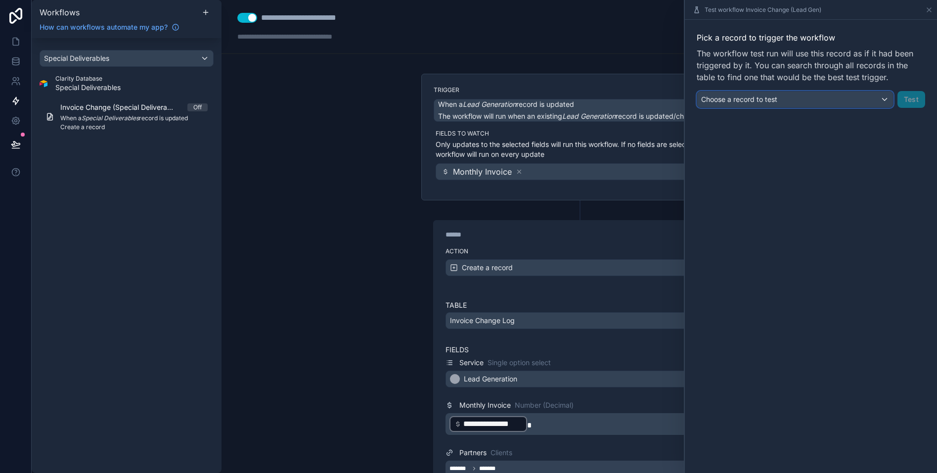
click at [771, 100] on span "Choose a record to test" at bounding box center [739, 99] width 76 height 8
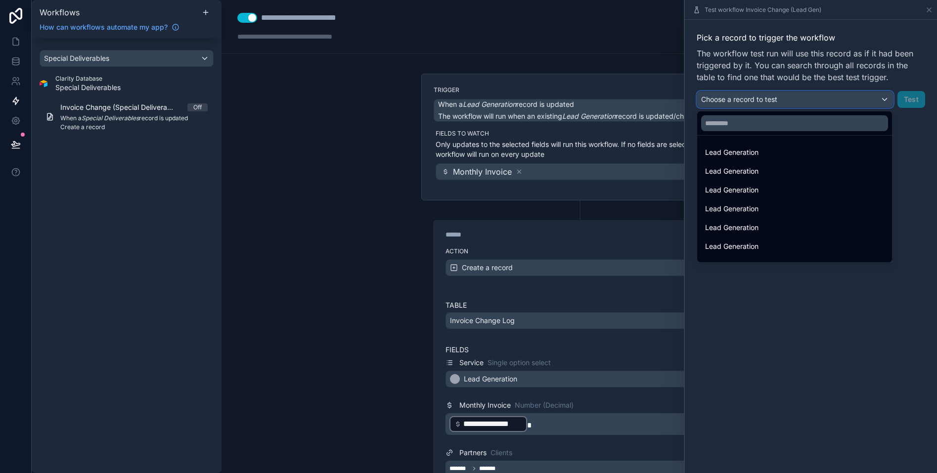
scroll to position [33, 0]
click at [339, 180] on div "**********" at bounding box center [578, 236] width 715 height 473
click at [272, 169] on div "**********" at bounding box center [578, 236] width 715 height 473
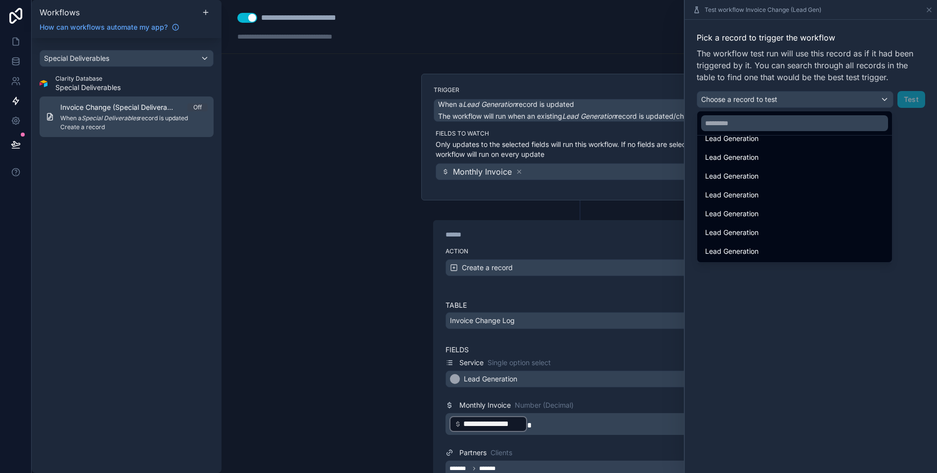
click at [128, 113] on div "Invoice Change (Special Deliverables) Off When a Special Deliverables record is…" at bounding box center [133, 116] width 147 height 29
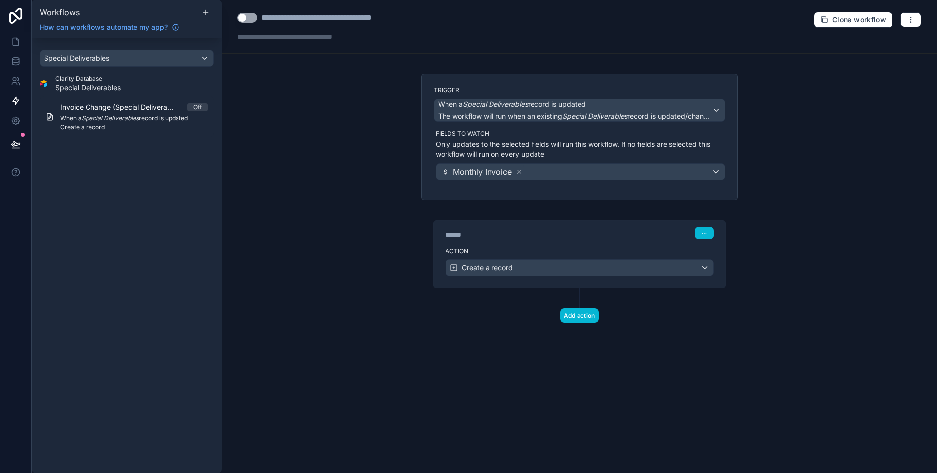
click at [604, 240] on div "****** Step 1" at bounding box center [580, 231] width 292 height 23
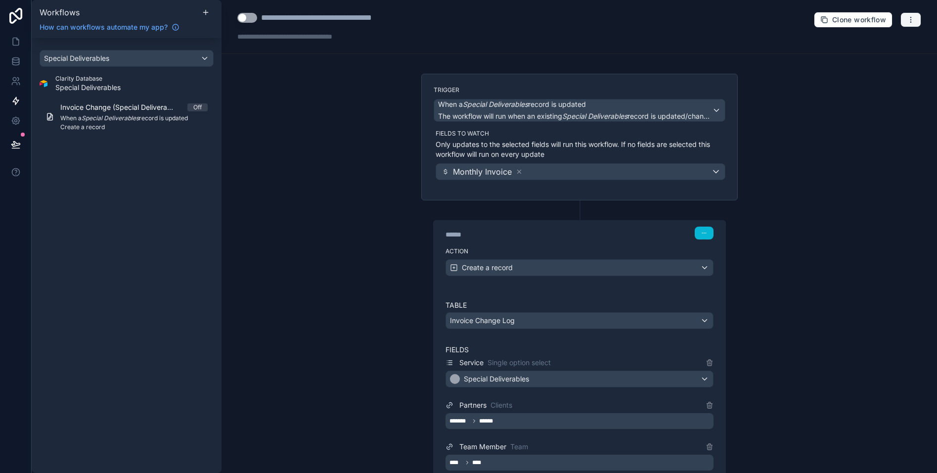
click at [912, 19] on icon "button" at bounding box center [911, 20] width 8 height 8
click at [884, 41] on span "Test workflow" at bounding box center [884, 43] width 47 height 8
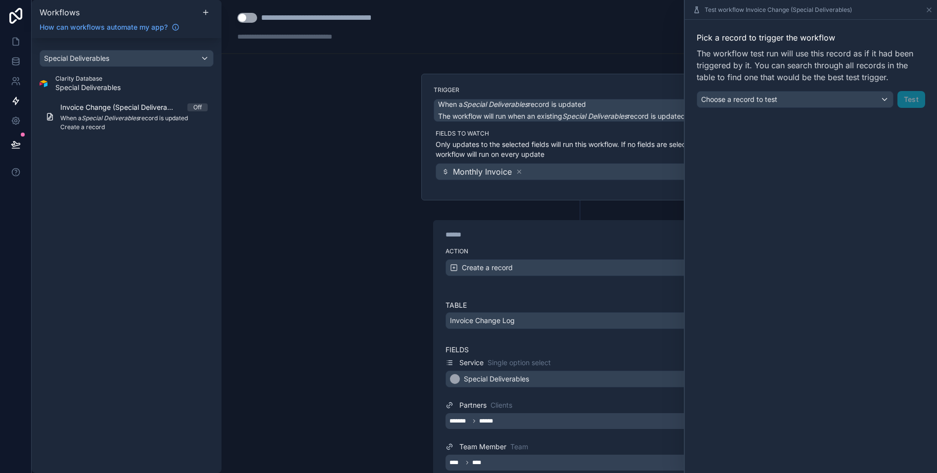
click at [766, 89] on div "Pick a record to trigger the workflow The workflow test run will use this recor…" at bounding box center [810, 70] width 228 height 76
click at [765, 99] on span "Choose a record to test" at bounding box center [739, 99] width 76 height 8
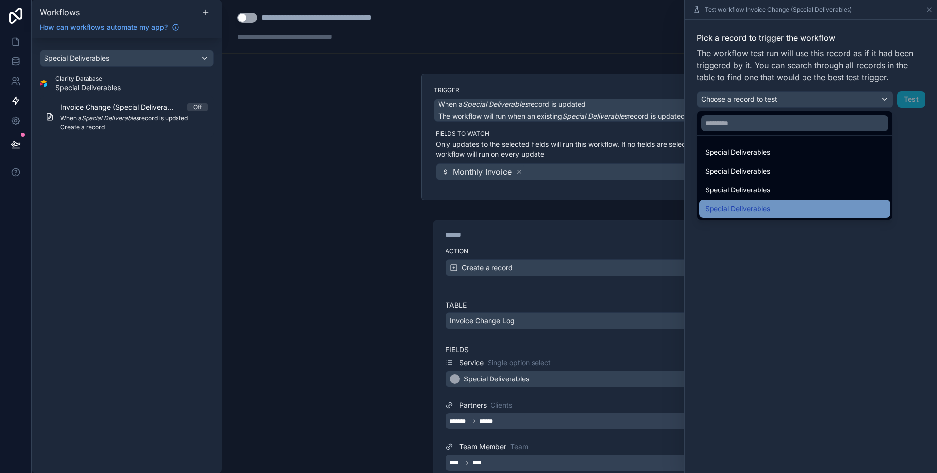
click at [763, 207] on span "Special Deliverables" at bounding box center [737, 209] width 65 height 12
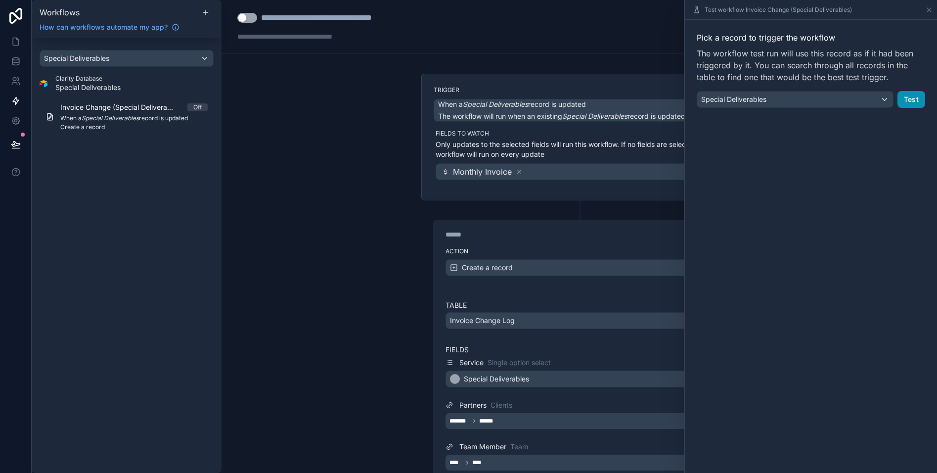
click at [909, 102] on button "Test" at bounding box center [911, 99] width 28 height 17
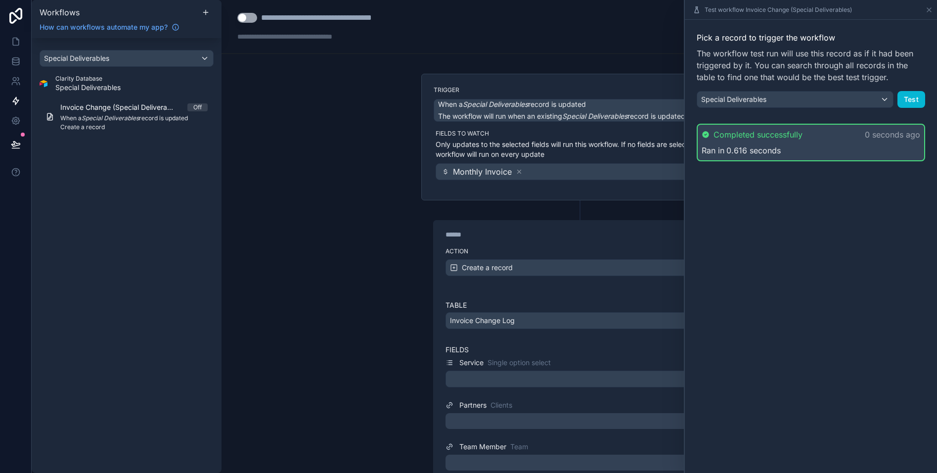
click at [422, 211] on div "**********" at bounding box center [579, 451] width 316 height 503
click at [927, 8] on icon at bounding box center [929, 10] width 4 height 4
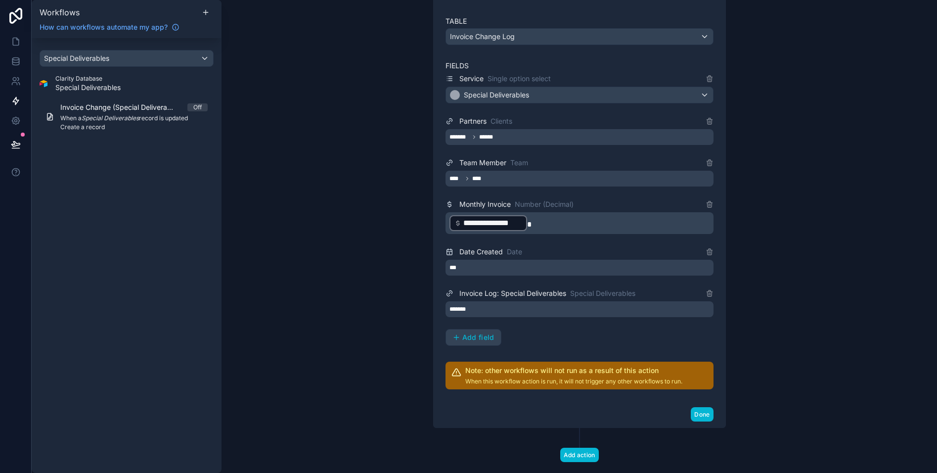
scroll to position [292, 0]
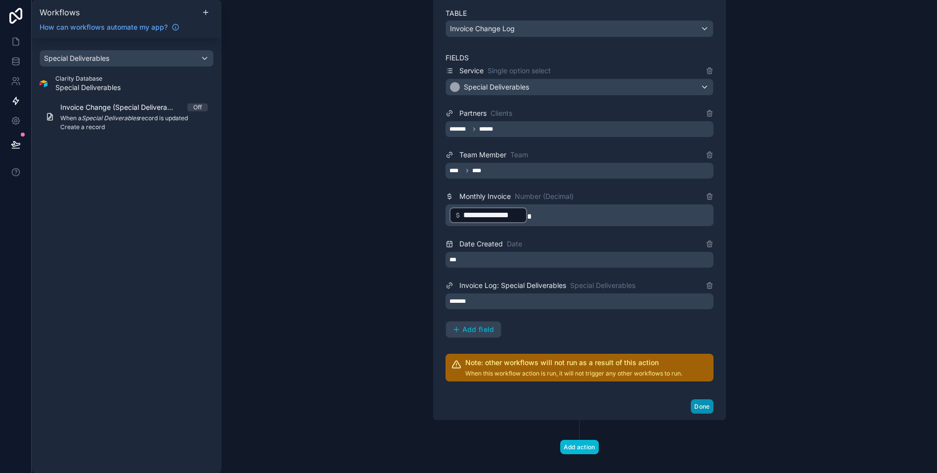
click at [701, 411] on button "Done" at bounding box center [702, 406] width 22 height 14
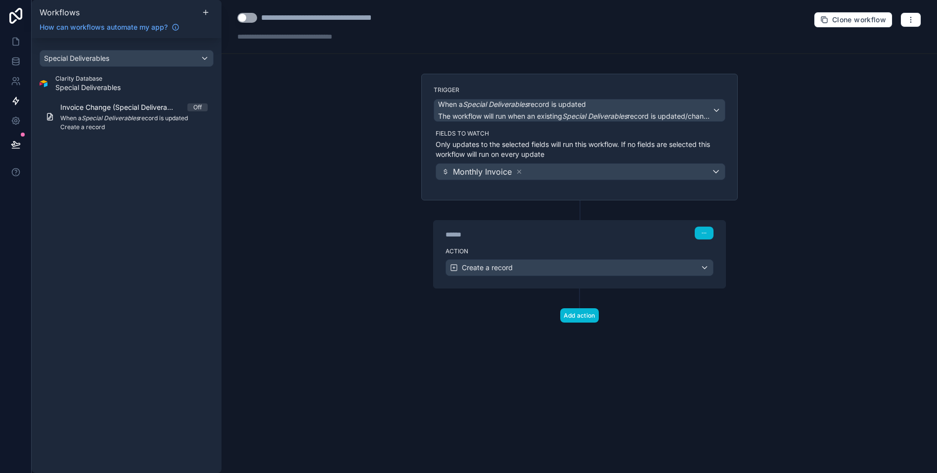
scroll to position [0, 0]
click at [245, 17] on button "Use setting" at bounding box center [247, 18] width 20 height 10
click at [542, 245] on div "Action Create a record" at bounding box center [580, 265] width 292 height 44
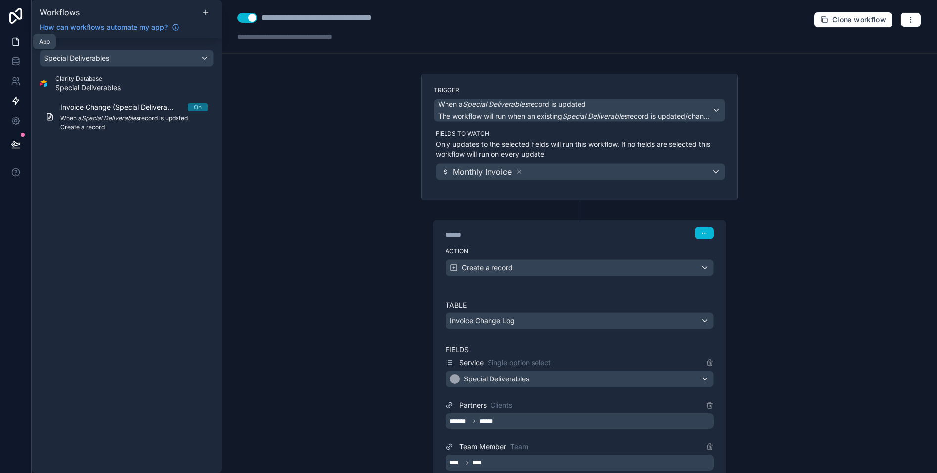
click at [17, 43] on icon at bounding box center [16, 42] width 10 height 10
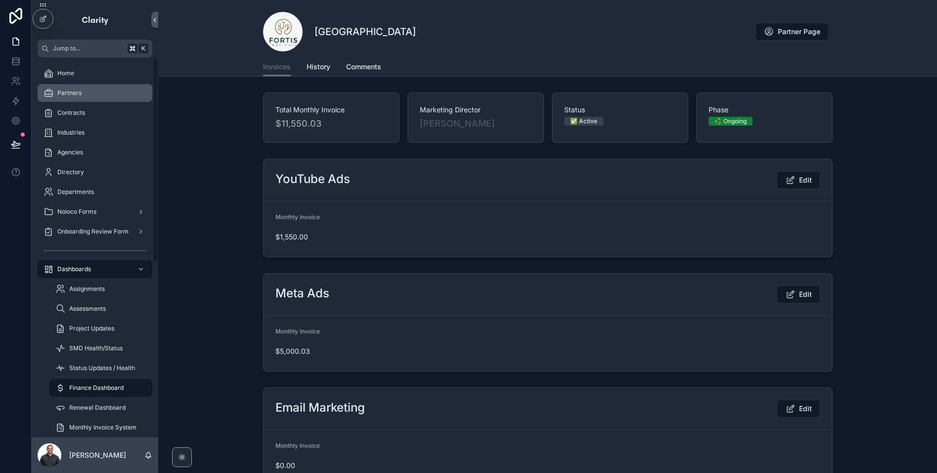
click at [82, 84] on link "Partners" at bounding box center [95, 93] width 115 height 18
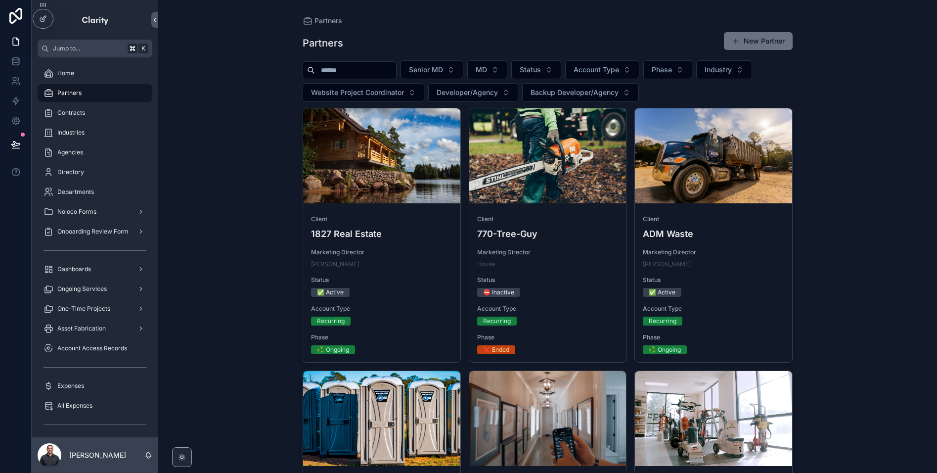
click at [371, 72] on input "scrollable content" at bounding box center [355, 70] width 81 height 14
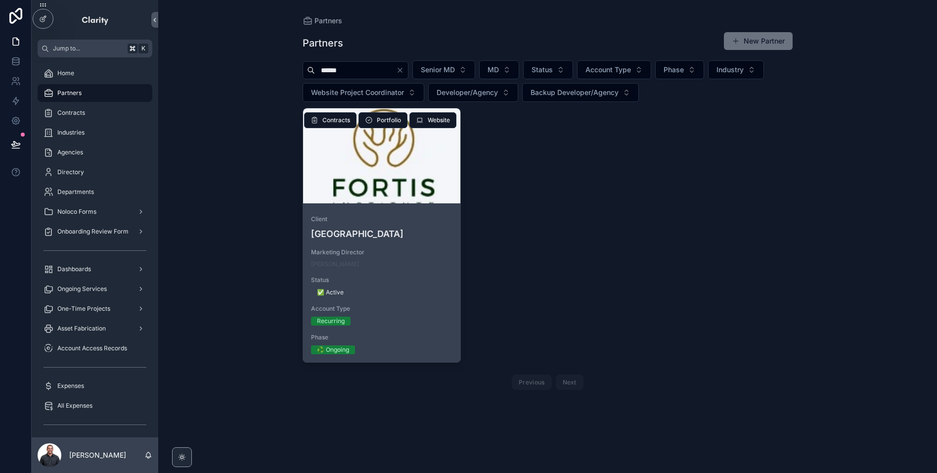
type input "******"
click at [388, 216] on span "Client" at bounding box center [381, 219] width 141 height 8
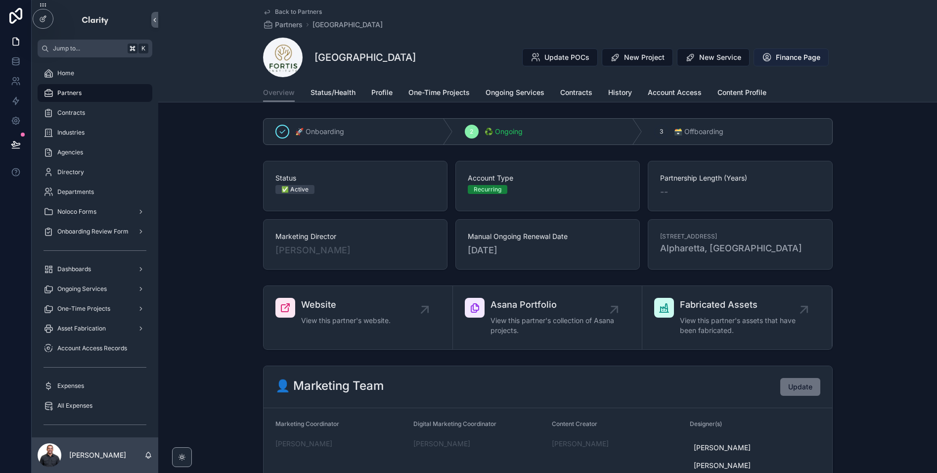
click at [787, 57] on span "Finance Page" at bounding box center [798, 57] width 44 height 10
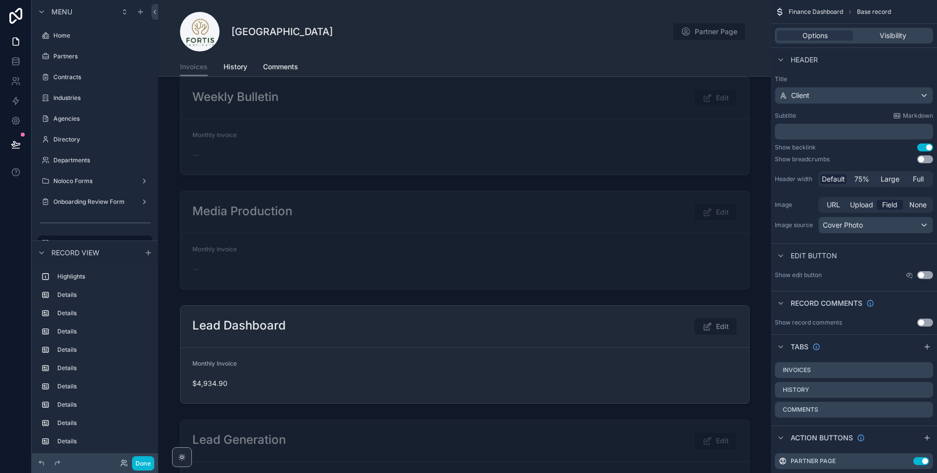
scroll to position [2343, 0]
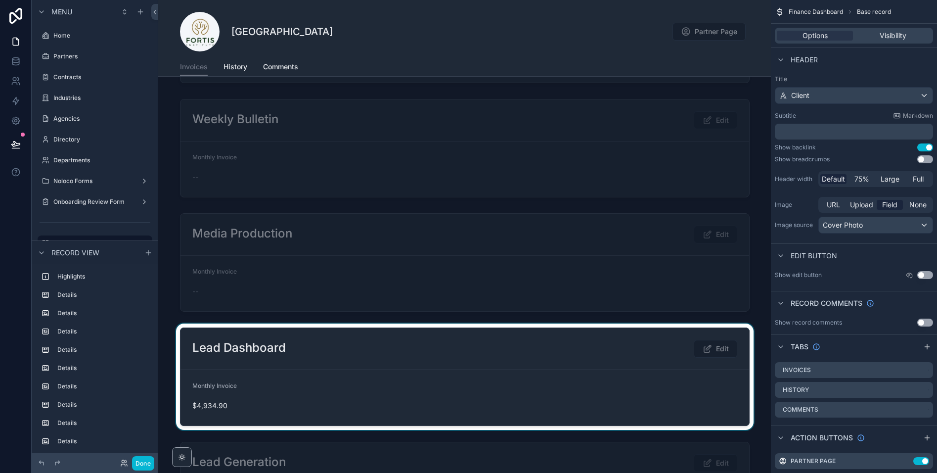
click at [562, 389] on div "scrollable content" at bounding box center [464, 376] width 612 height 106
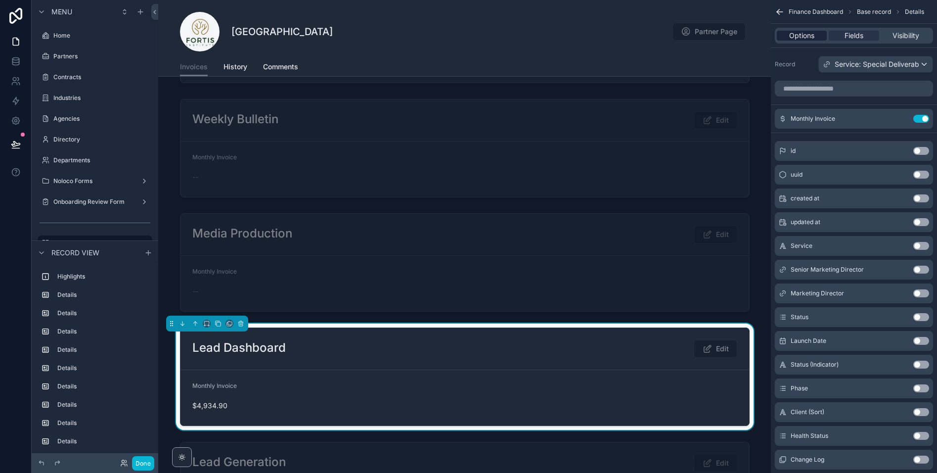
click at [794, 36] on span "Options" at bounding box center [801, 36] width 25 height 10
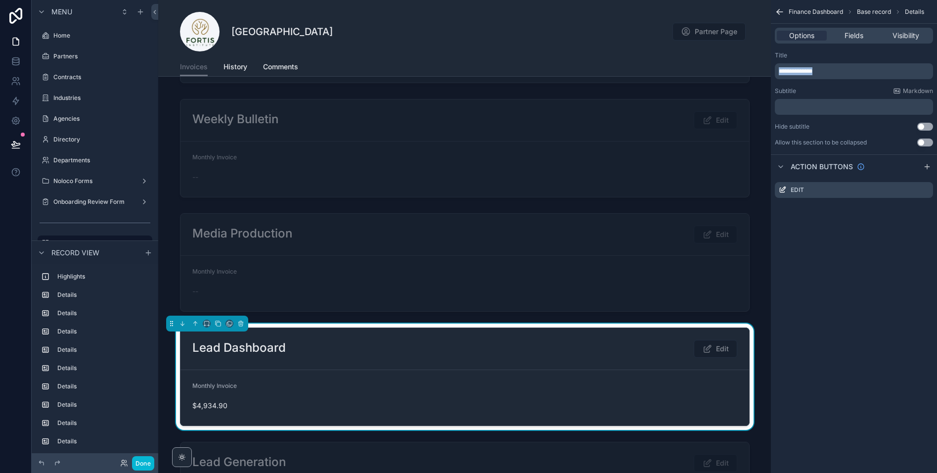
drag, startPoint x: 844, startPoint y: 71, endPoint x: 777, endPoint y: 71, distance: 66.7
click at [777, 71] on div "**********" at bounding box center [854, 71] width 158 height 16
click at [814, 69] on span "**********" at bounding box center [809, 71] width 61 height 6
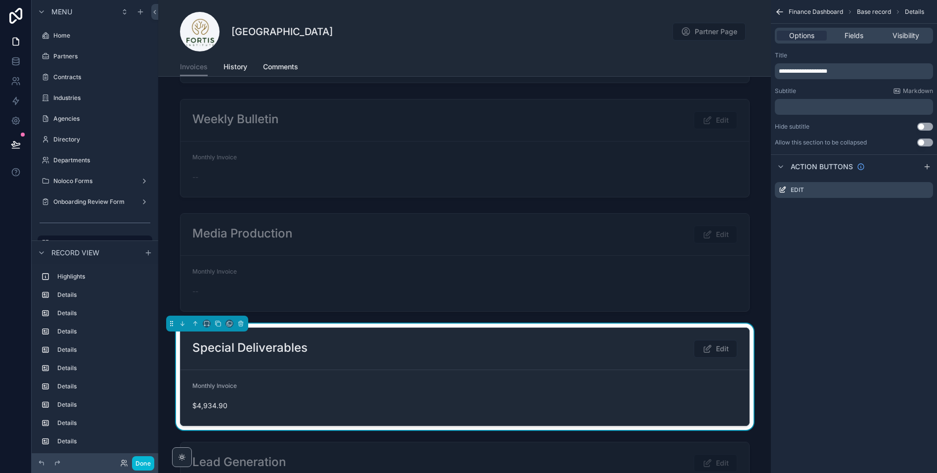
click at [868, 267] on div "**********" at bounding box center [854, 236] width 166 height 473
click at [924, 190] on icon "scrollable content" at bounding box center [926, 189] width 4 height 4
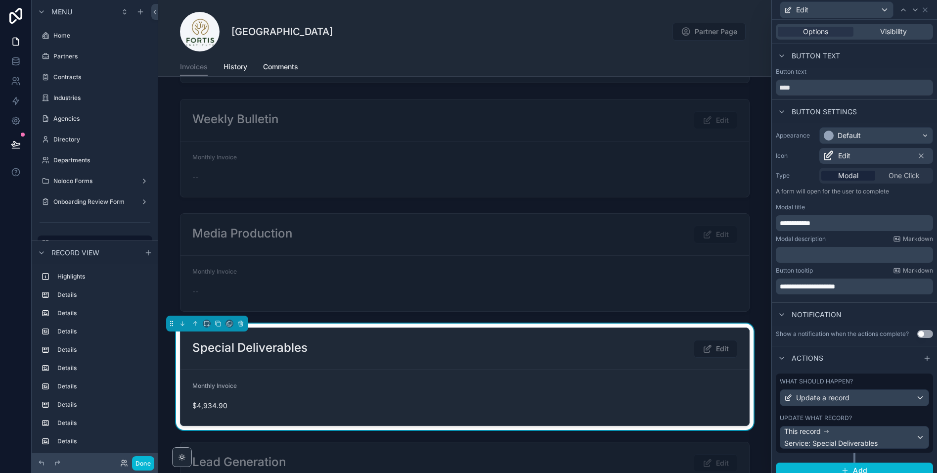
scroll to position [9, 0]
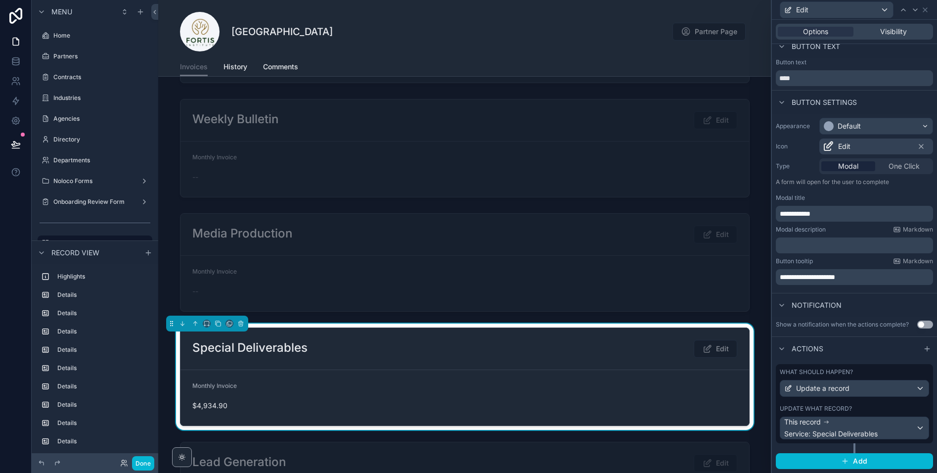
click at [873, 406] on div "Update what record?" at bounding box center [854, 408] width 149 height 8
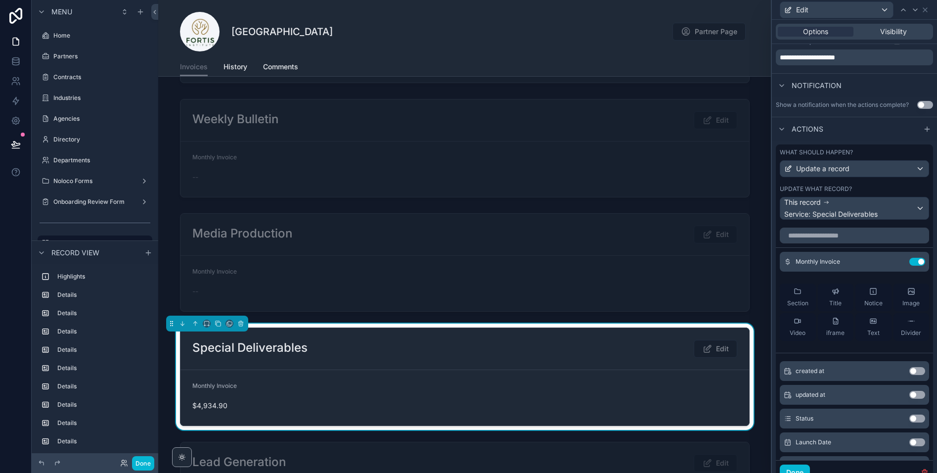
scroll to position [269, 0]
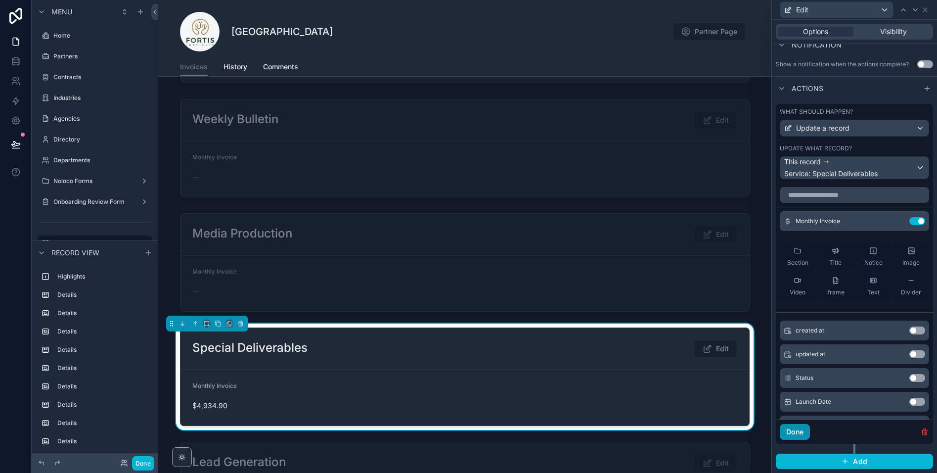
click at [793, 435] on button "Done" at bounding box center [795, 432] width 30 height 16
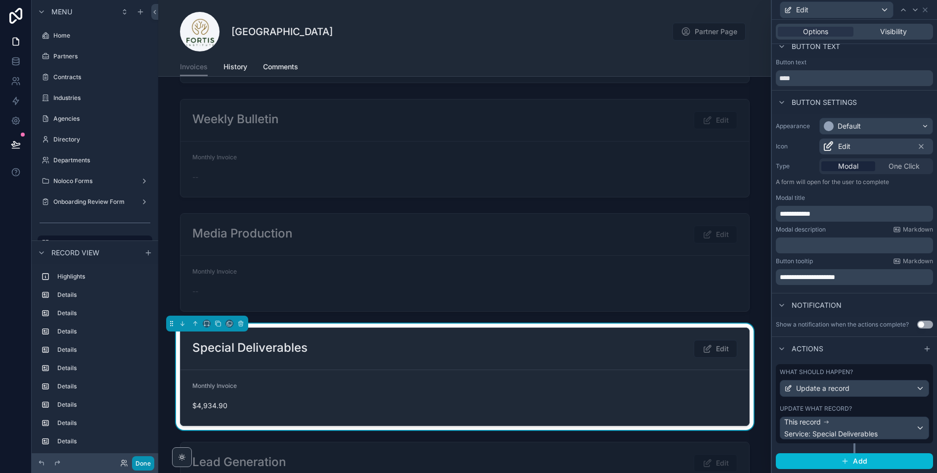
click at [134, 460] on button "Done" at bounding box center [143, 463] width 22 height 14
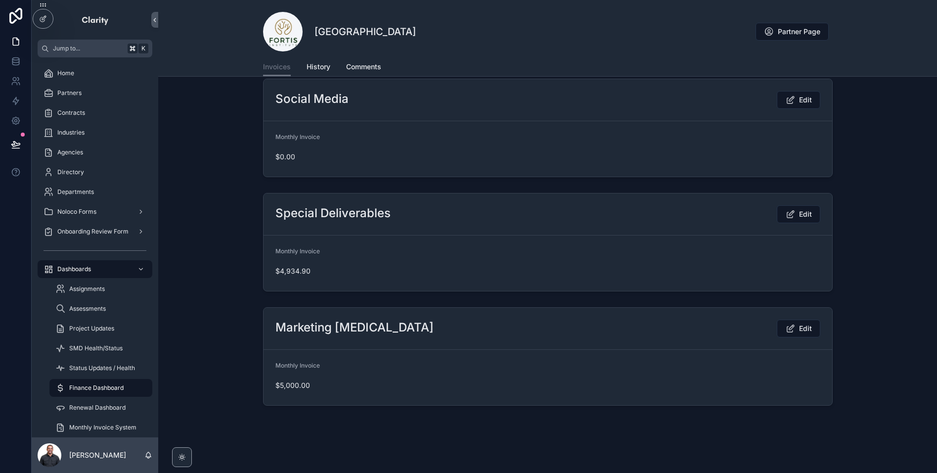
scroll to position [423, 0]
click at [810, 210] on div "Jump to... K Home Partners Contracts Industries Agencies Directory Departments …" at bounding box center [484, 236] width 905 height 473
click at [799, 216] on span "Edit" at bounding box center [805, 214] width 13 height 10
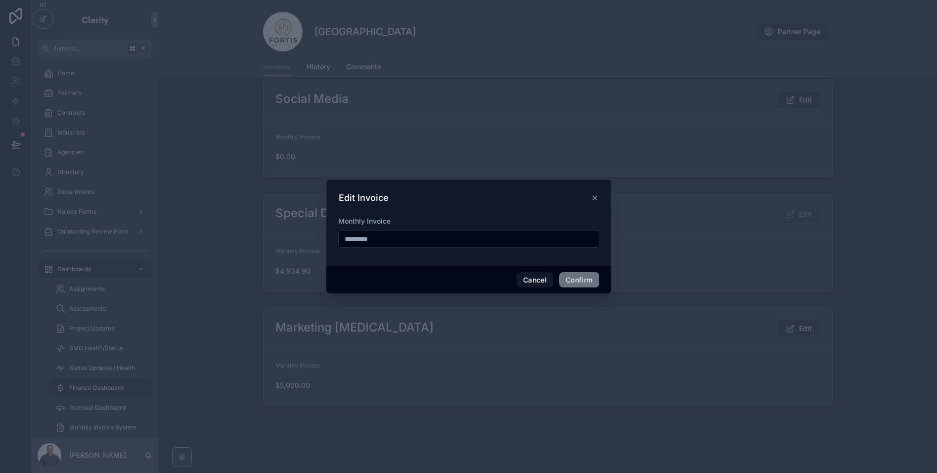
click at [408, 238] on input "*********" at bounding box center [469, 239] width 260 height 14
type input "*********"
click at [582, 282] on button "Confirm" at bounding box center [579, 280] width 40 height 16
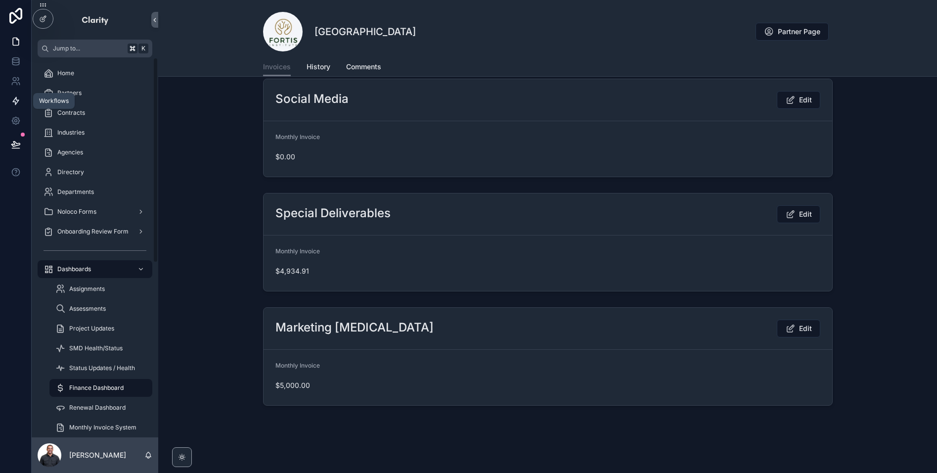
click at [22, 105] on link at bounding box center [15, 101] width 31 height 20
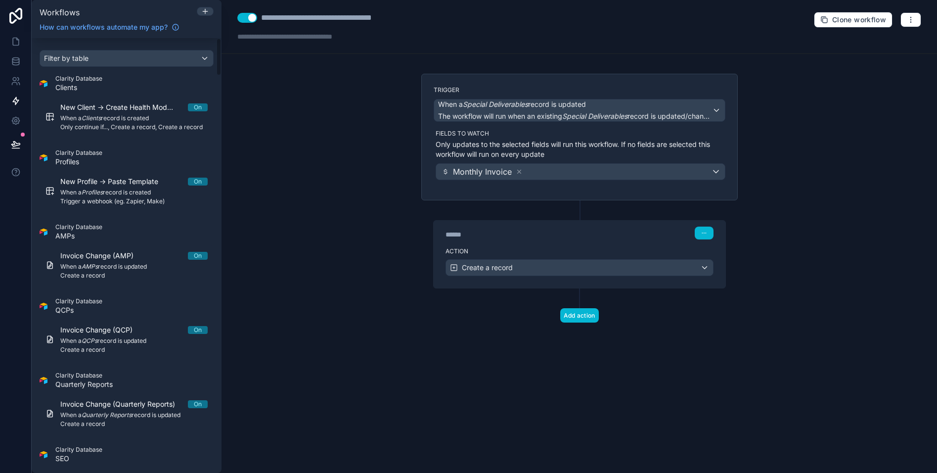
click at [135, 55] on div "Filter by table" at bounding box center [126, 58] width 173 height 16
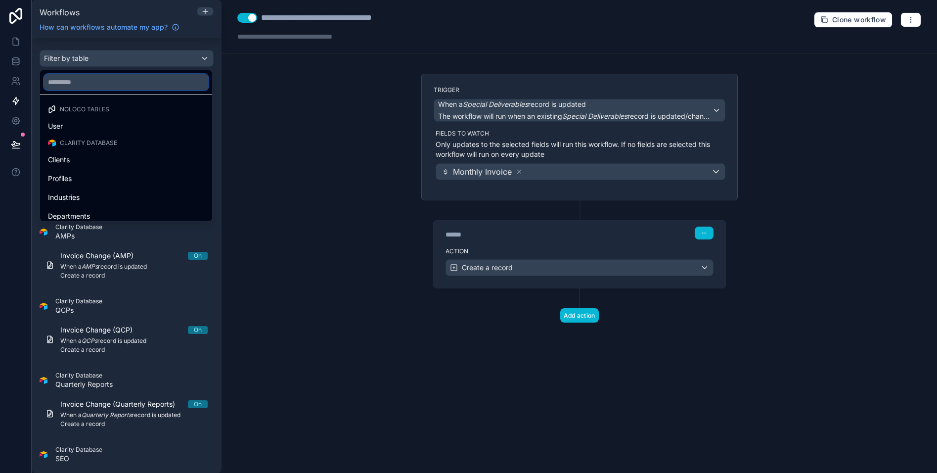
click at [130, 82] on input "text" at bounding box center [126, 82] width 164 height 16
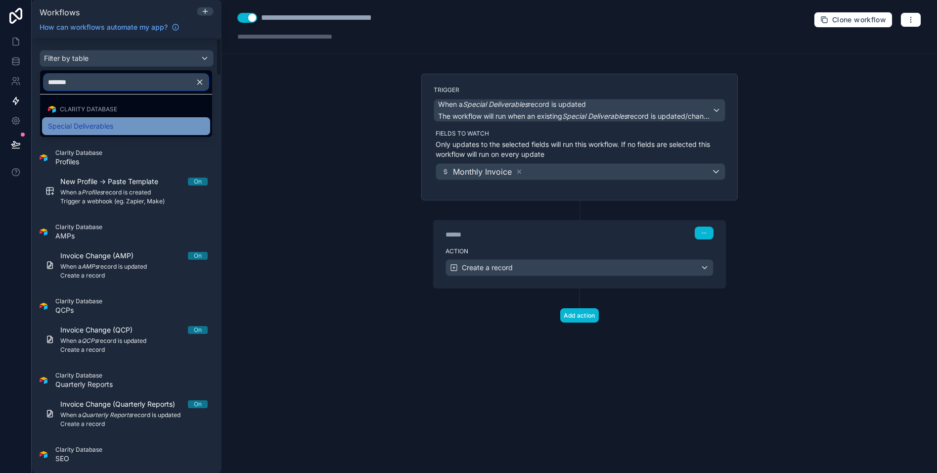
type input "*******"
click at [84, 129] on span "Special Deliverables" at bounding box center [80, 126] width 65 height 12
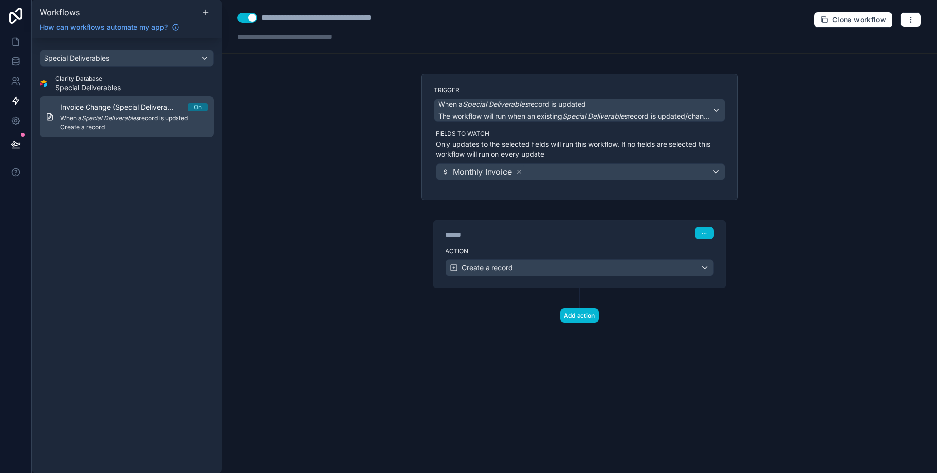
click at [96, 118] on em "Special Deliverables" at bounding box center [110, 117] width 57 height 7
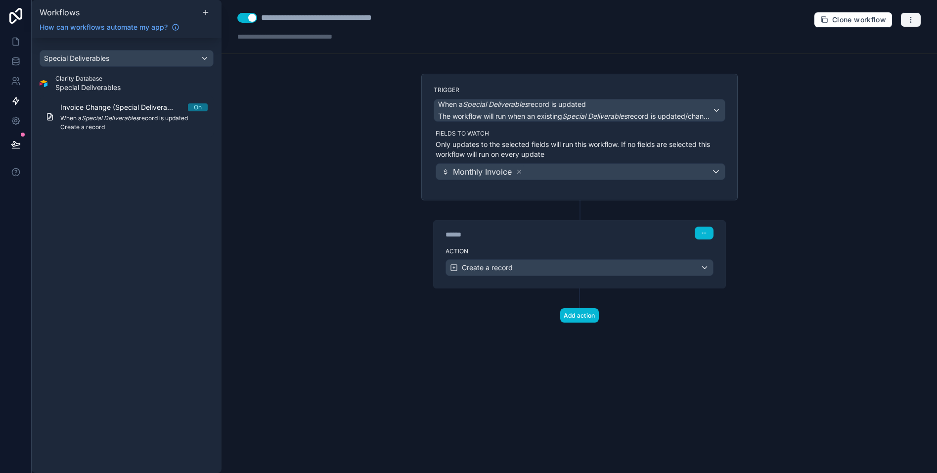
click at [916, 20] on button "button" at bounding box center [910, 19] width 21 height 15
click at [879, 59] on span "Run history" at bounding box center [884, 59] width 47 height 8
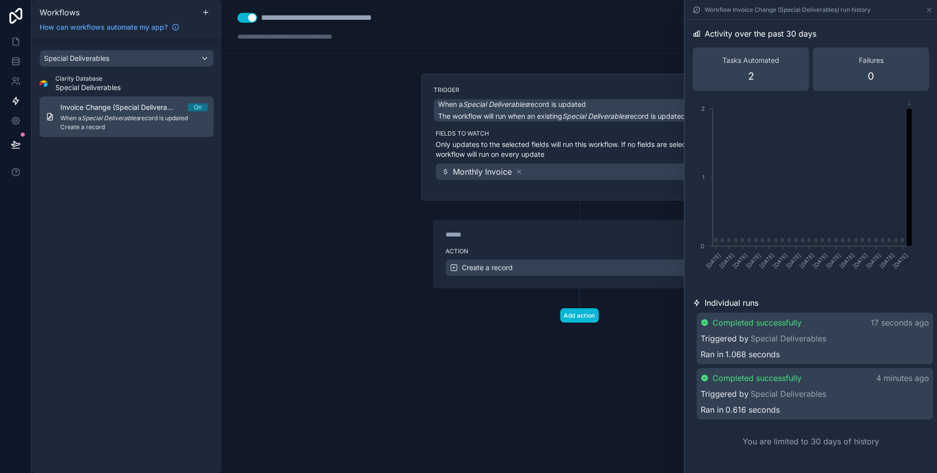
click at [135, 120] on em "Special Deliverables" at bounding box center [110, 117] width 57 height 7
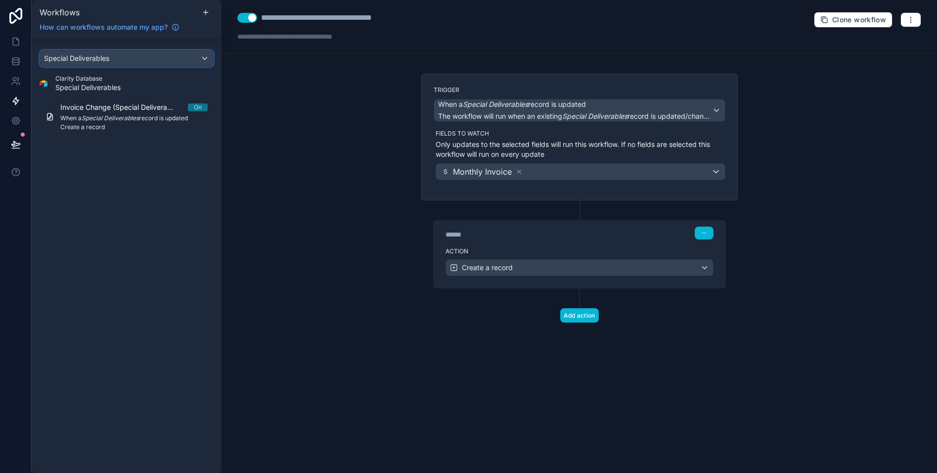
click at [155, 56] on div "Special Deliverables" at bounding box center [126, 58] width 173 height 16
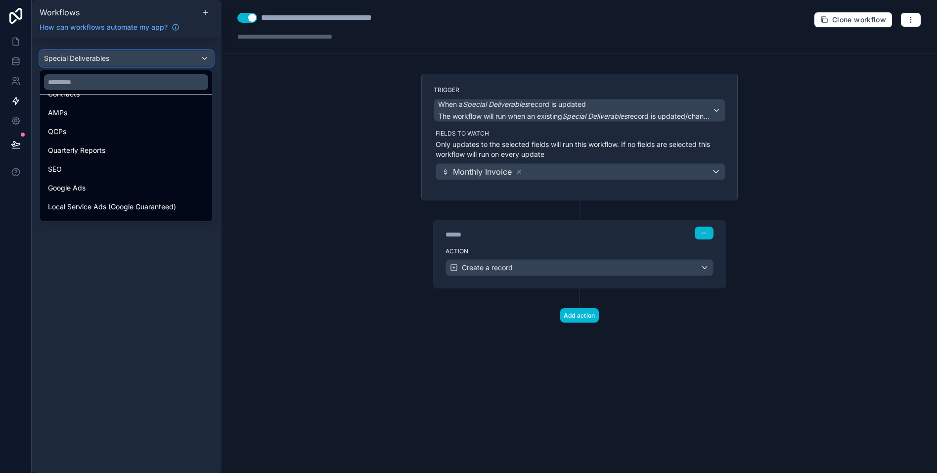
scroll to position [479, 0]
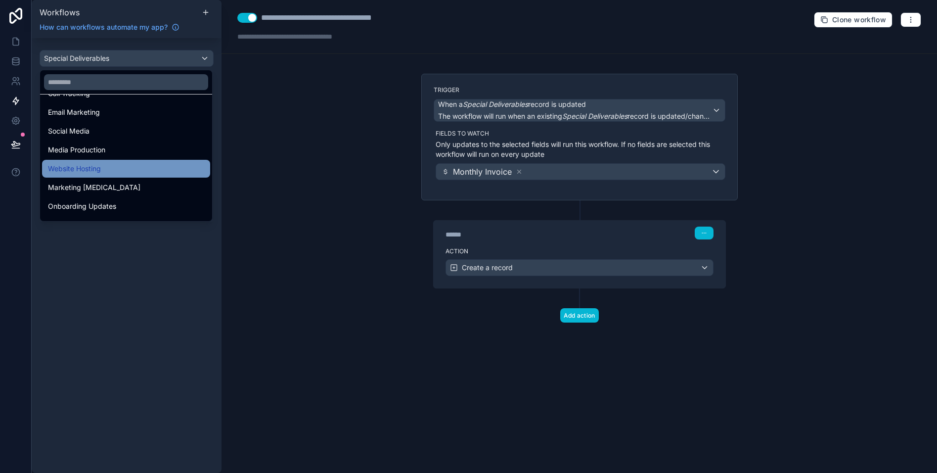
click at [111, 170] on div "Website Hosting" at bounding box center [126, 169] width 156 height 12
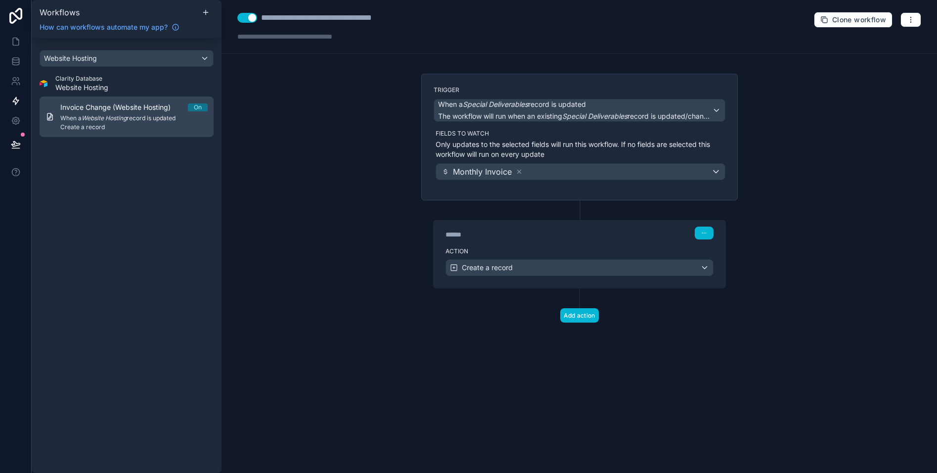
click at [123, 120] on em "Website Hosting" at bounding box center [104, 117] width 45 height 7
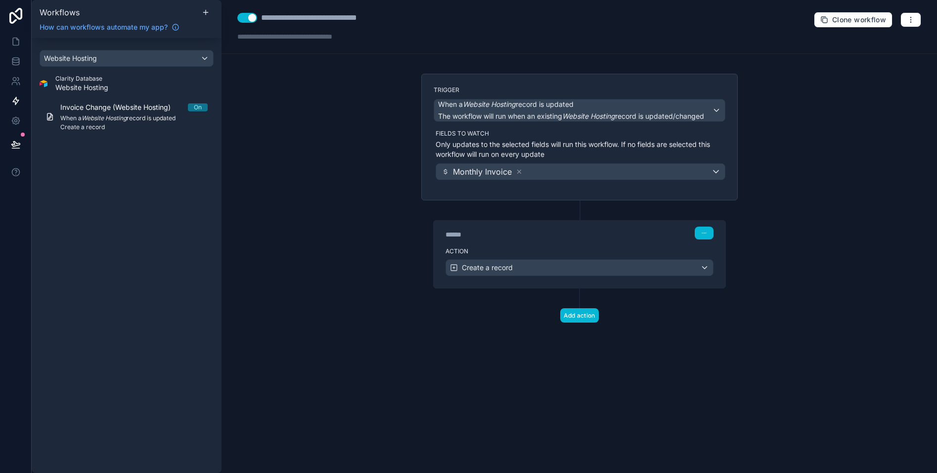
click at [557, 128] on div "Trigger When a Website Hosting record is updated The workflow will run when an …" at bounding box center [579, 137] width 316 height 127
click at [560, 253] on label "Action" at bounding box center [579, 251] width 268 height 8
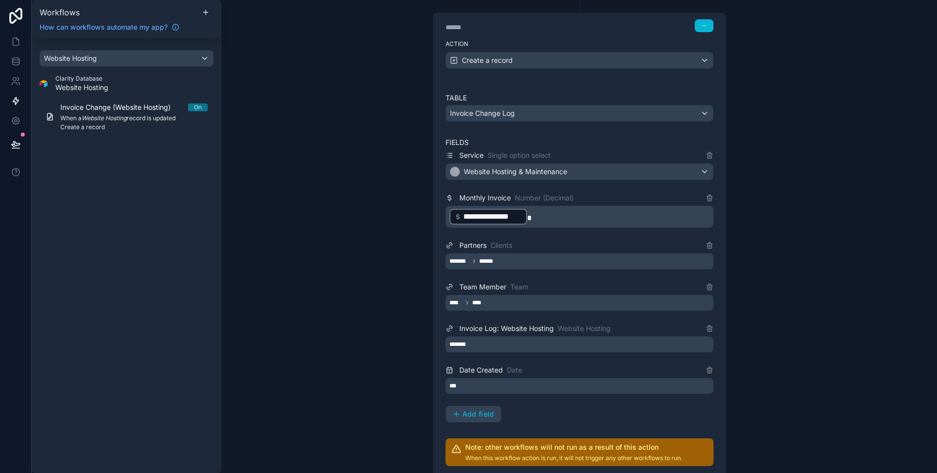
scroll to position [304, 0]
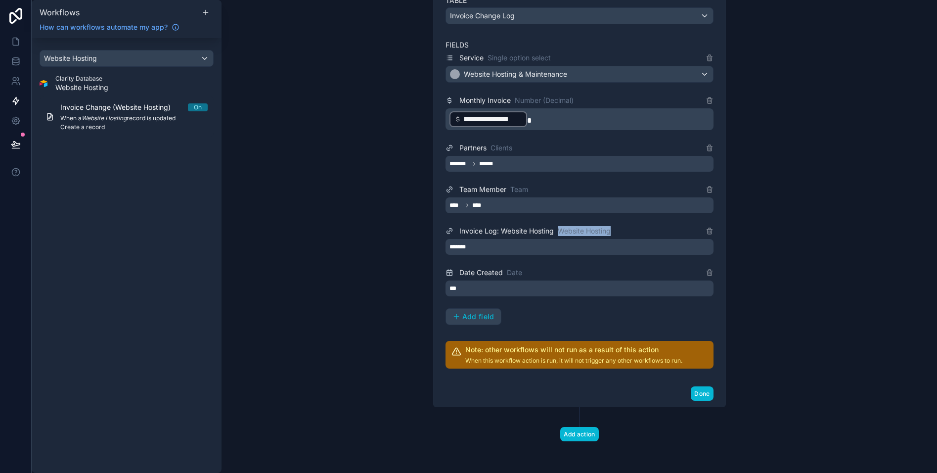
drag, startPoint x: 622, startPoint y: 234, endPoint x: 554, endPoint y: 230, distance: 68.3
click at [554, 230] on div "Invoice Log: Website Hosting Website Hosting" at bounding box center [579, 231] width 268 height 12
drag, startPoint x: 505, startPoint y: 269, endPoint x: 532, endPoint y: 272, distance: 27.3
click at [532, 272] on div "Date Created Date" at bounding box center [579, 272] width 268 height 12
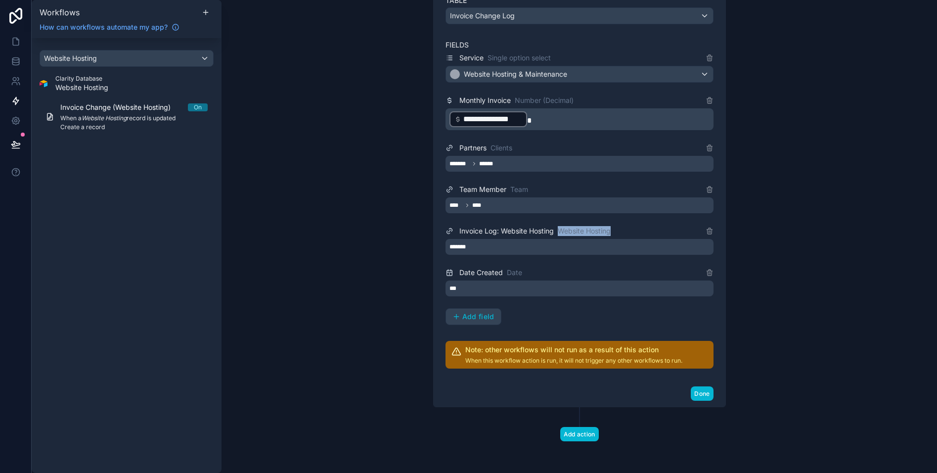
drag, startPoint x: 557, startPoint y: 229, endPoint x: 610, endPoint y: 229, distance: 52.9
click at [623, 234] on div "Invoice Log: Website Hosting Website Hosting" at bounding box center [579, 231] width 268 height 12
drag, startPoint x: 511, startPoint y: 188, endPoint x: 547, endPoint y: 189, distance: 35.6
click at [547, 189] on div "Team Member Team" at bounding box center [579, 189] width 268 height 12
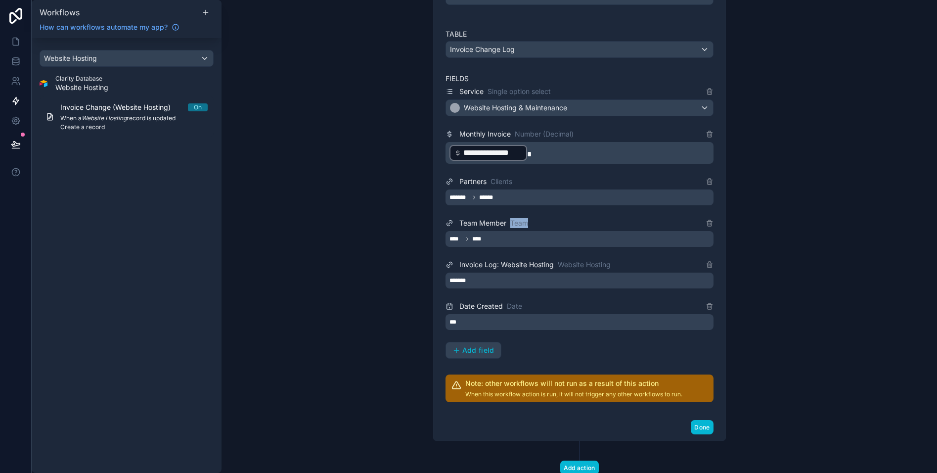
scroll to position [267, 0]
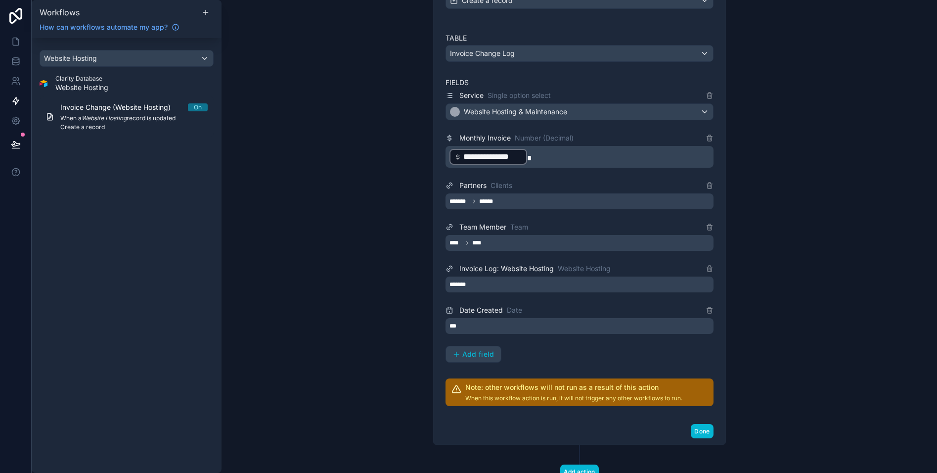
click at [511, 187] on span "Clients" at bounding box center [501, 185] width 22 height 10
drag, startPoint x: 492, startPoint y: 186, endPoint x: 537, endPoint y: 187, distance: 45.0
click at [537, 187] on div "Partners Clients" at bounding box center [579, 185] width 268 height 12
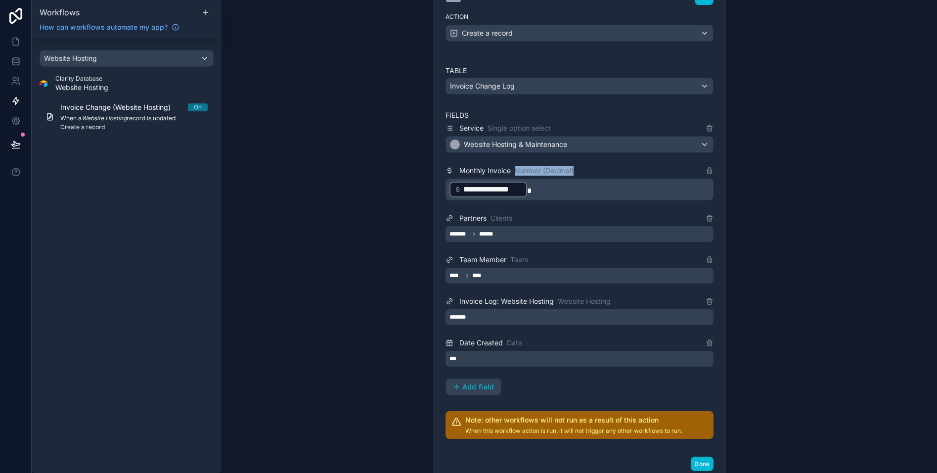
drag, startPoint x: 516, startPoint y: 171, endPoint x: 613, endPoint y: 176, distance: 97.5
click at [613, 176] on div "Monthly Invoice Number (Decimal)" at bounding box center [579, 171] width 268 height 12
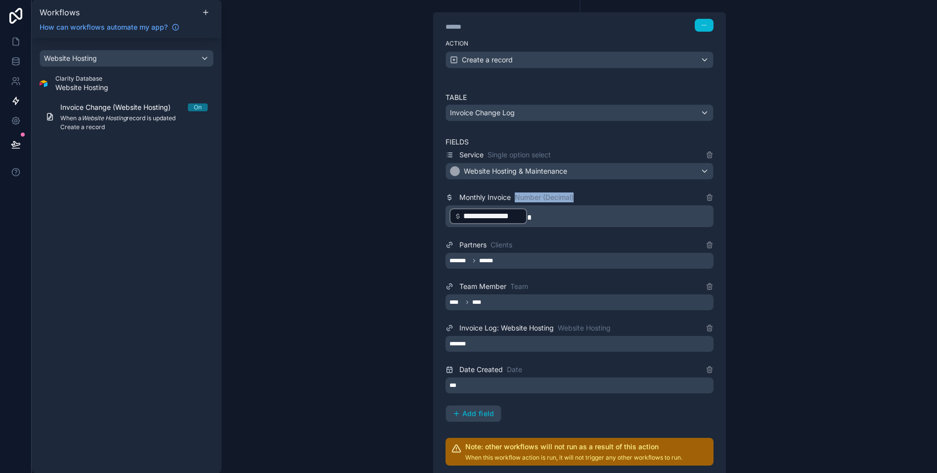
scroll to position [207, 0]
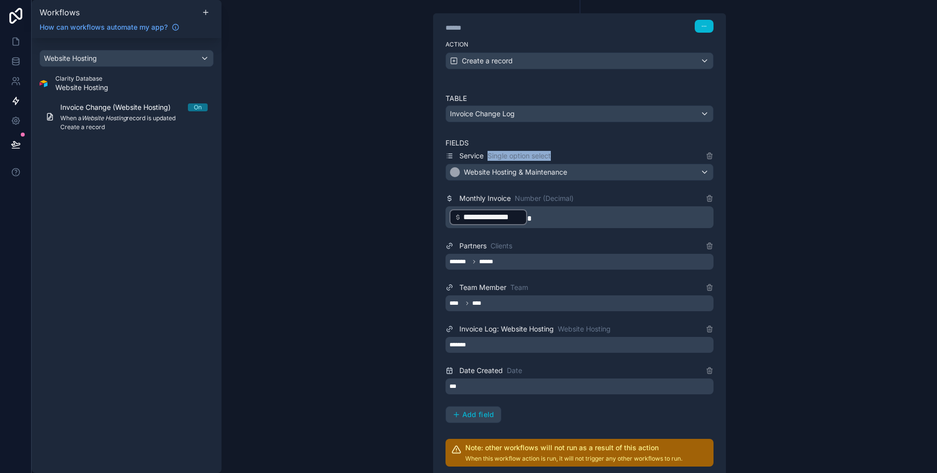
drag, startPoint x: 487, startPoint y: 156, endPoint x: 587, endPoint y: 157, distance: 99.9
click at [587, 157] on div "Service Single option select" at bounding box center [579, 156] width 268 height 12
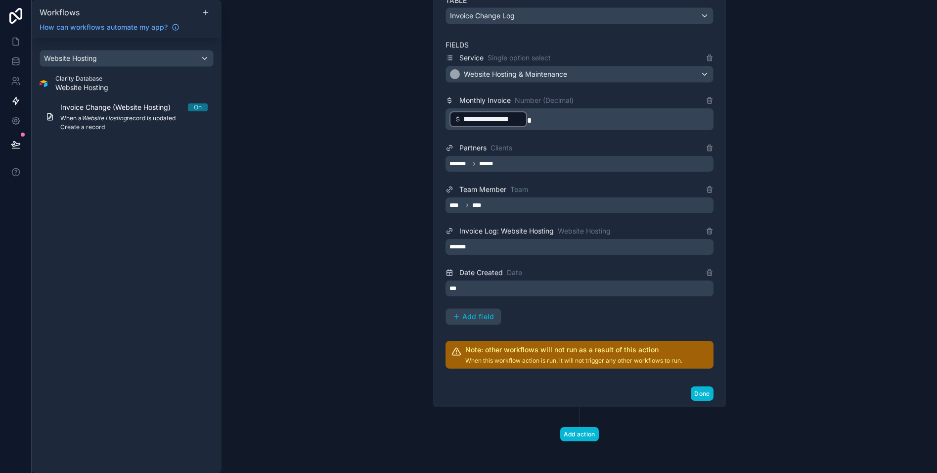
scroll to position [0, 0]
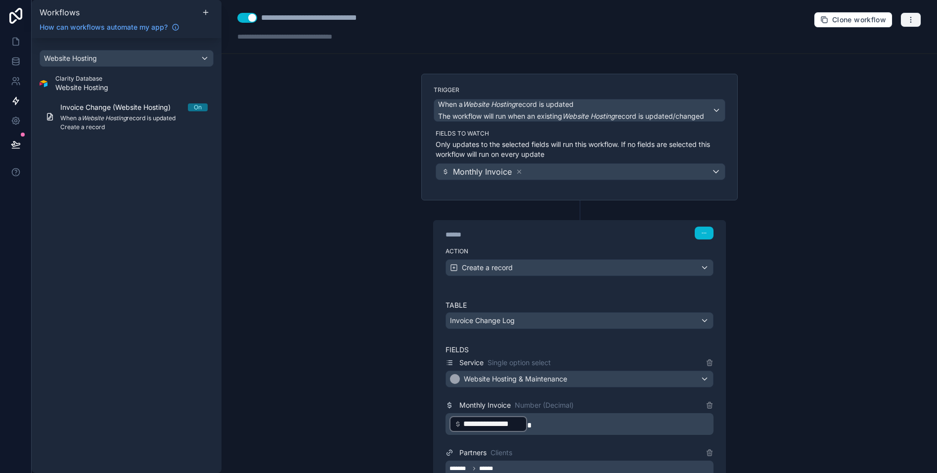
click at [914, 23] on button "button" at bounding box center [910, 19] width 21 height 15
click at [887, 43] on span "Test workflow" at bounding box center [884, 43] width 47 height 8
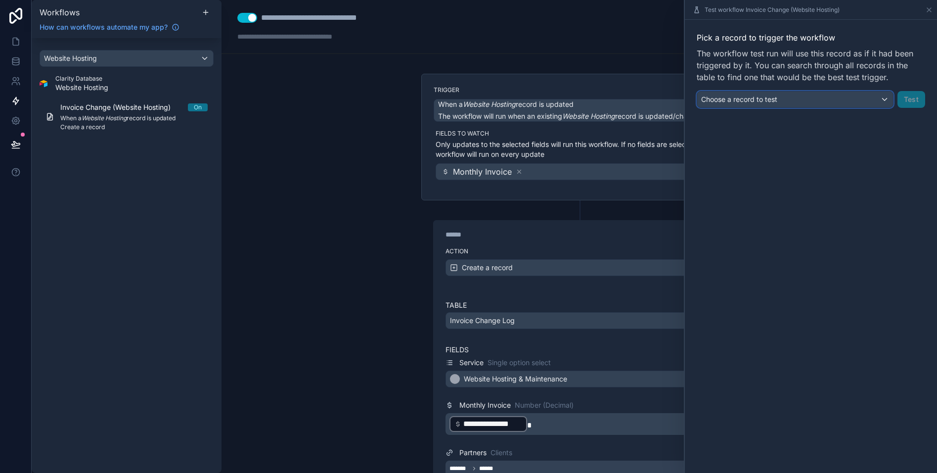
click at [815, 102] on div "Choose a record to test" at bounding box center [795, 99] width 196 height 16
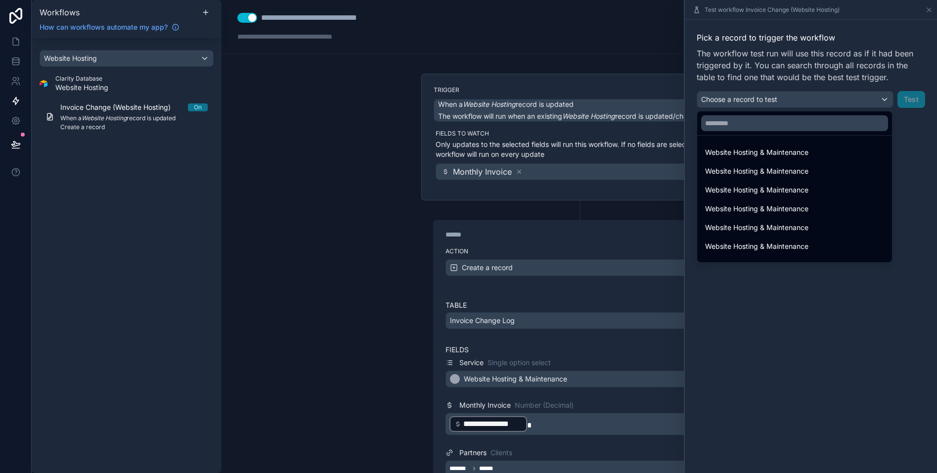
drag, startPoint x: 299, startPoint y: 151, endPoint x: 108, endPoint y: 53, distance: 213.8
click at [298, 150] on div "**********" at bounding box center [578, 236] width 715 height 473
click at [132, 59] on div "Website Hosting" at bounding box center [126, 58] width 173 height 16
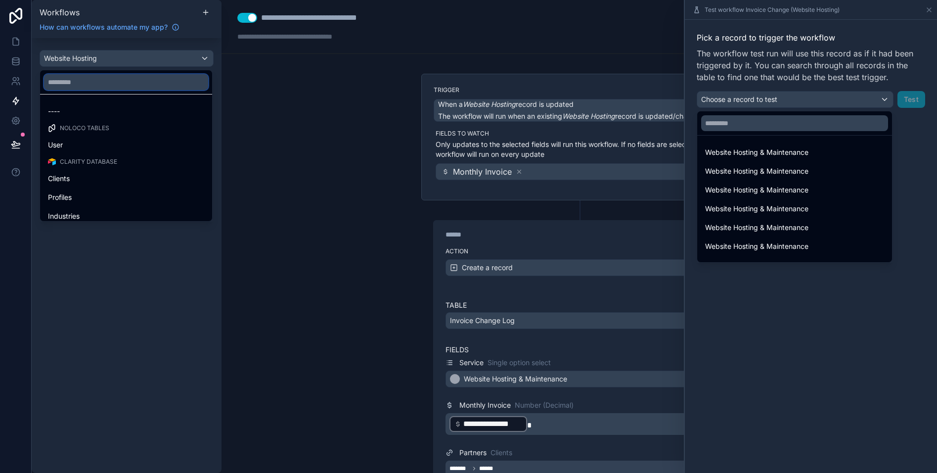
click at [108, 86] on input "text" at bounding box center [126, 82] width 164 height 16
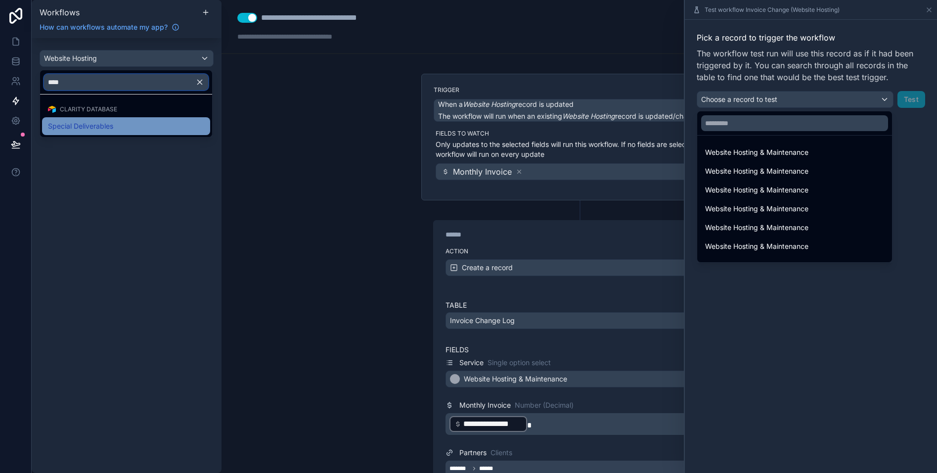
type input "****"
click at [98, 125] on span "Special Deliverables" at bounding box center [80, 126] width 65 height 12
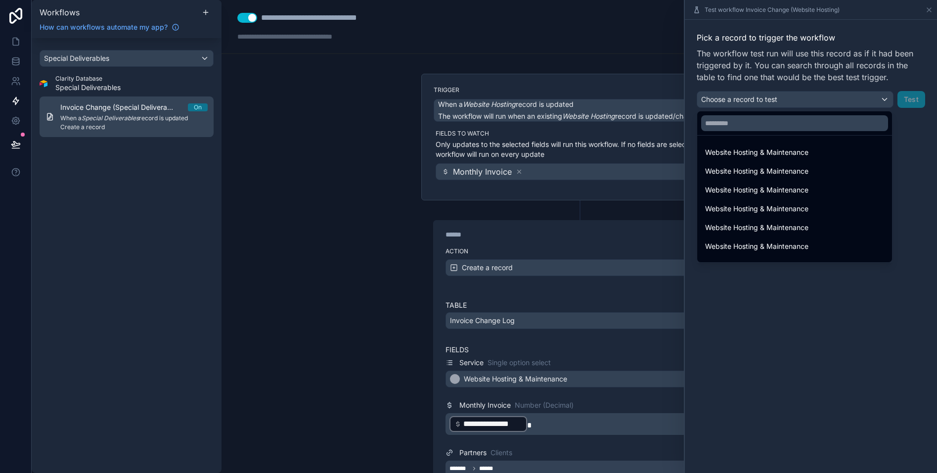
click at [133, 116] on em "Special Deliverables" at bounding box center [110, 117] width 57 height 7
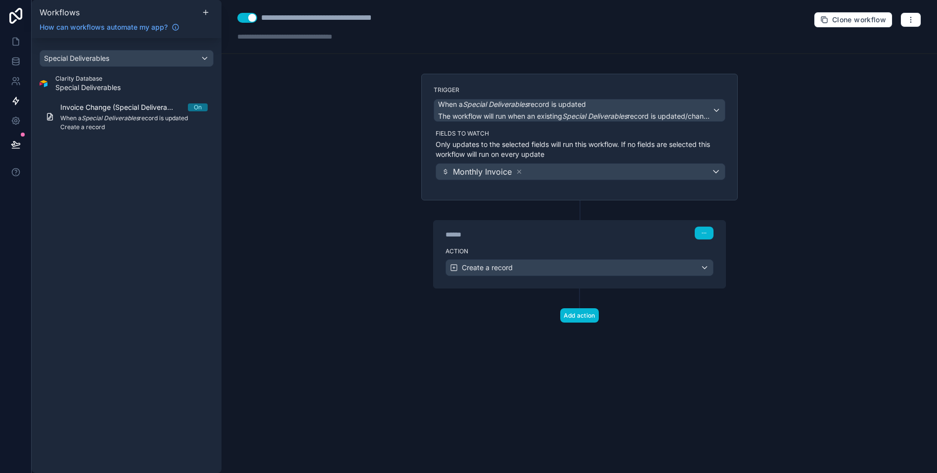
click at [571, 251] on label "Action" at bounding box center [579, 251] width 268 height 8
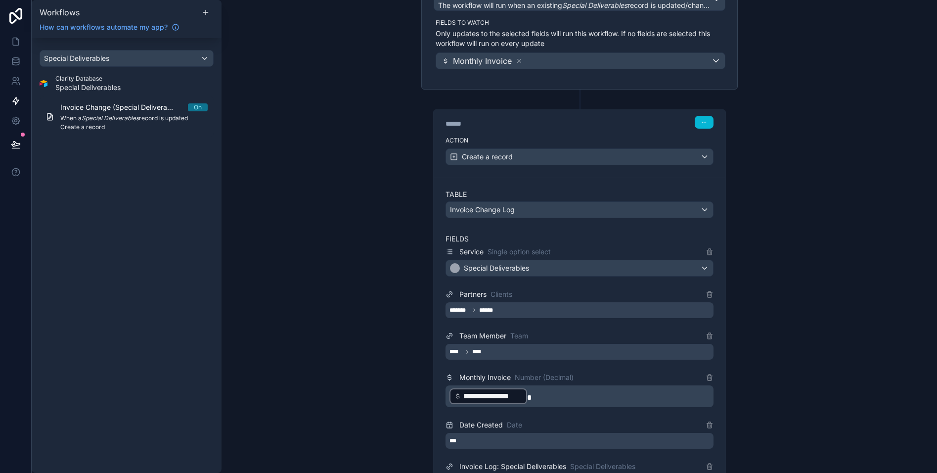
scroll to position [304, 0]
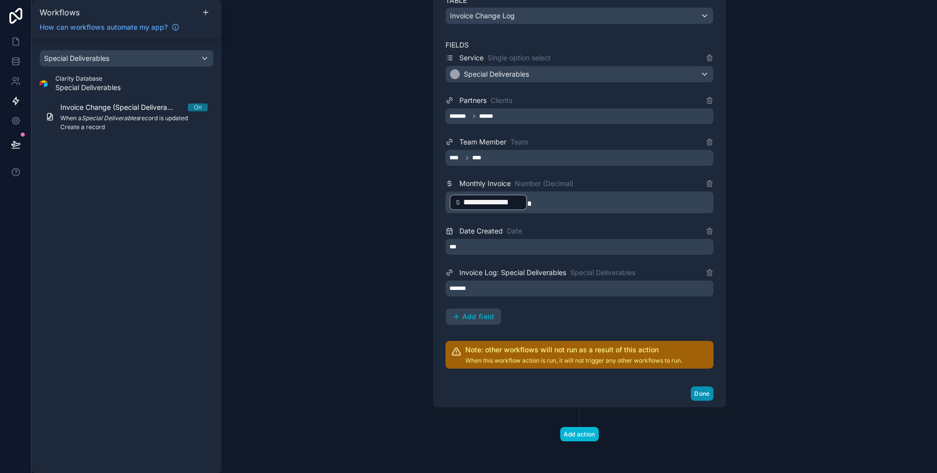
click at [700, 396] on button "Done" at bounding box center [702, 393] width 22 height 14
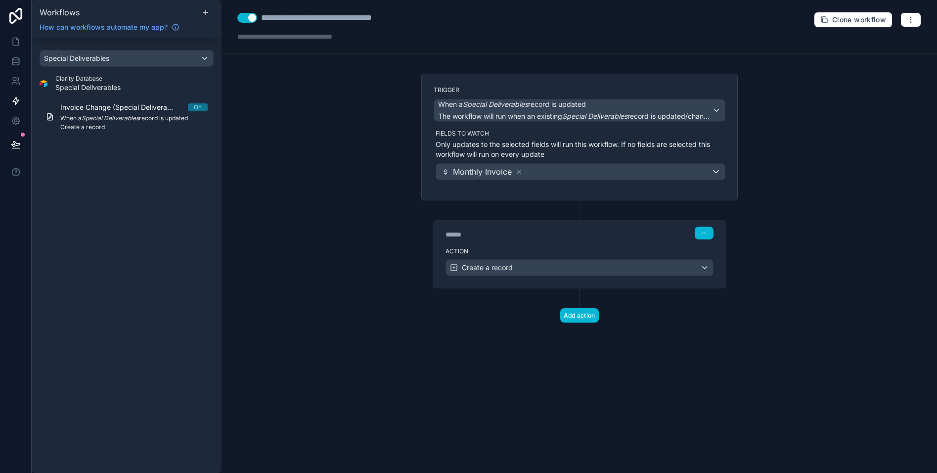
scroll to position [0, 0]
click at [904, 18] on button "button" at bounding box center [910, 19] width 21 height 15
click at [876, 55] on span "Run history" at bounding box center [884, 59] width 47 height 8
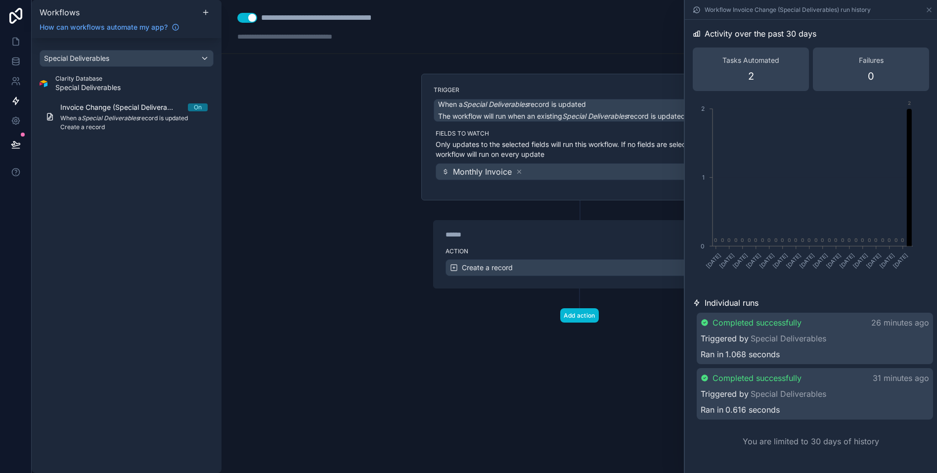
click at [608, 231] on div "****** Step 1" at bounding box center [579, 232] width 268 height 13
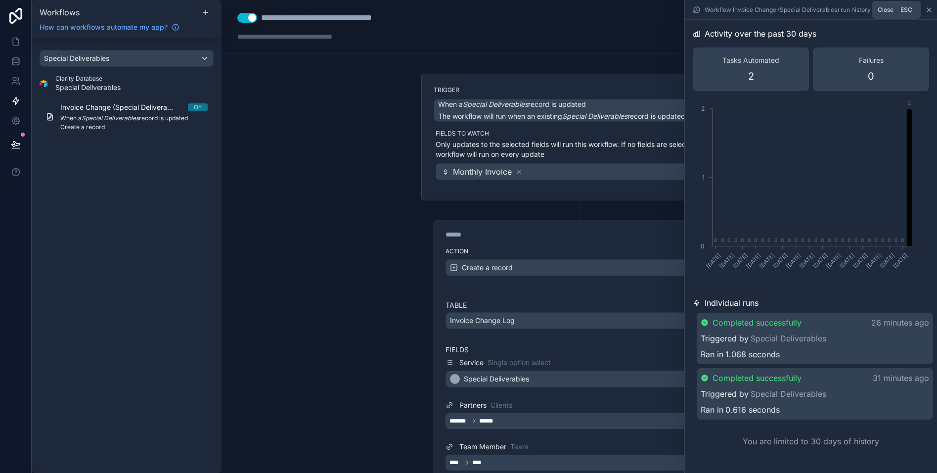
click at [930, 11] on icon at bounding box center [929, 10] width 8 height 8
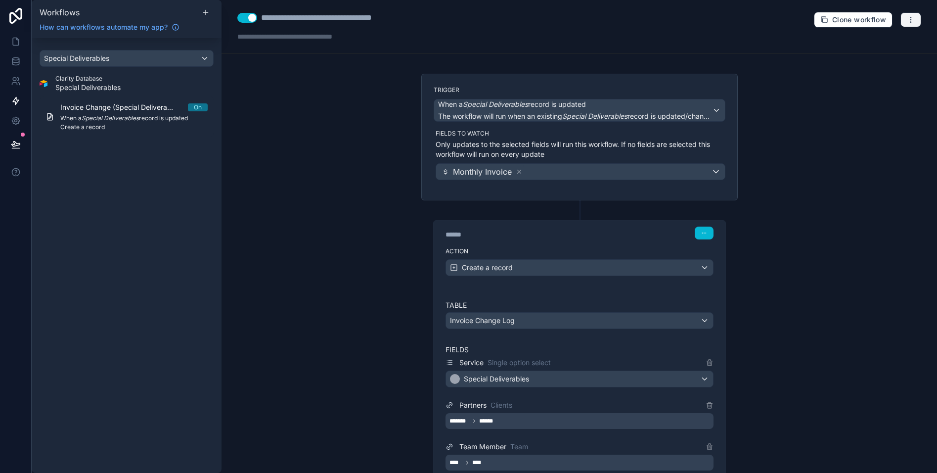
click at [910, 23] on icon "button" at bounding box center [911, 20] width 8 height 8
click at [890, 44] on span "Test workflow" at bounding box center [884, 43] width 47 height 8
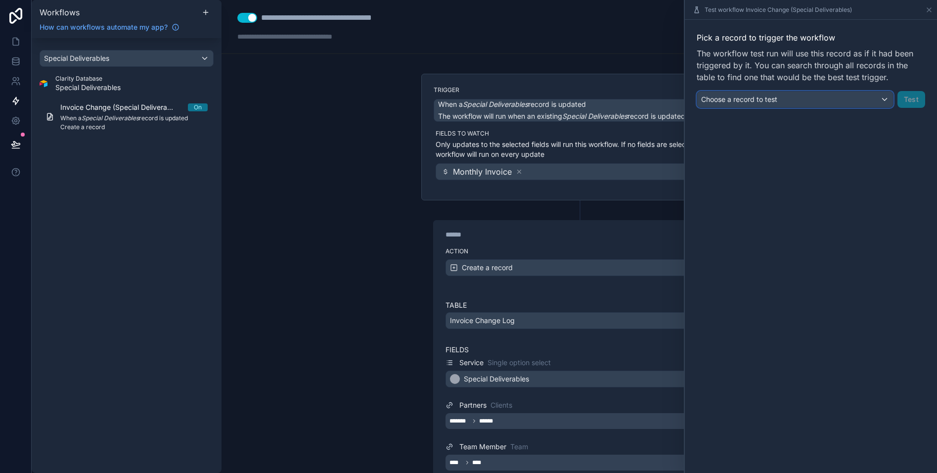
click at [819, 97] on div "Choose a record to test" at bounding box center [795, 99] width 196 height 16
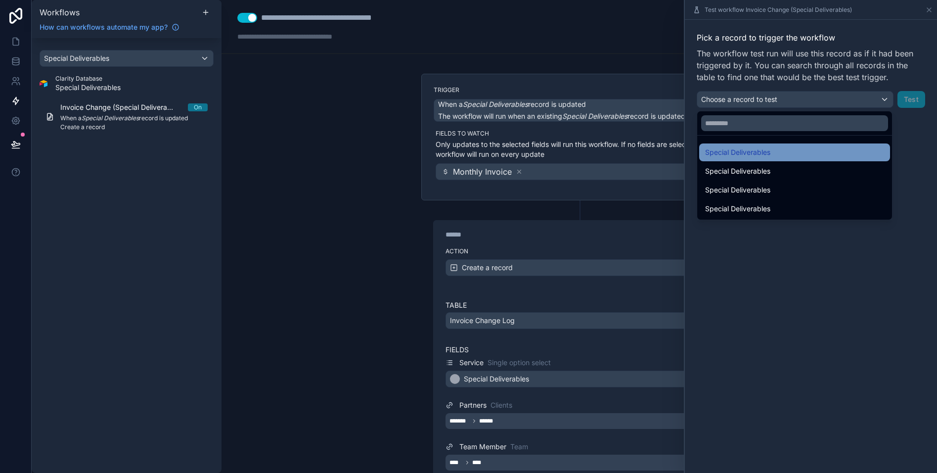
click at [761, 153] on span "Special Deliverables" at bounding box center [737, 152] width 65 height 12
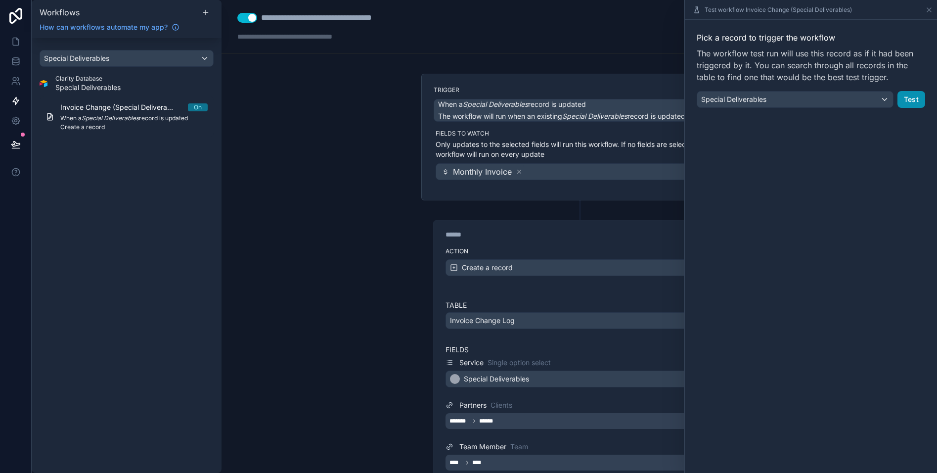
click at [904, 102] on button "Test" at bounding box center [911, 99] width 28 height 17
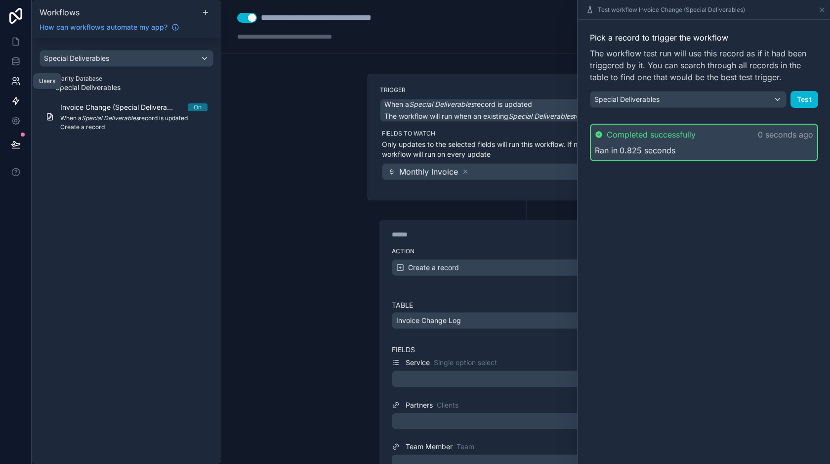
click at [19, 85] on icon at bounding box center [16, 81] width 10 height 10
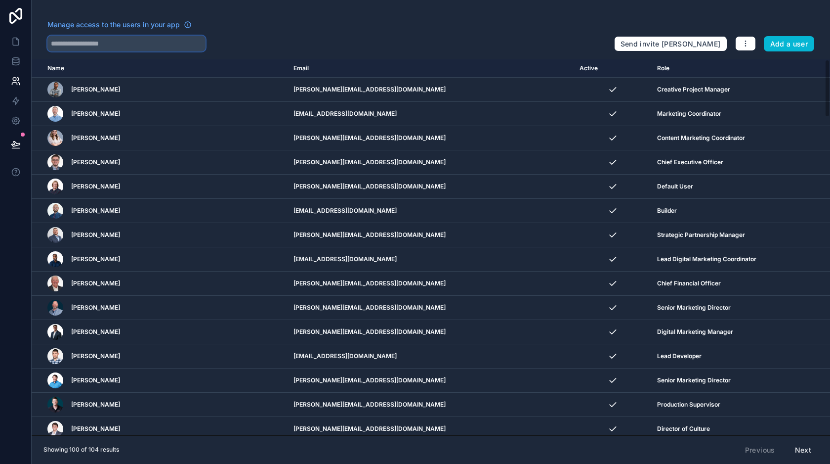
click at [122, 40] on input "text" at bounding box center [126, 44] width 158 height 16
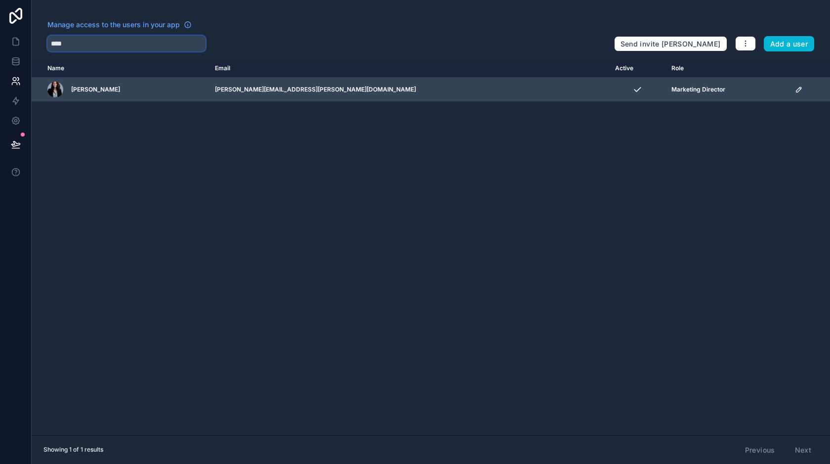
type input "****"
click at [789, 84] on td "scrollable content" at bounding box center [809, 90] width 41 height 24
click at [797, 91] on icon "scrollable content" at bounding box center [799, 89] width 5 height 5
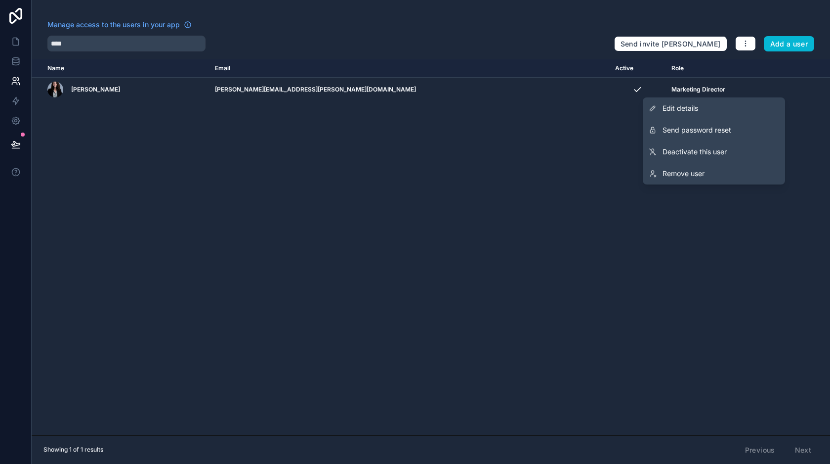
click at [567, 193] on div "Name Email Active Role [DOMAIN_NAME] [PERSON_NAME] [PERSON_NAME][EMAIL_ADDRESS]…" at bounding box center [431, 247] width 799 height 376
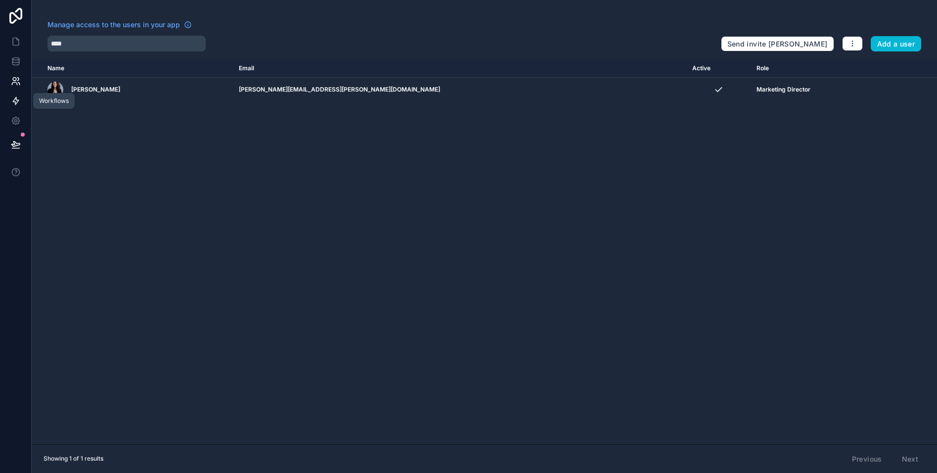
click at [11, 97] on icon at bounding box center [16, 101] width 10 height 10
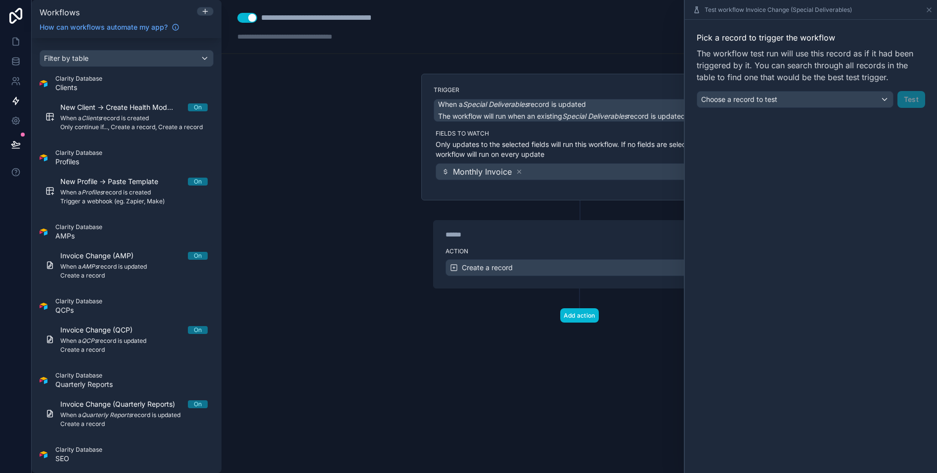
drag, startPoint x: 327, startPoint y: 226, endPoint x: 337, endPoint y: 224, distance: 9.6
click at [327, 226] on div "**********" at bounding box center [578, 236] width 715 height 473
click at [930, 11] on icon at bounding box center [929, 10] width 8 height 8
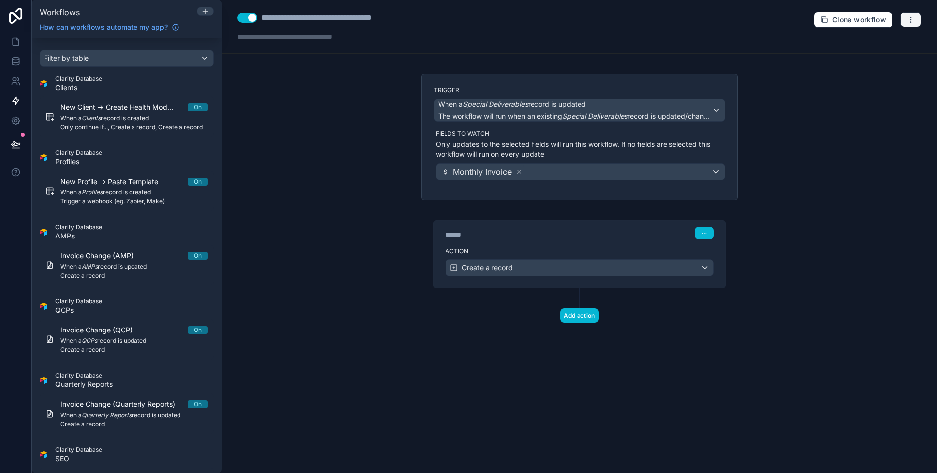
click at [918, 22] on button "button" at bounding box center [910, 19] width 21 height 15
click at [880, 55] on span "Run history" at bounding box center [884, 59] width 47 height 8
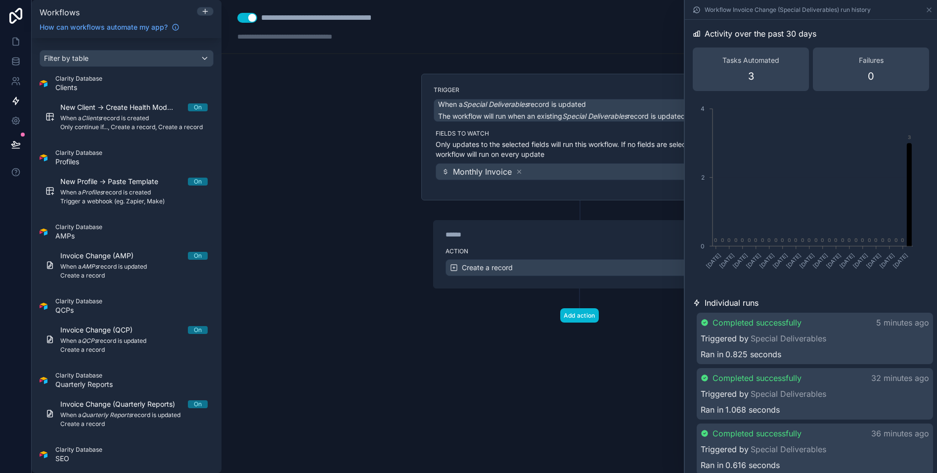
scroll to position [49, 0]
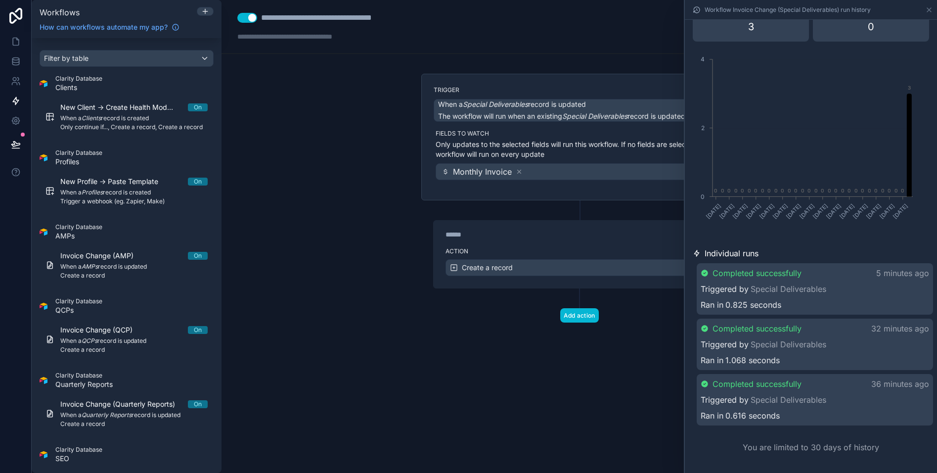
drag, startPoint x: 559, startPoint y: 362, endPoint x: 478, endPoint y: 277, distance: 117.5
click at [559, 362] on div "**********" at bounding box center [578, 236] width 715 height 473
click at [537, 244] on div "Action Create a record" at bounding box center [580, 265] width 292 height 44
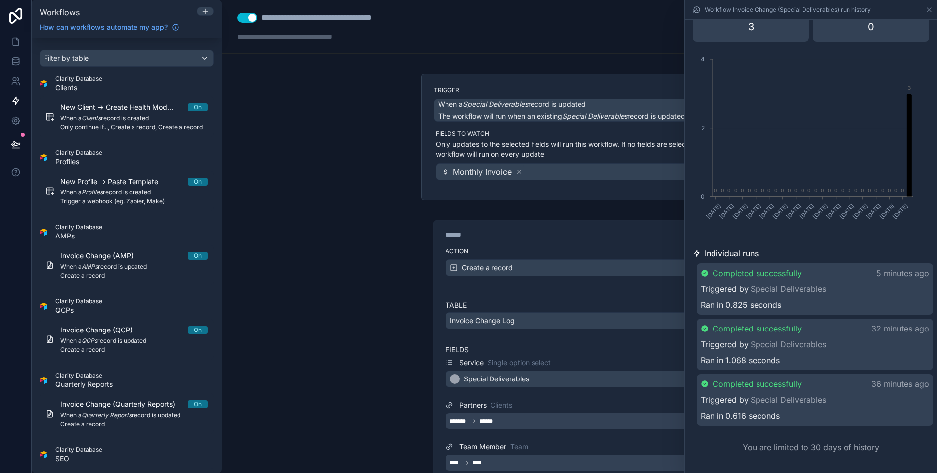
click at [585, 144] on p "Only updates to the selected fields will run this workflow. If no fields are se…" at bounding box center [580, 149] width 290 height 20
click at [930, 12] on icon at bounding box center [929, 10] width 8 height 8
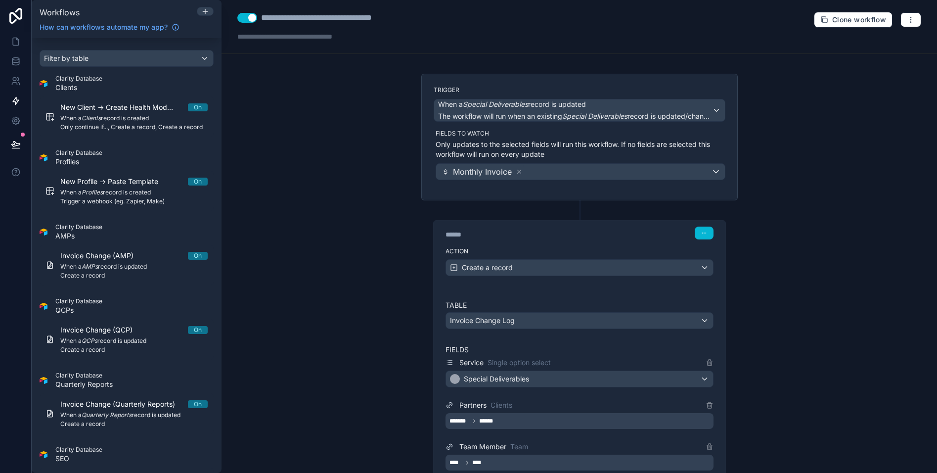
click at [565, 142] on p "Only updates to the selected fields will run this workflow. If no fields are se…" at bounding box center [580, 149] width 290 height 20
click at [554, 112] on span "The workflow will run when an existing Special Deliverables record is updated/c…" at bounding box center [577, 116] width 278 height 8
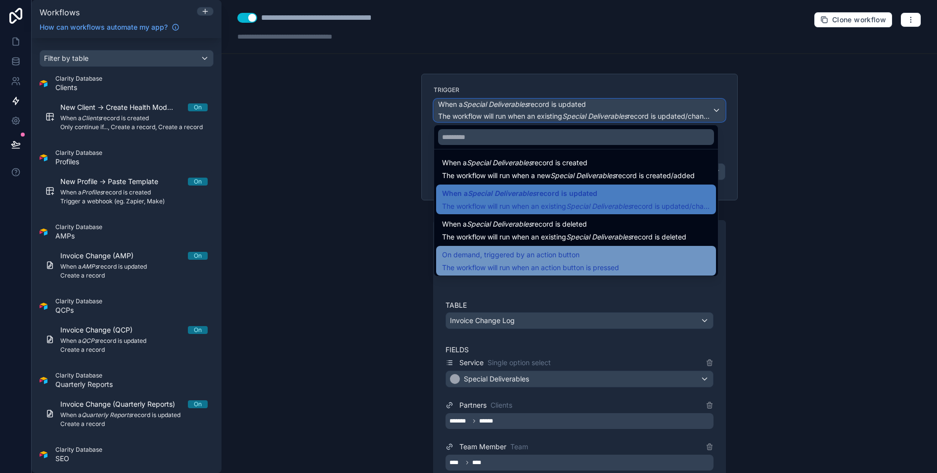
scroll to position [2, 0]
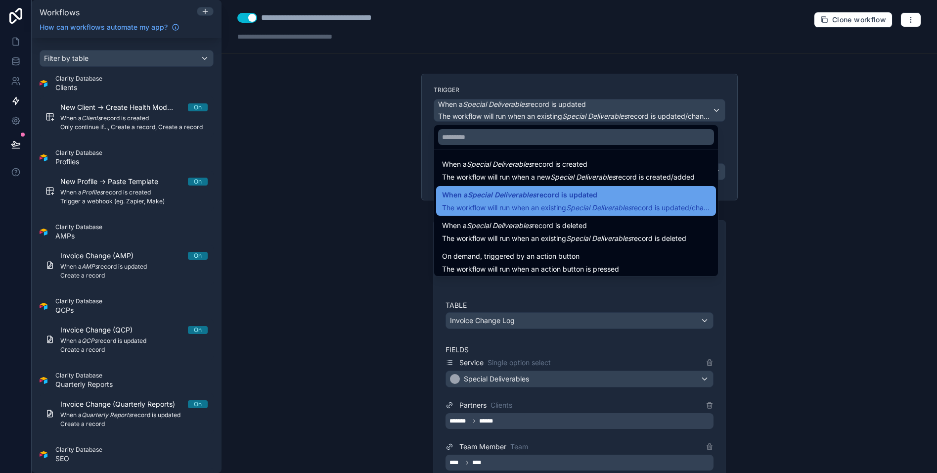
click at [557, 206] on span "The workflow will run when an existing Special Deliverables record is updated/c…" at bounding box center [581, 207] width 278 height 8
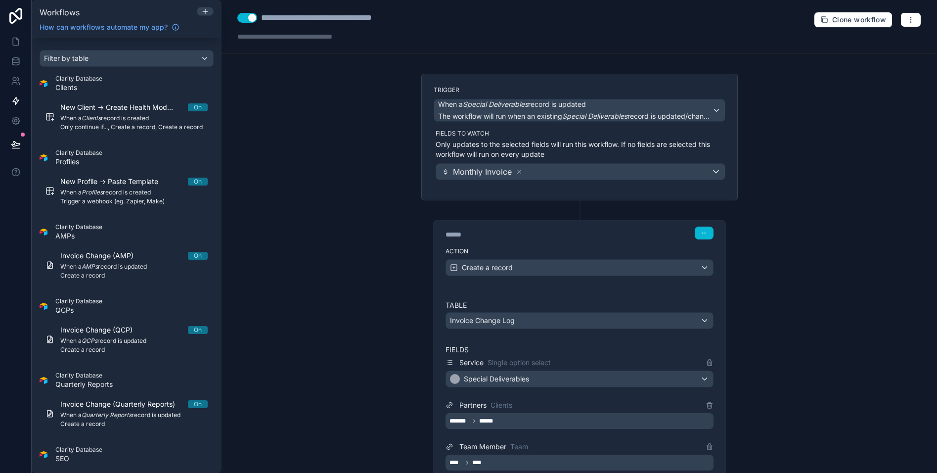
click at [573, 152] on p "Only updates to the selected fields will run this workflow. If no fields are se…" at bounding box center [580, 149] width 290 height 20
click at [535, 169] on div "Monthly Invoice" at bounding box center [580, 172] width 289 height 16
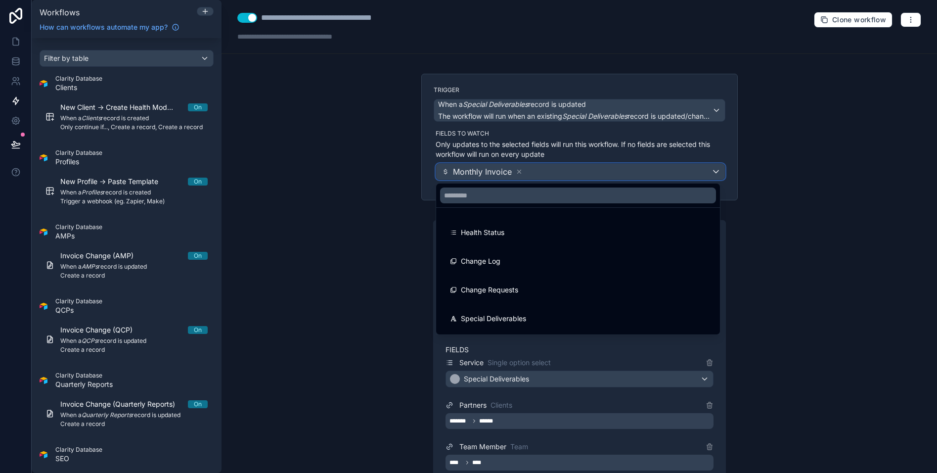
scroll to position [0, 0]
click at [590, 139] on div at bounding box center [468, 236] width 937 height 473
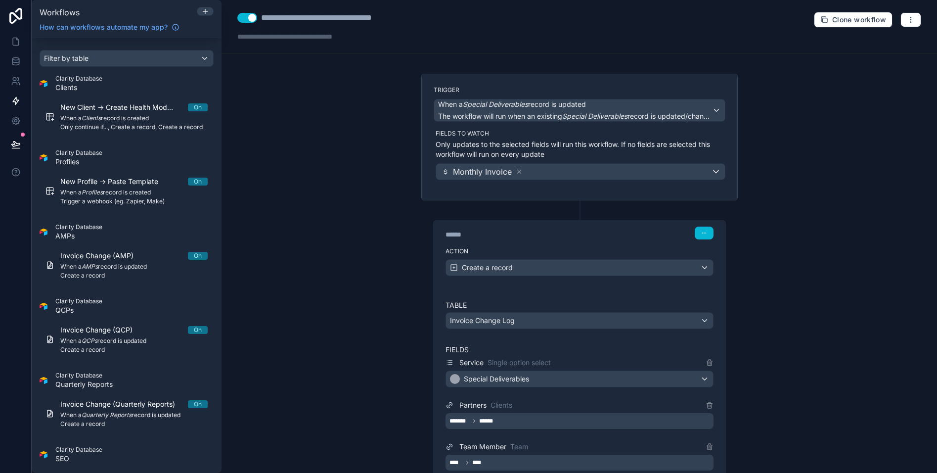
scroll to position [9, 0]
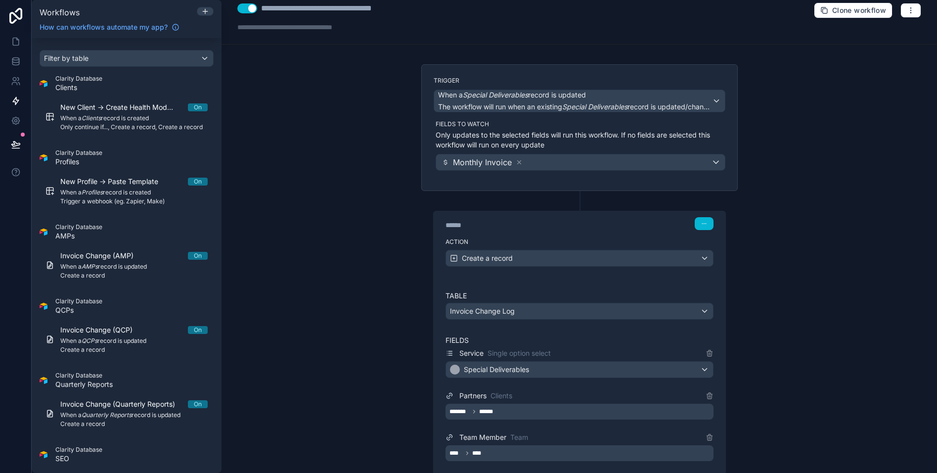
click at [538, 238] on label "Action" at bounding box center [579, 242] width 268 height 8
click at [546, 279] on div "**********" at bounding box center [580, 476] width 292 height 397
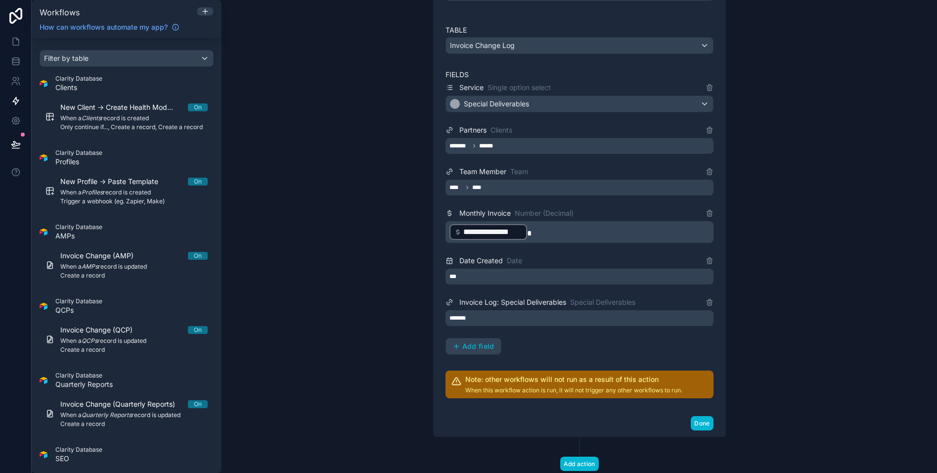
scroll to position [304, 0]
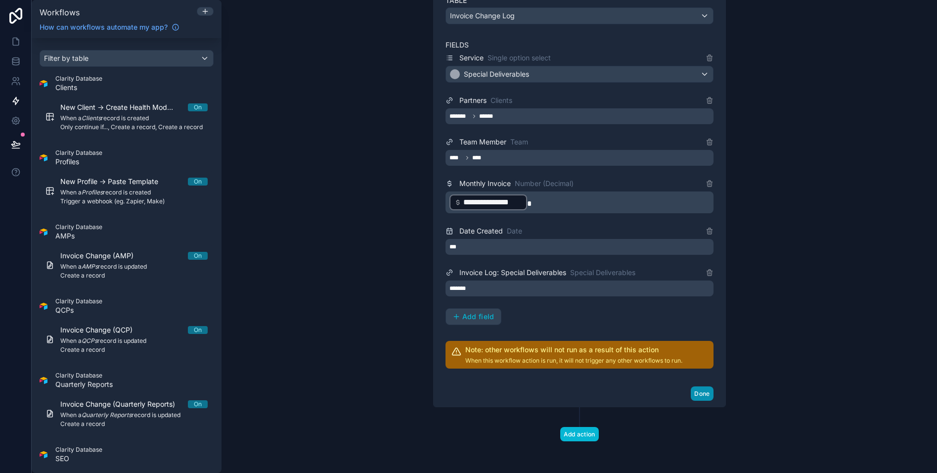
click at [708, 394] on button "Done" at bounding box center [702, 393] width 22 height 14
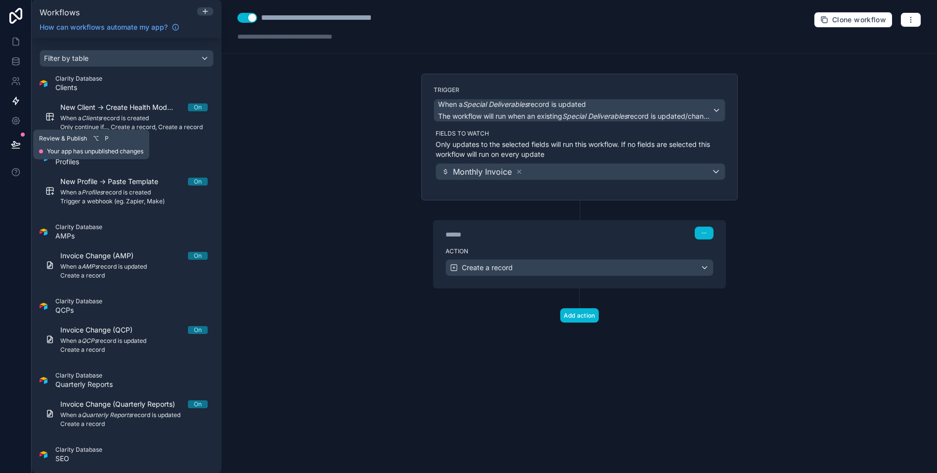
click at [12, 147] on icon at bounding box center [16, 144] width 10 height 10
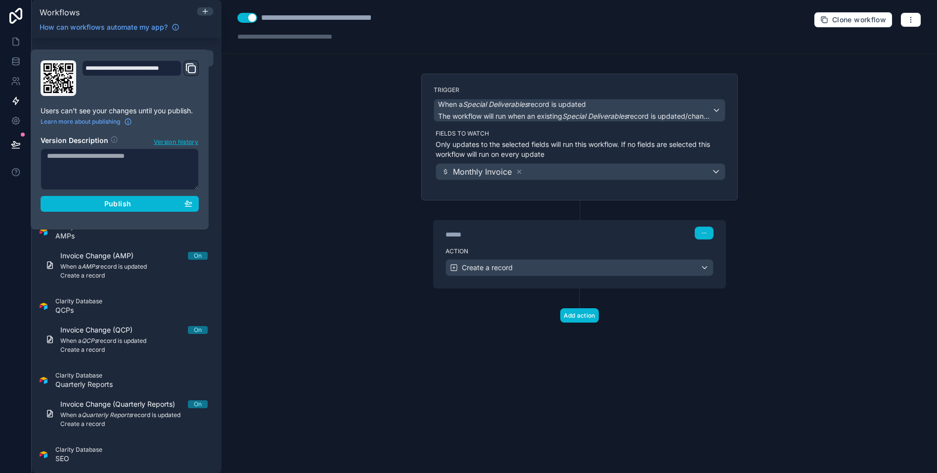
click at [100, 171] on textarea at bounding box center [120, 169] width 158 height 42
click at [45, 156] on textarea "**********" at bounding box center [120, 169] width 158 height 42
click at [153, 158] on textarea "**********" at bounding box center [120, 169] width 158 height 42
type textarea "**********"
click at [68, 199] on div "Publish" at bounding box center [119, 203] width 145 height 9
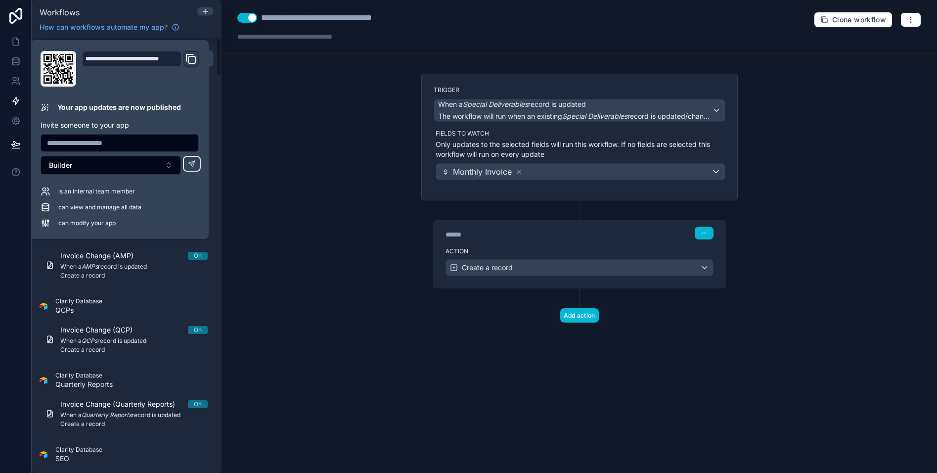
click at [468, 35] on div "**********" at bounding box center [578, 27] width 715 height 54
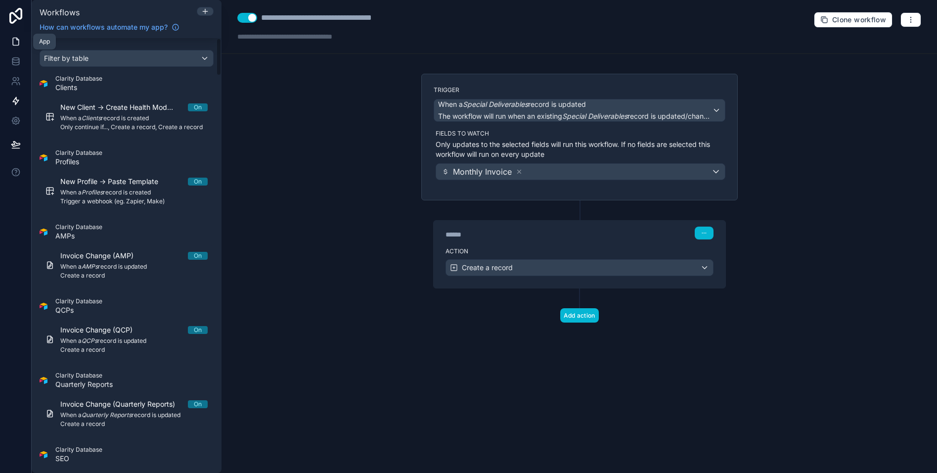
click at [14, 37] on icon at bounding box center [16, 42] width 10 height 10
